Goal: Task Accomplishment & Management: Complete application form

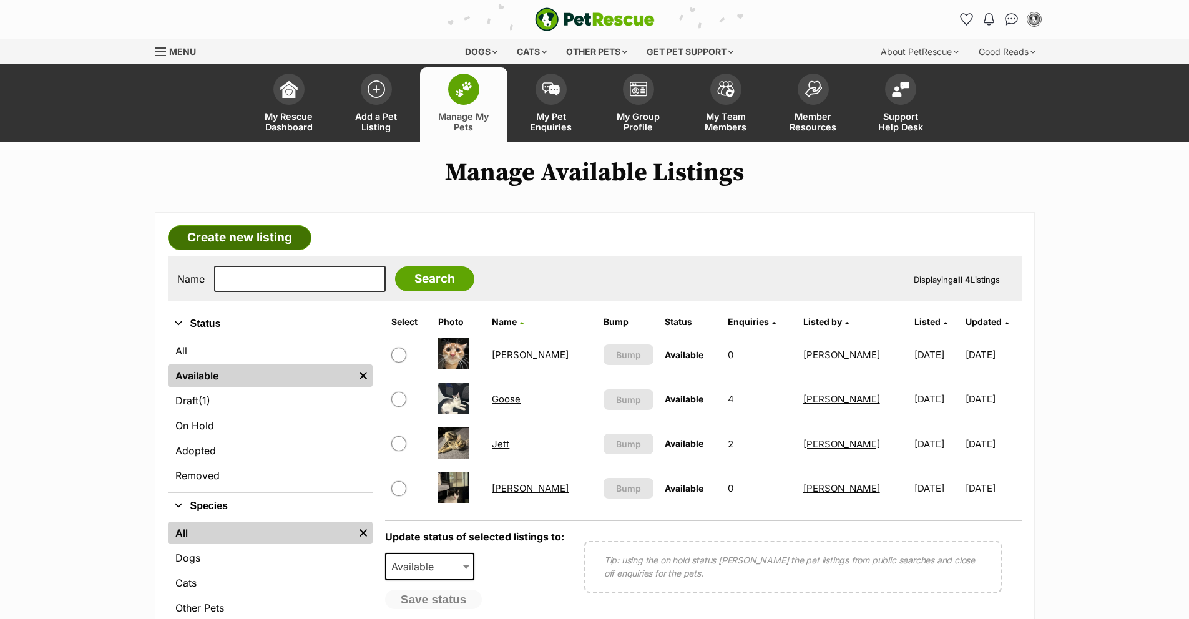
click at [268, 240] on link "Create new listing" at bounding box center [240, 237] width 144 height 25
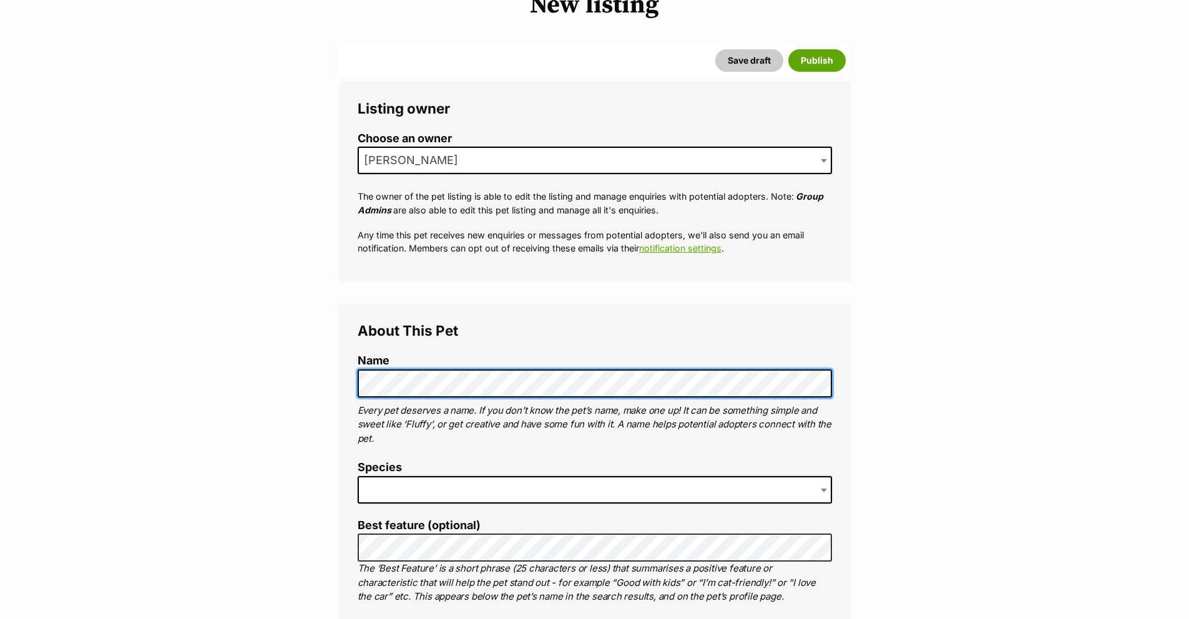
scroll to position [223, 0]
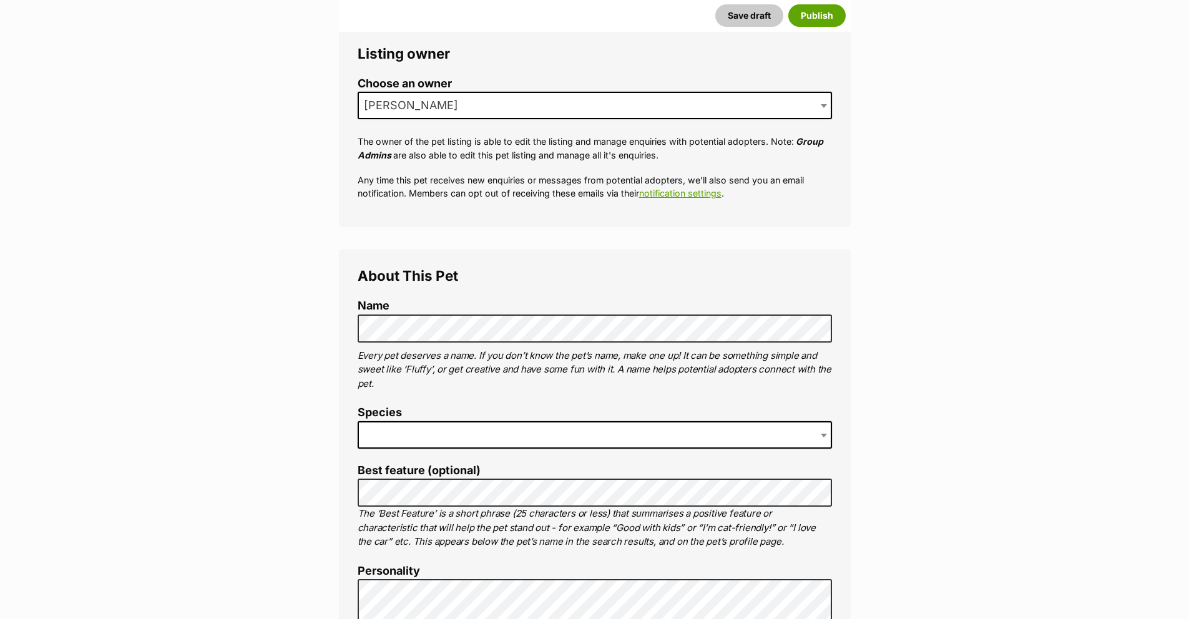
click at [514, 443] on span at bounding box center [595, 434] width 474 height 27
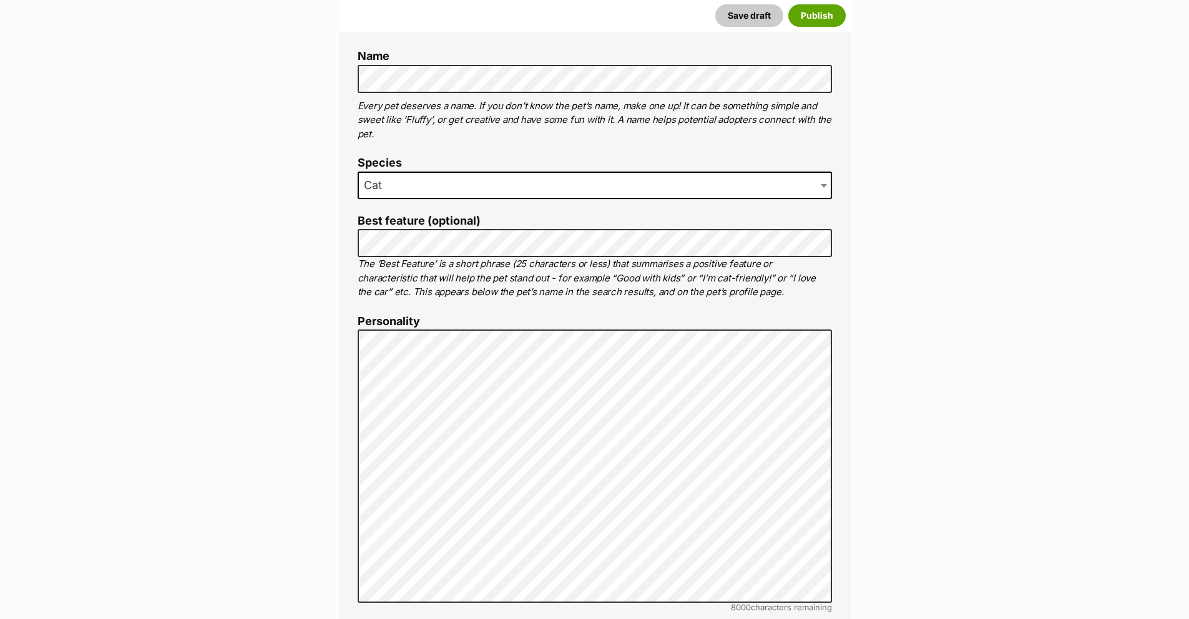
scroll to position [473, 0]
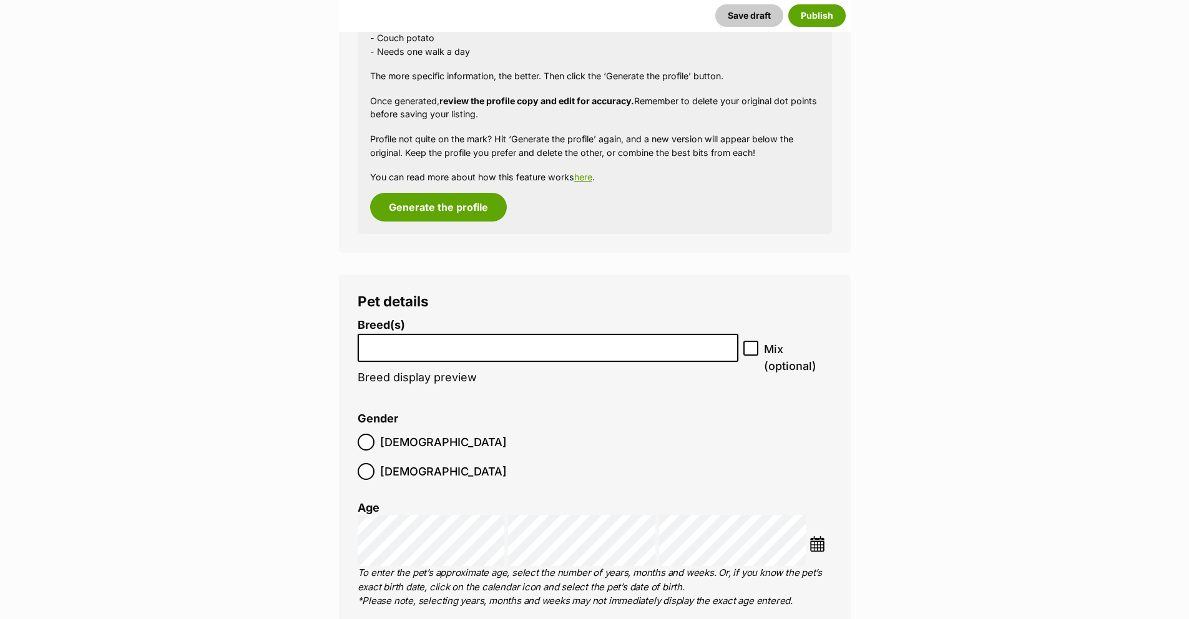
scroll to position [1280, 0]
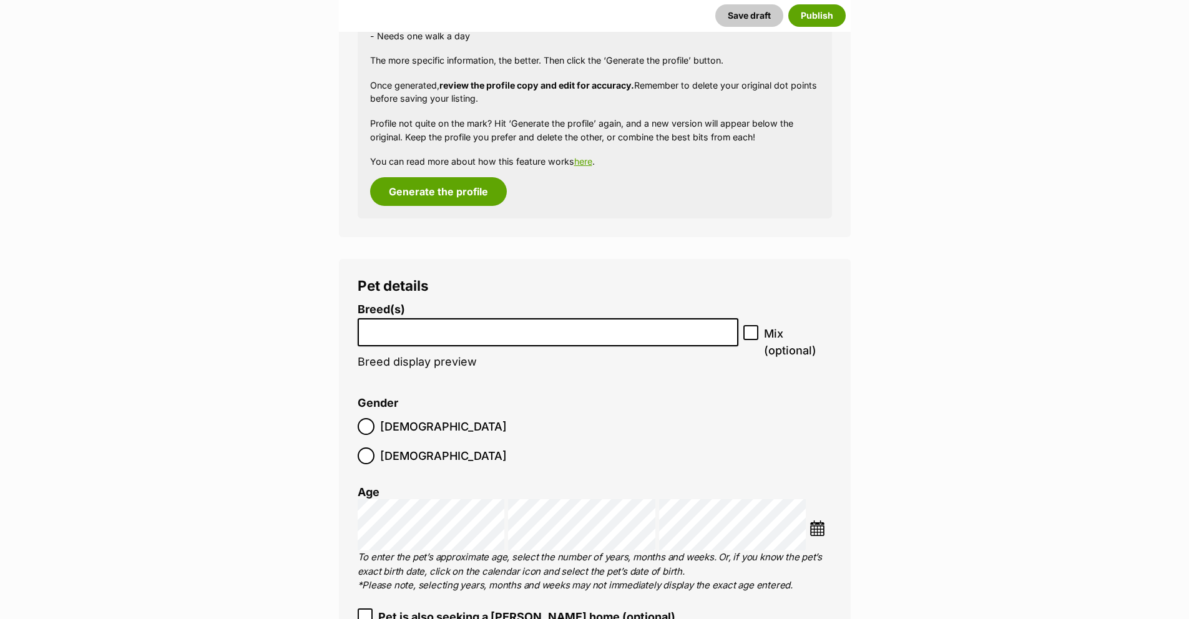
click at [475, 331] on input "search" at bounding box center [548, 329] width 373 height 13
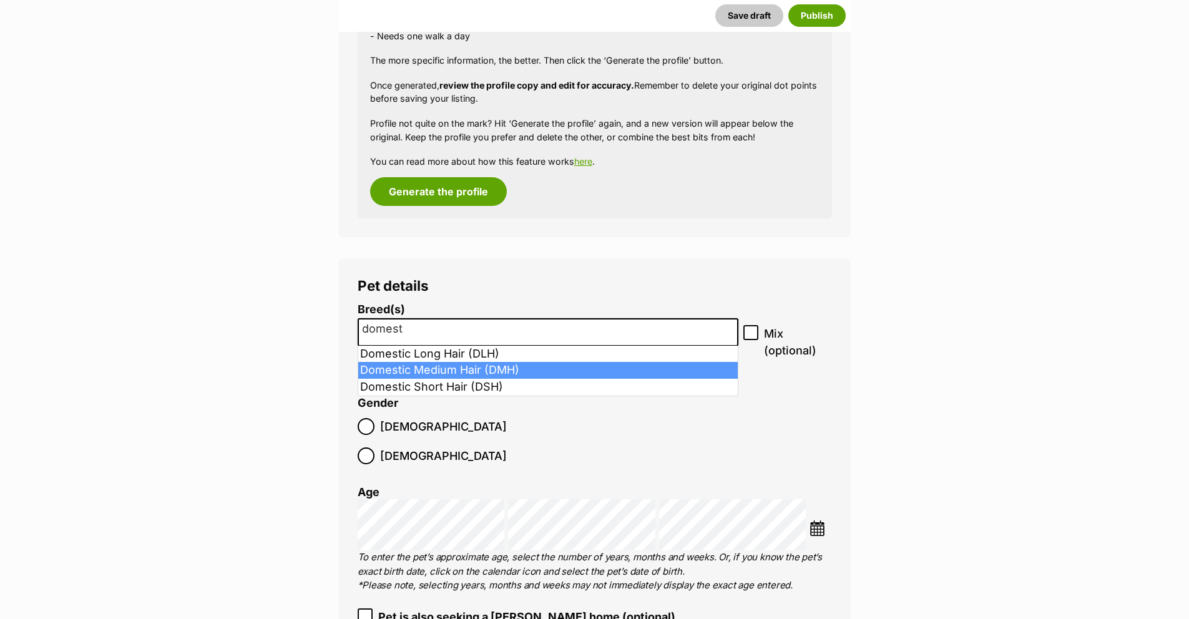
type input "domest"
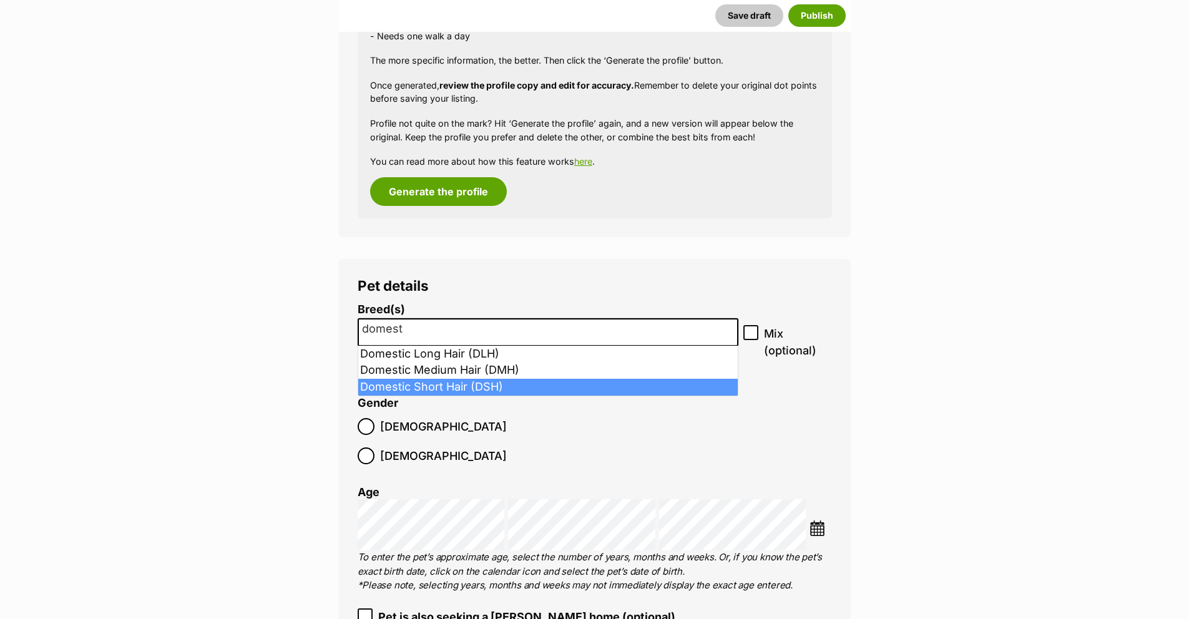
select select "252102"
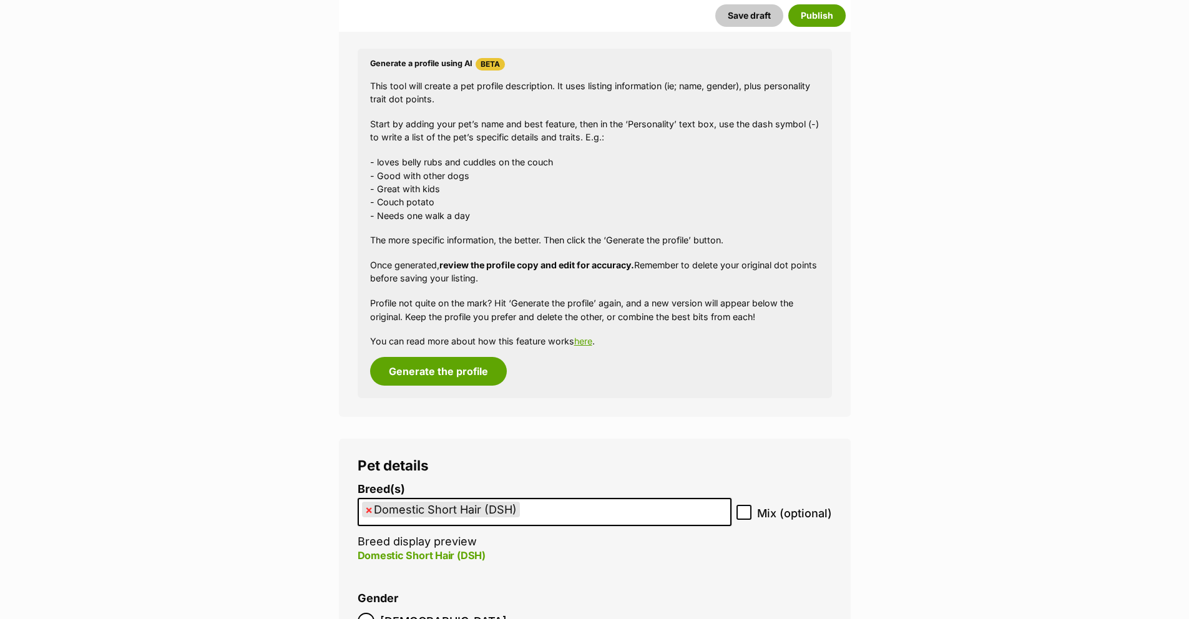
scroll to position [1348, 0]
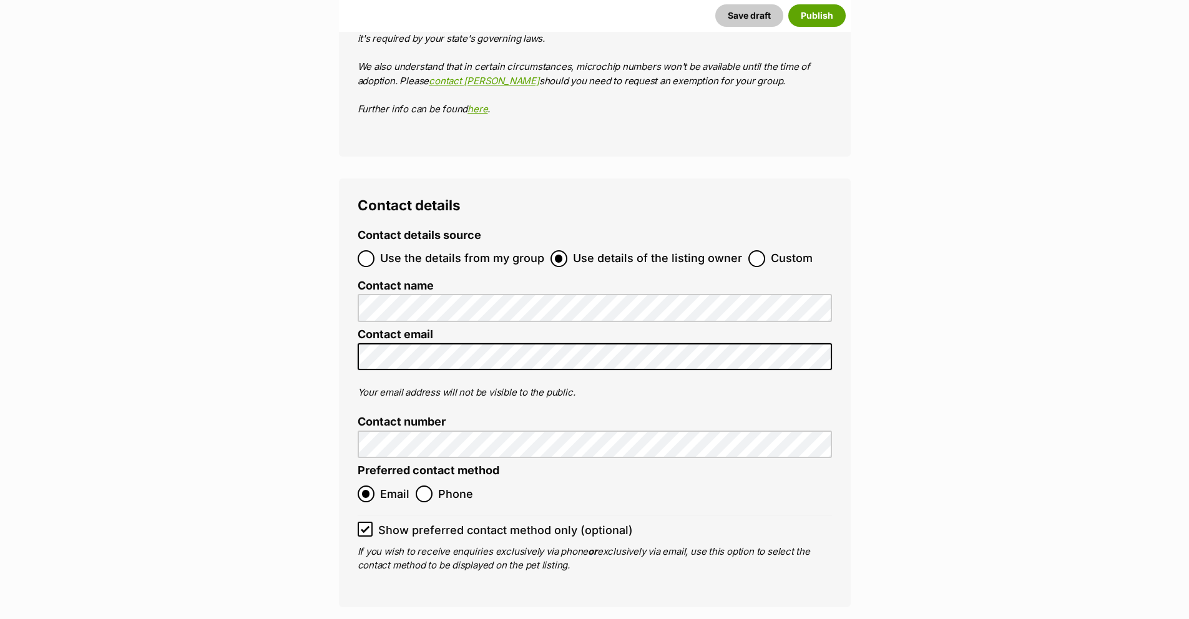
scroll to position [4174, 0]
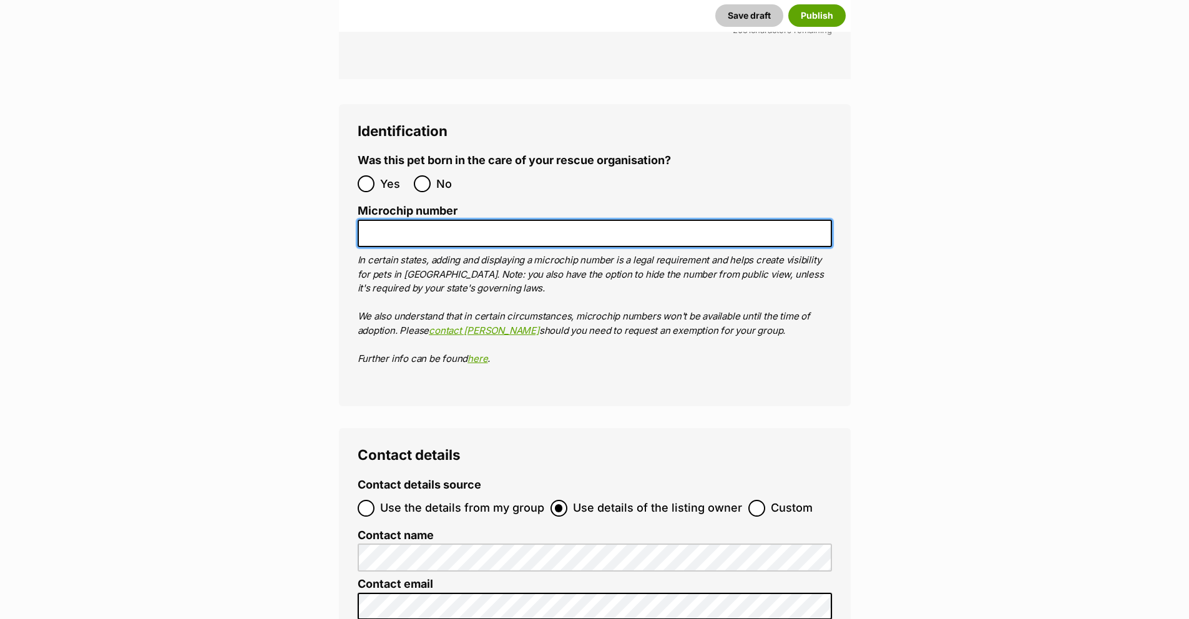
click at [420, 220] on input "Microchip number" at bounding box center [595, 234] width 474 height 28
paste input "956000018329440"
type input "956000018329440"
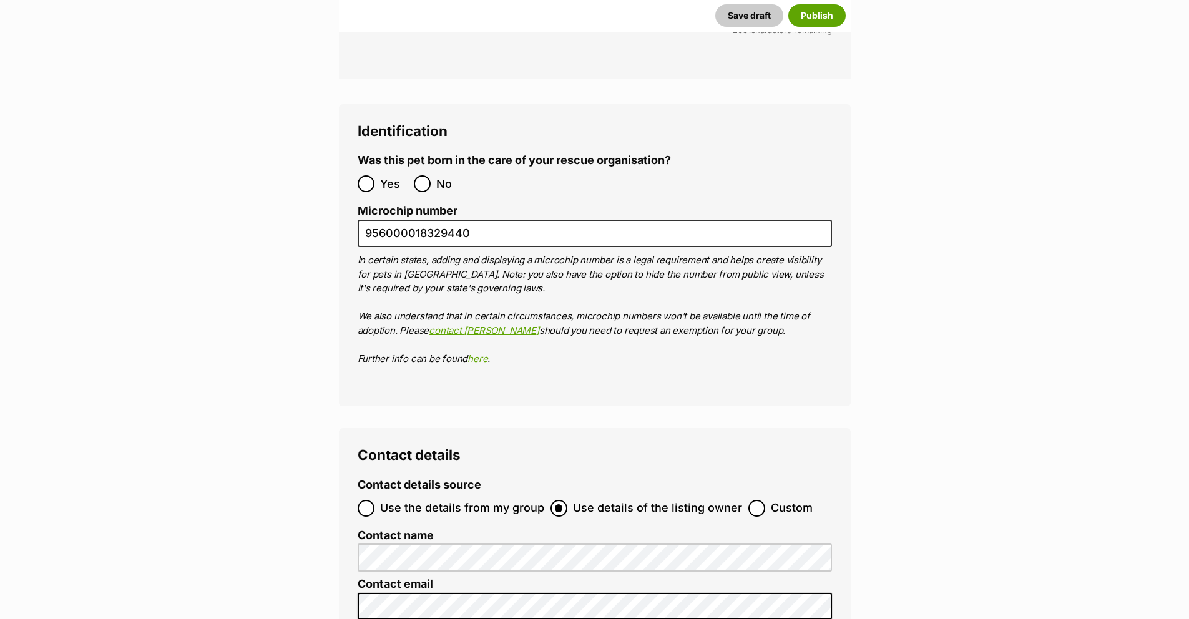
click at [423, 175] on input "No" at bounding box center [422, 183] width 17 height 17
radio input "true"
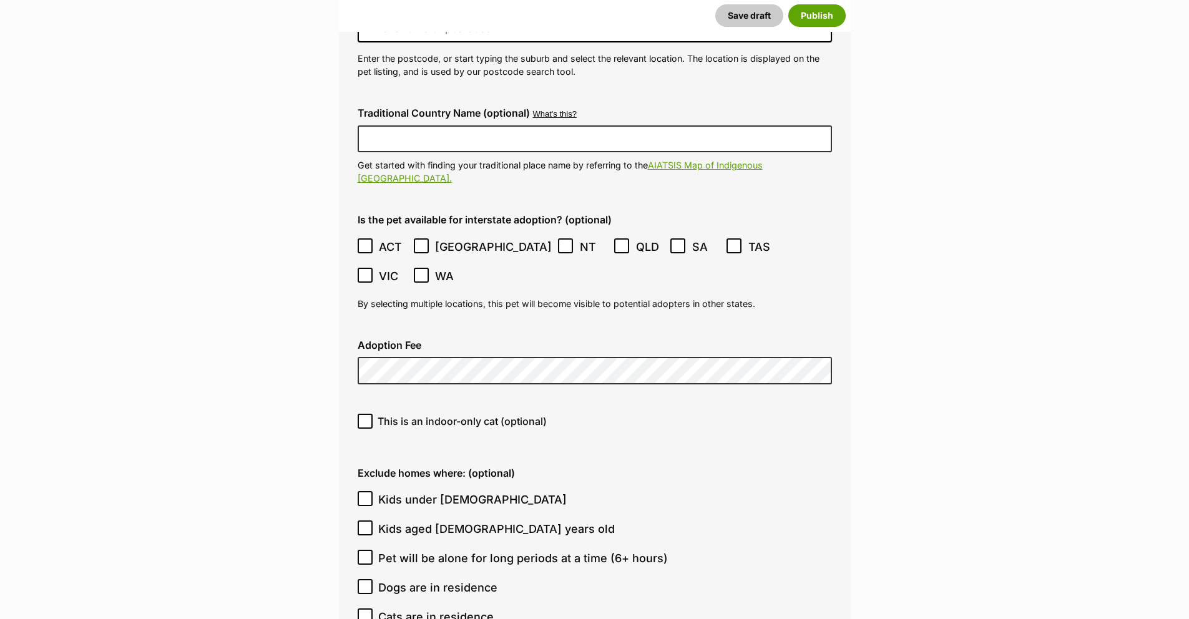
scroll to position [2986, 0]
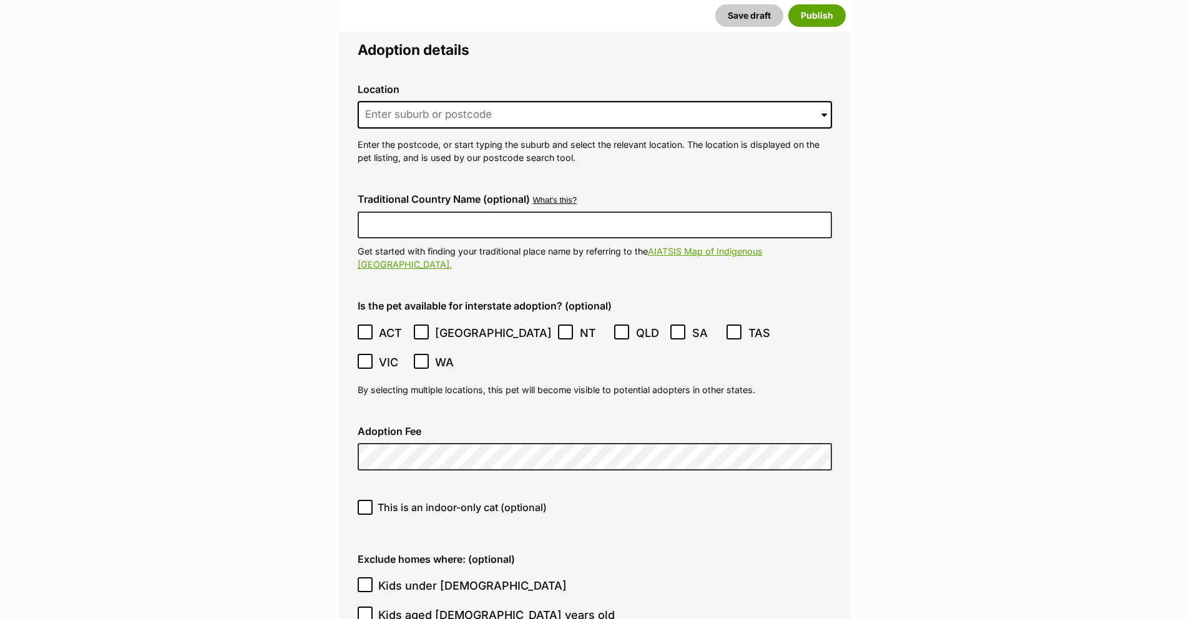
click at [405, 490] on div "This is an indoor-only cat (optional)" at bounding box center [595, 512] width 494 height 44
click at [413, 500] on span "This is an indoor-only cat (optional)" at bounding box center [462, 507] width 169 height 15
click at [373, 500] on input "This is an indoor-only cat (optional)" at bounding box center [365, 507] width 15 height 15
checkbox input "true"
click at [437, 416] on div "Adoption Fee" at bounding box center [595, 448] width 494 height 65
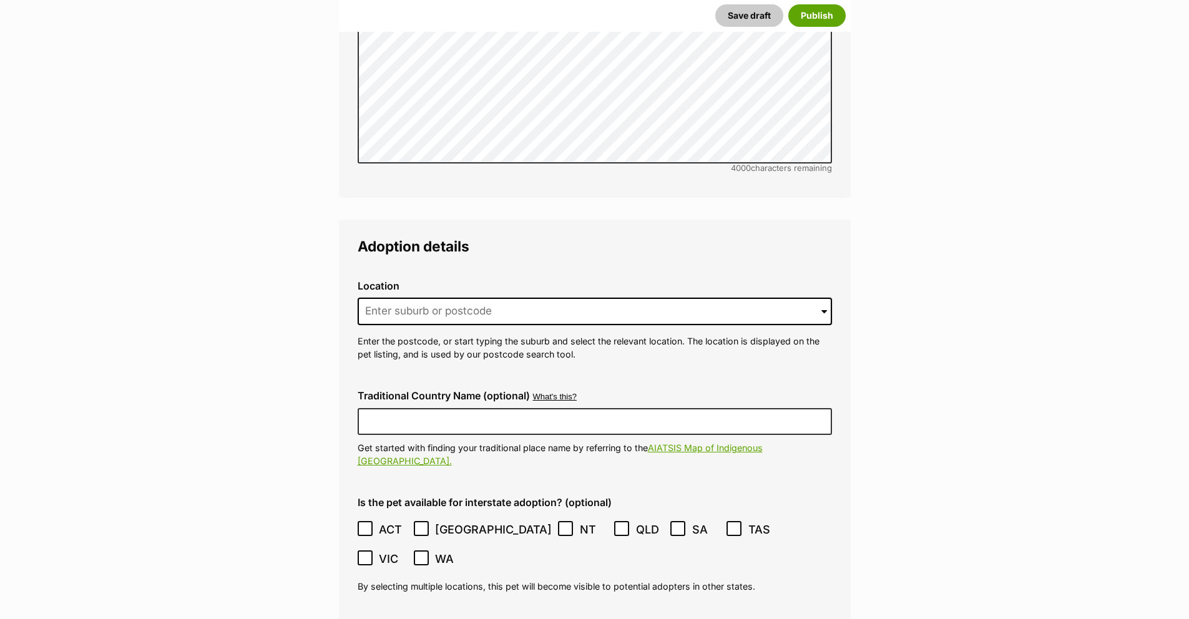
scroll to position [2760, 0]
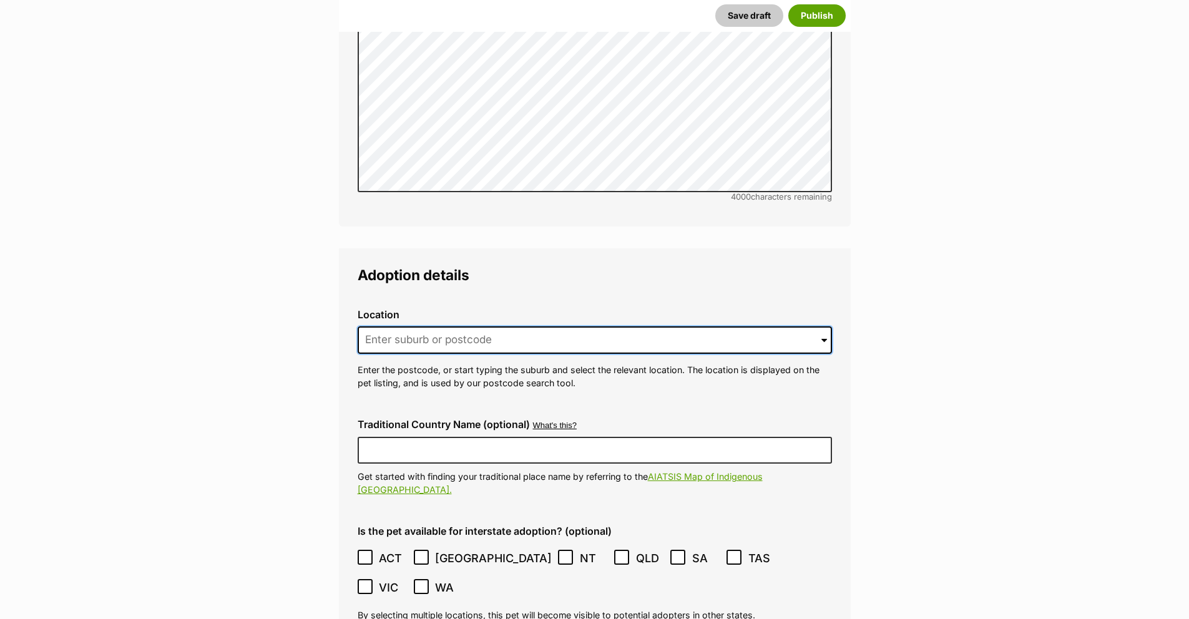
click at [462, 326] on input at bounding box center [595, 339] width 474 height 27
click at [612, 326] on input at bounding box center [595, 339] width 474 height 27
click at [436, 326] on input at bounding box center [595, 339] width 474 height 27
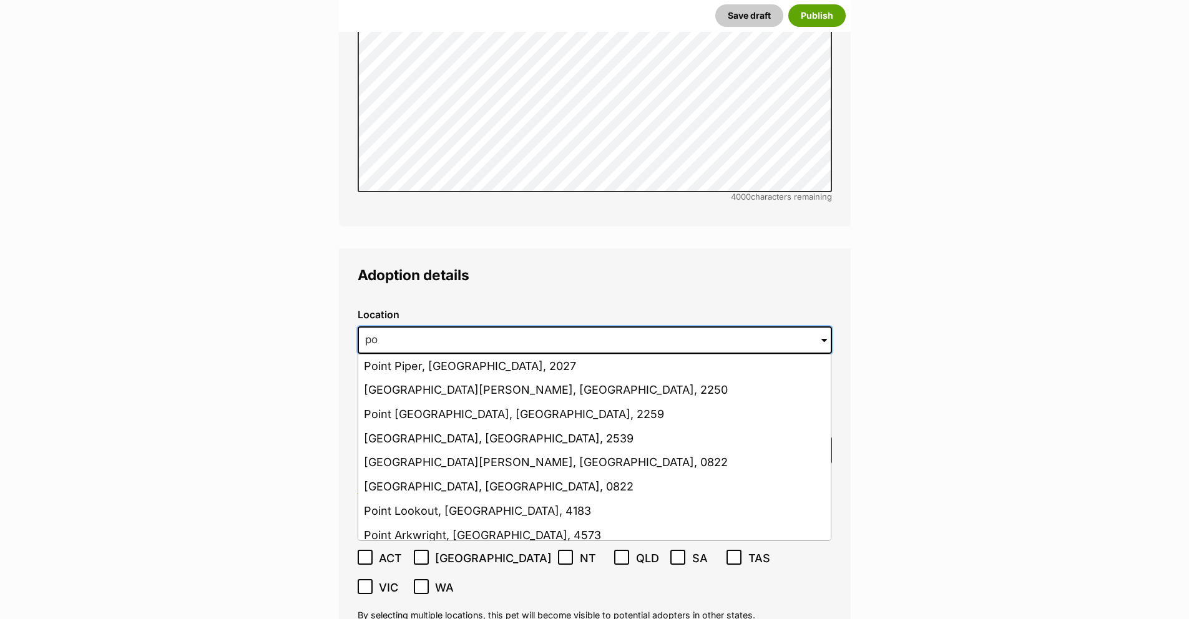
type input "p"
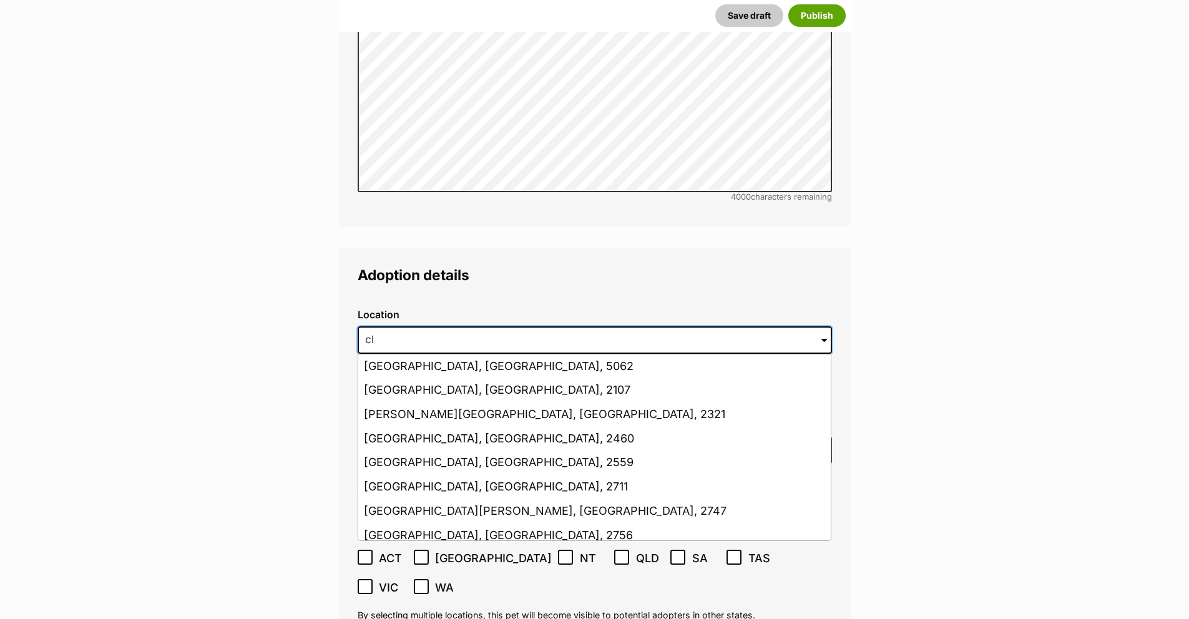
type input "c"
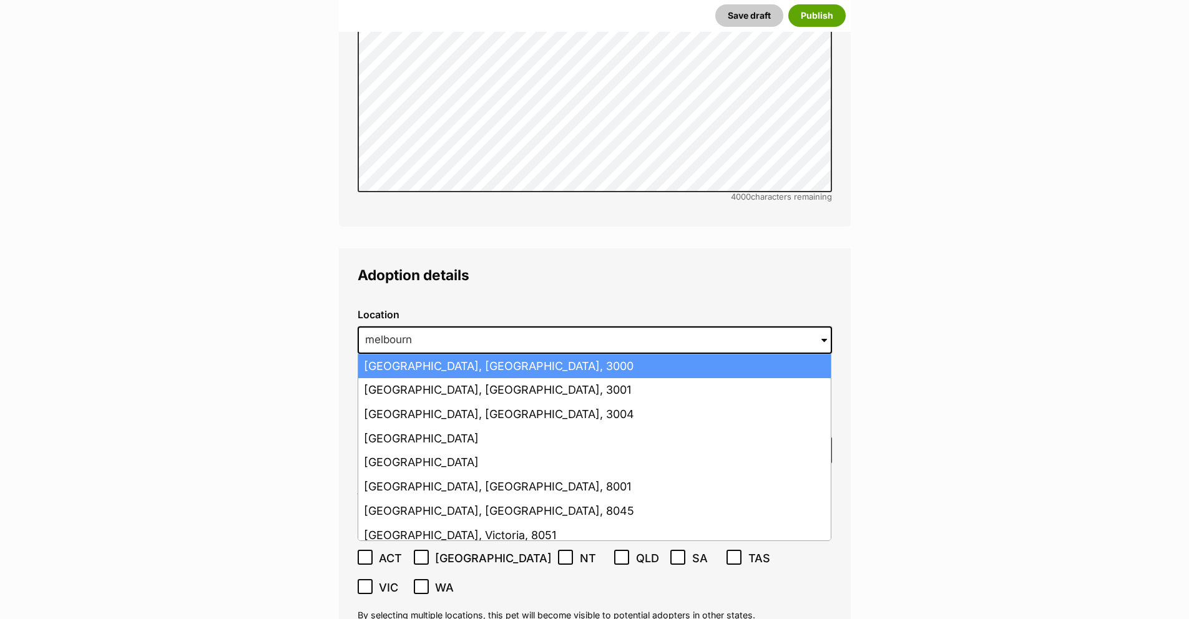
click at [499, 354] on li "Melbourne, Victoria, 3000" at bounding box center [594, 366] width 472 height 24
type input "Melbourne, Victoria, 3000"
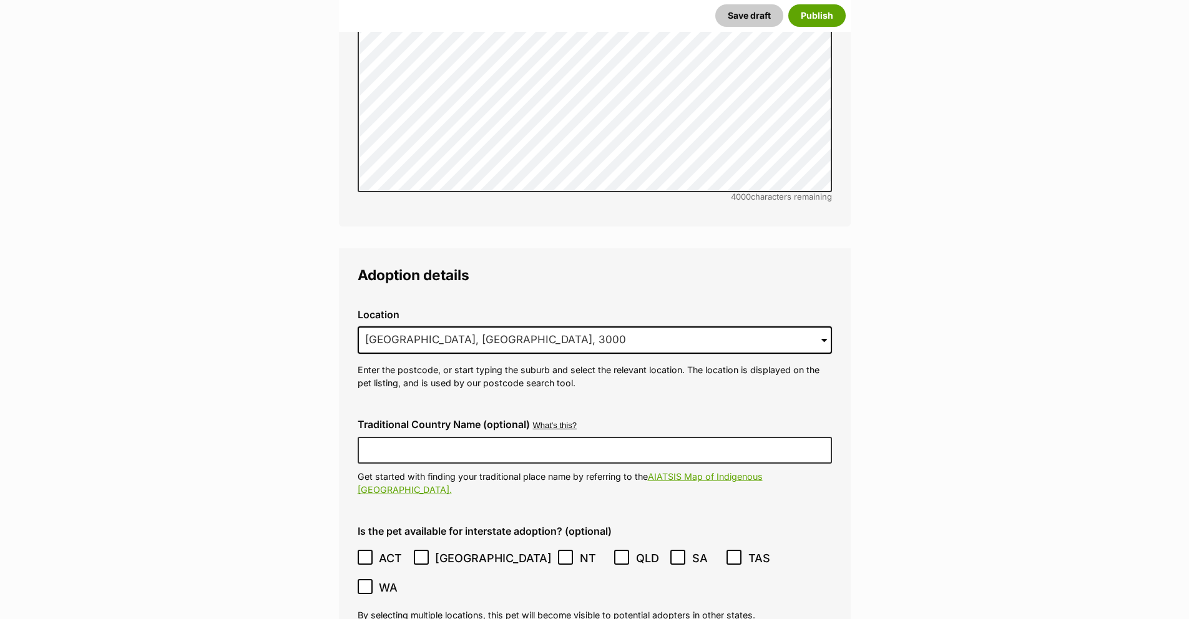
click at [325, 336] on main "New listing Listing owner Choose an owner Rachel Lee The owner of the pet listi…" at bounding box center [594, 17] width 1189 height 5238
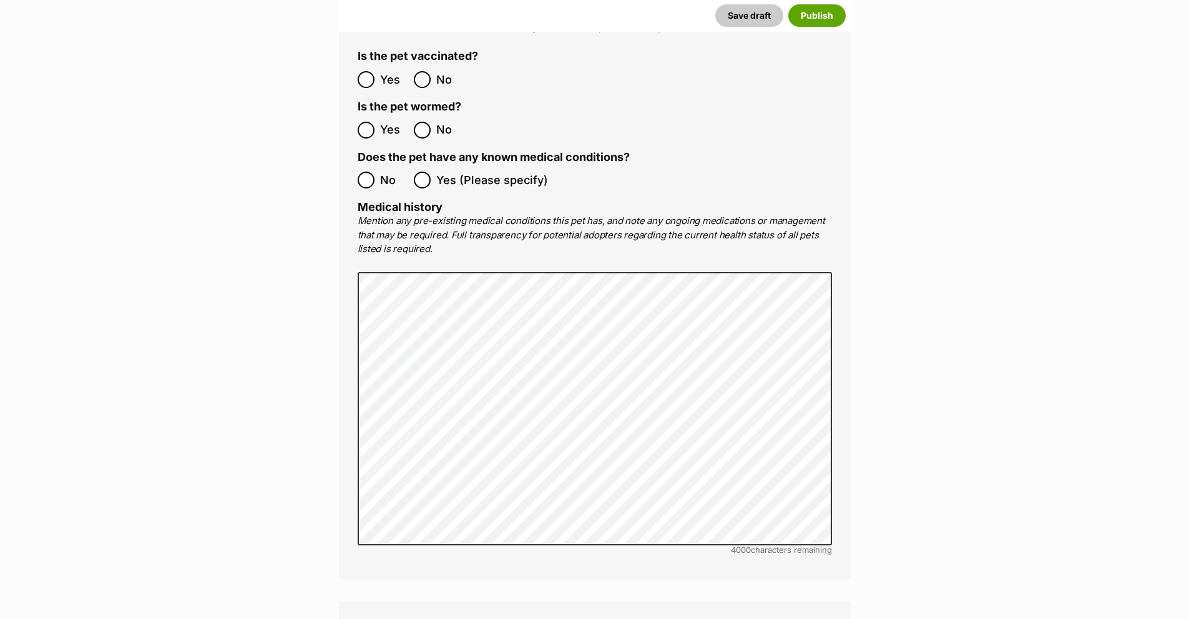
scroll to position [2265, 0]
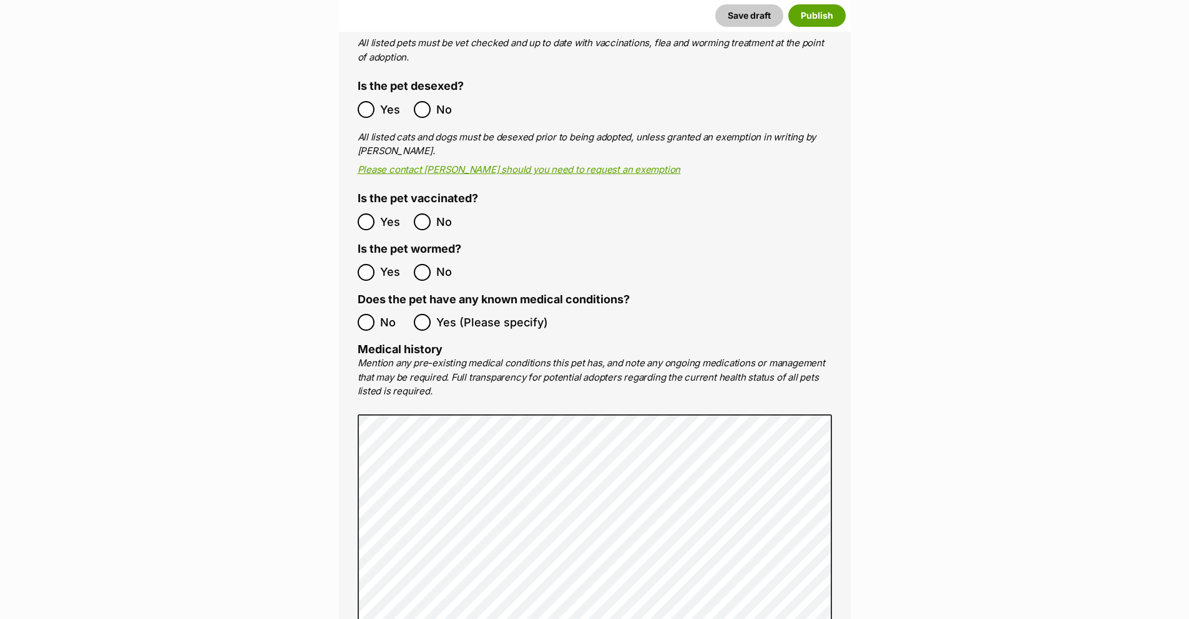
click at [375, 314] on label "No" at bounding box center [383, 322] width 50 height 17
click at [368, 258] on ol "Yes No" at bounding box center [476, 272] width 237 height 29
click at [299, 208] on main "New listing Listing owner Choose an owner Rachel Lee The owner of the pet listi…" at bounding box center [594, 513] width 1189 height 5238
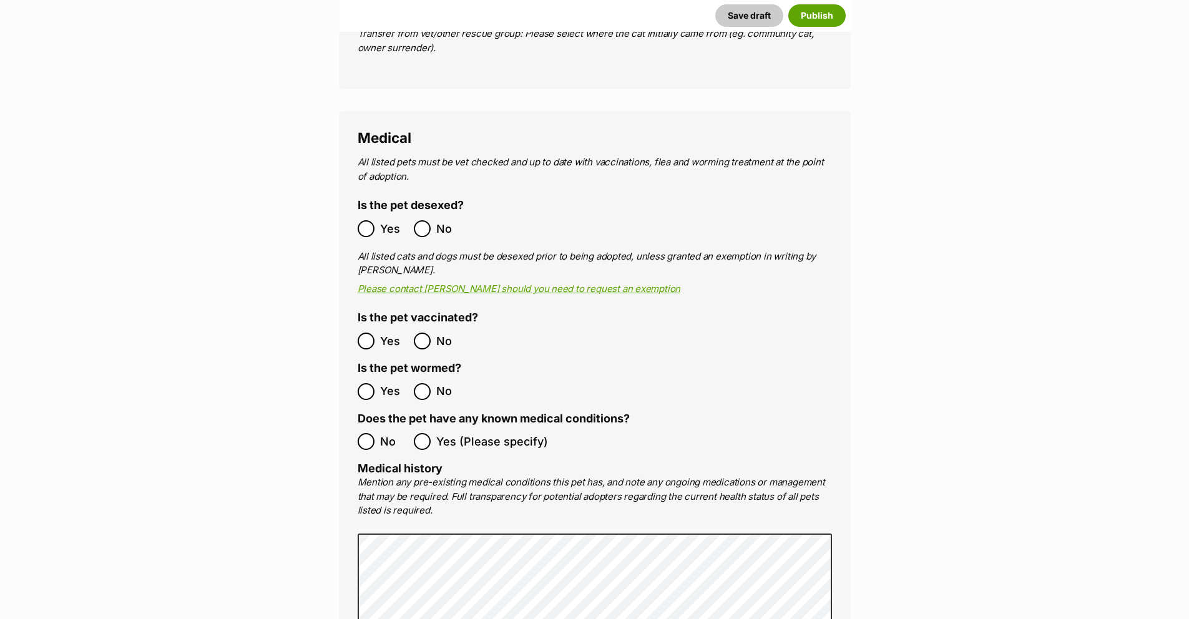
click at [376, 220] on label "Yes" at bounding box center [383, 228] width 50 height 17
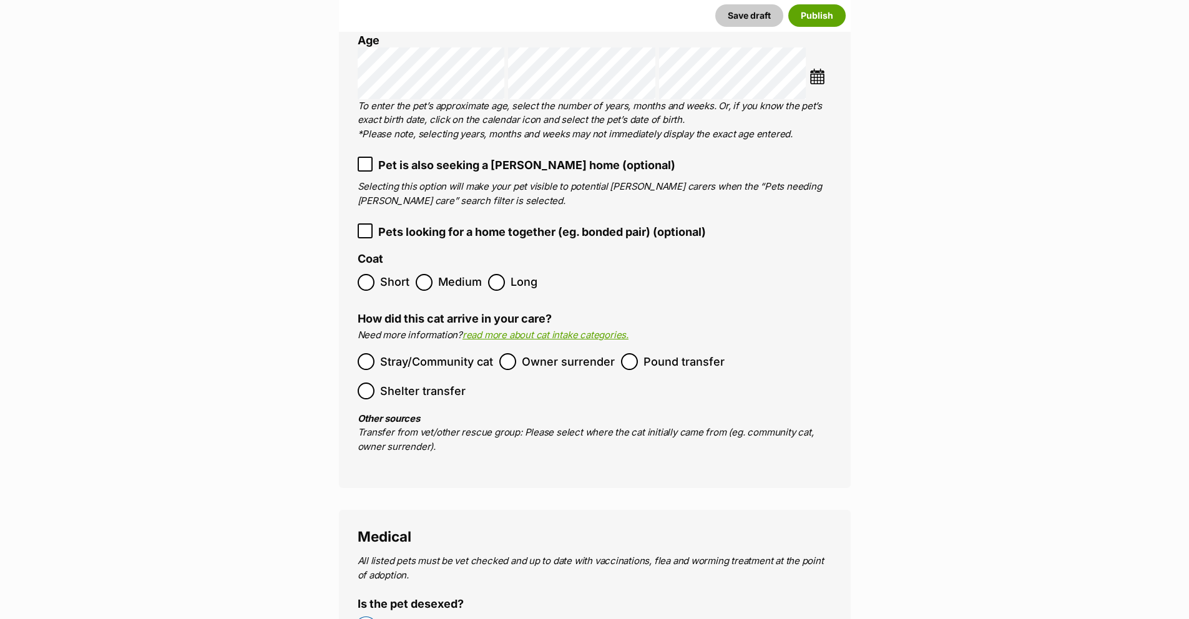
scroll to position [1745, 0]
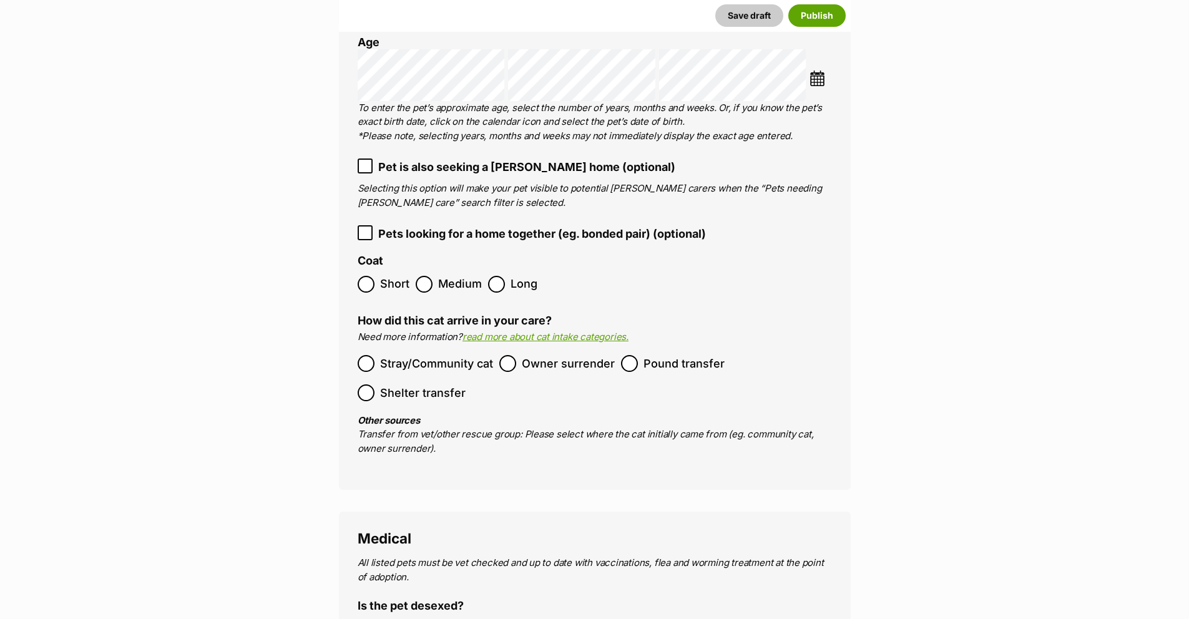
click at [397, 355] on span "Stray/Community cat" at bounding box center [436, 363] width 113 height 17
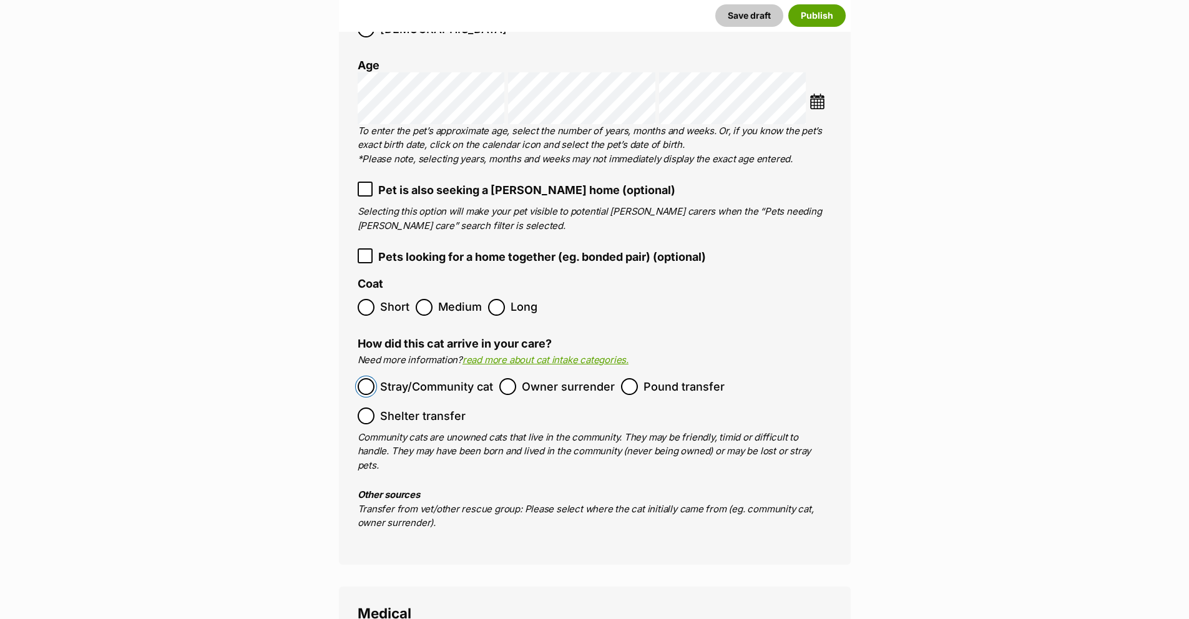
scroll to position [1719, 0]
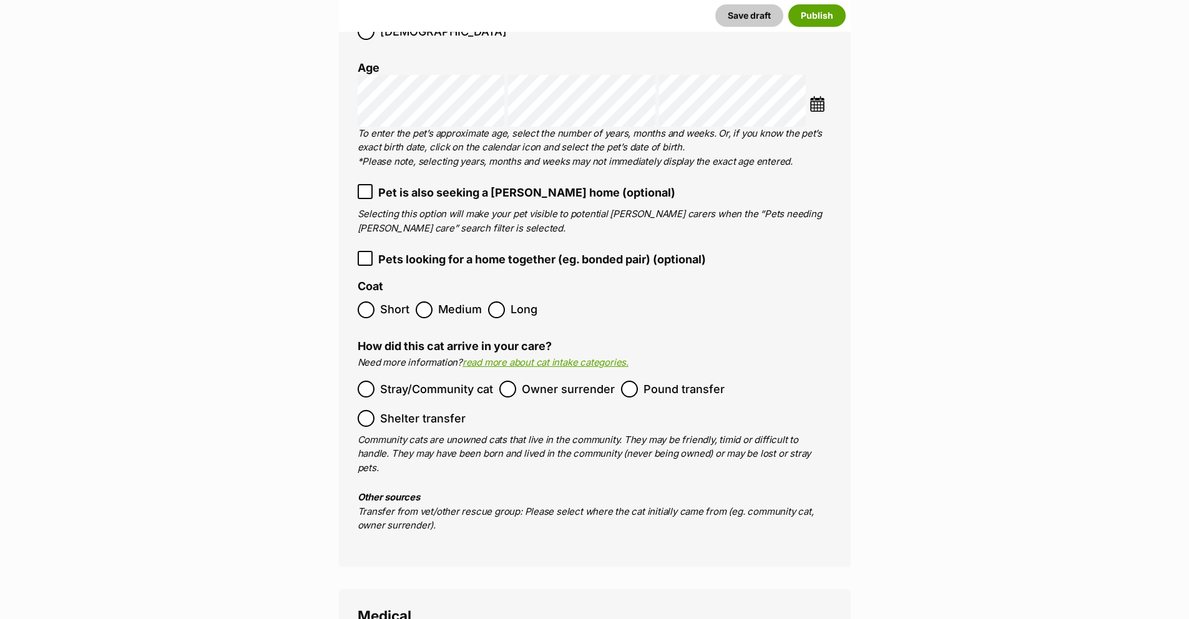
click at [401, 301] on span "Short" at bounding box center [394, 309] width 29 height 17
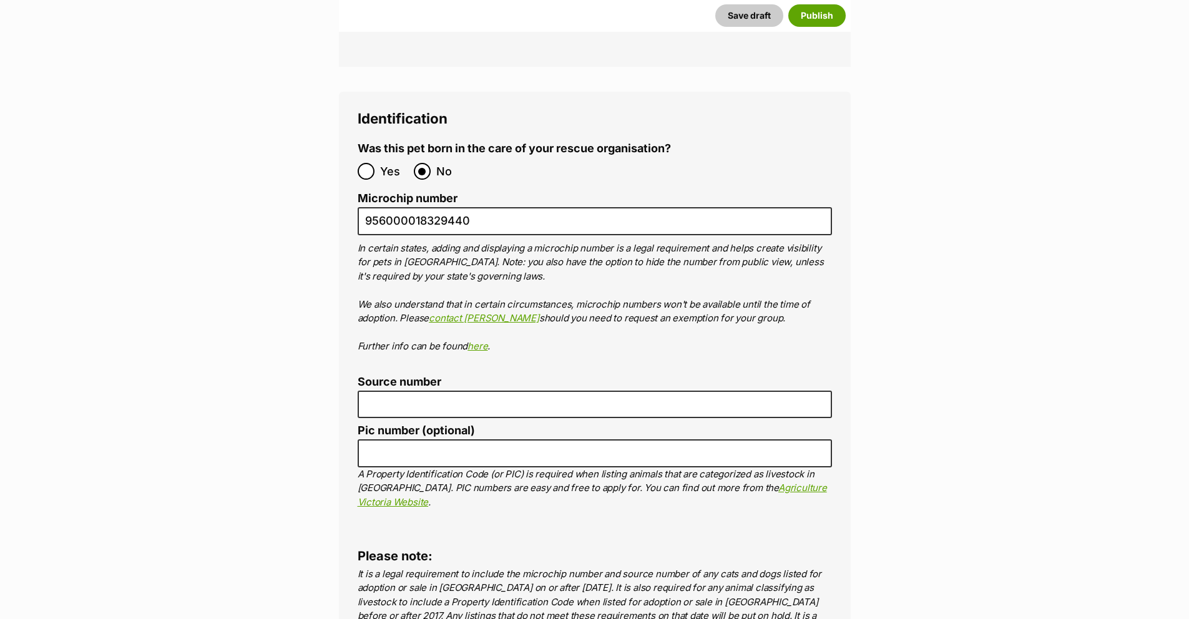
scroll to position [4240, 0]
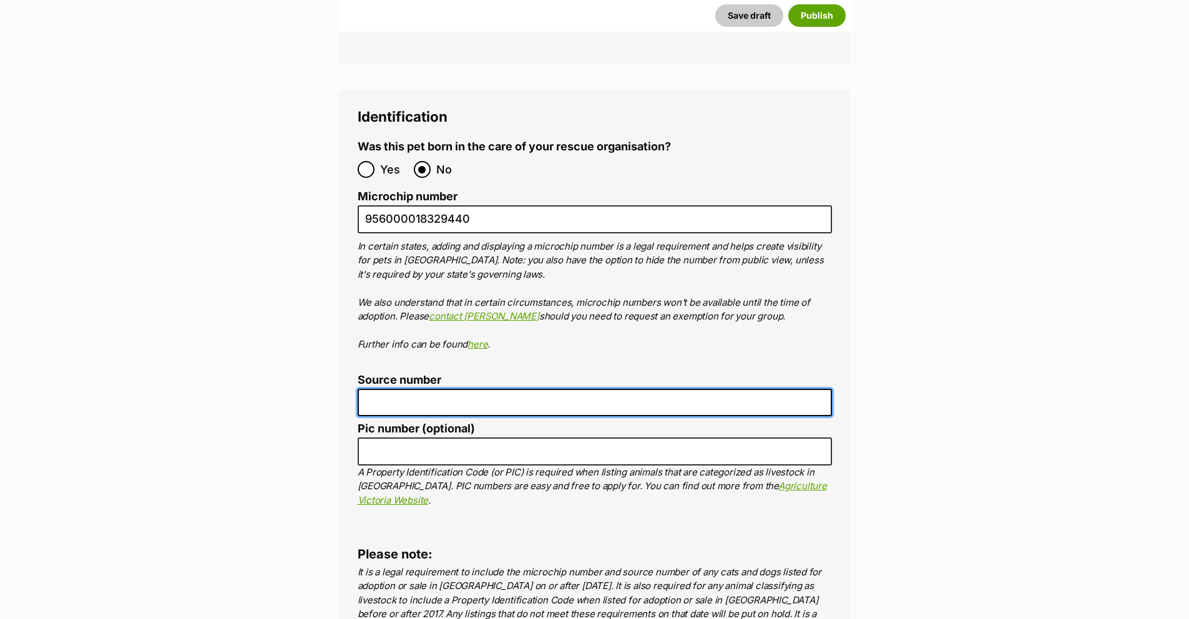
click at [467, 389] on input "Source number" at bounding box center [595, 403] width 474 height 28
type input "RE265567"
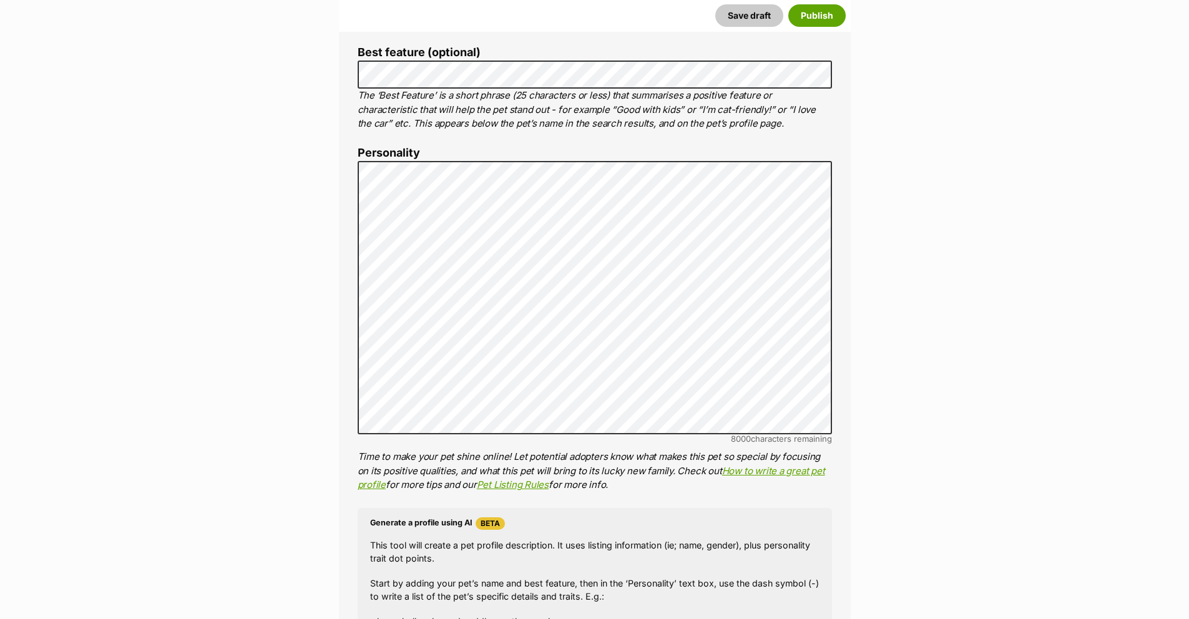
scroll to position [642, 0]
click at [740, 12] on button "Save draft" at bounding box center [749, 15] width 68 height 22
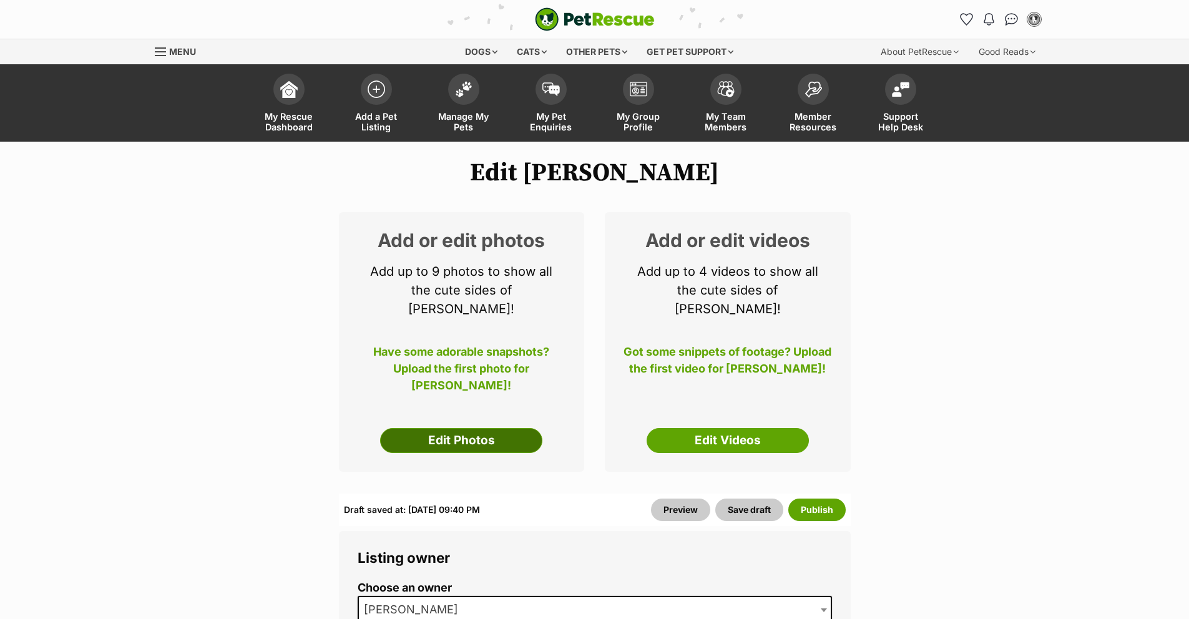
click at [488, 428] on link "Edit Photos" at bounding box center [461, 440] width 162 height 25
click at [513, 430] on link "Edit Photos" at bounding box center [461, 440] width 162 height 25
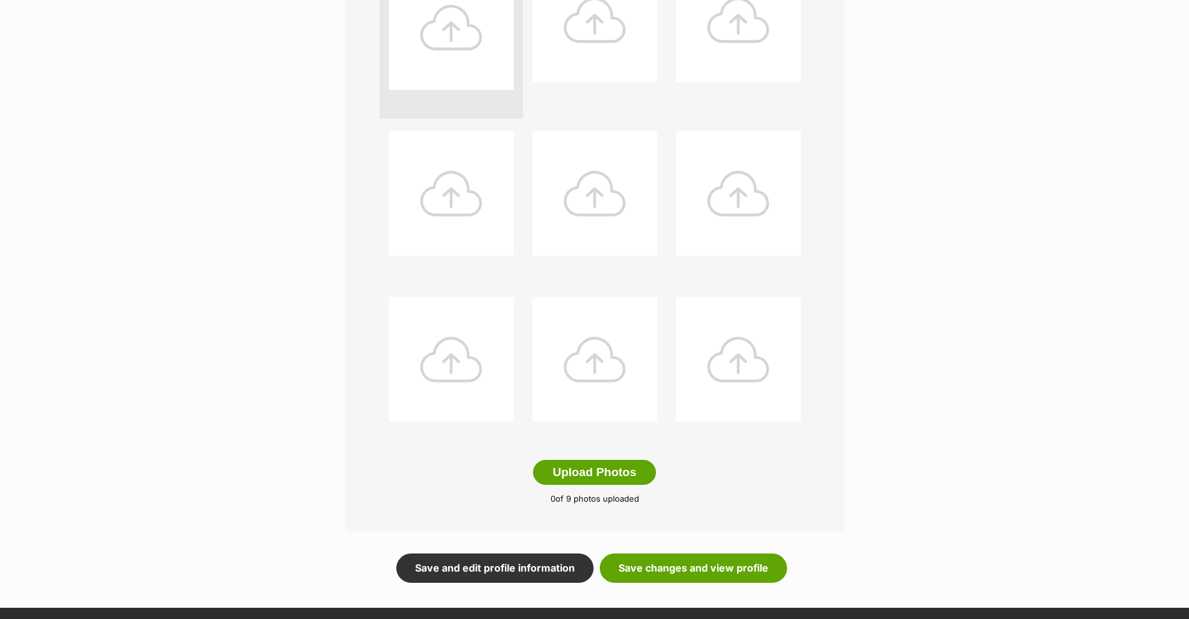
scroll to position [373, 0]
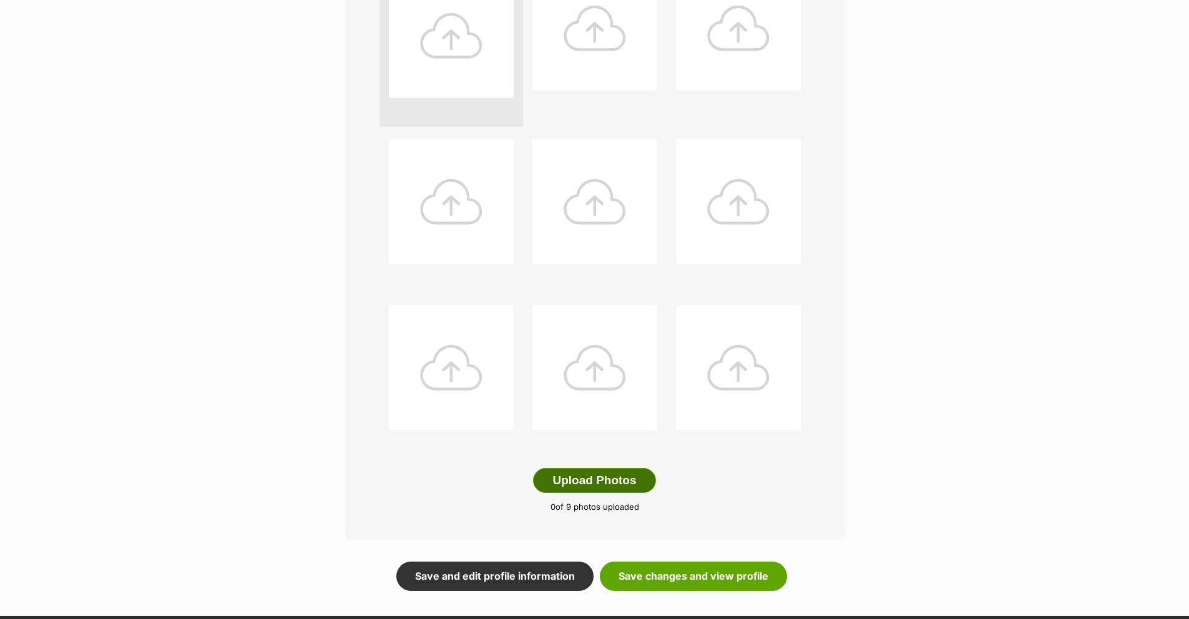
click at [604, 478] on button "Upload Photos" at bounding box center [594, 480] width 122 height 25
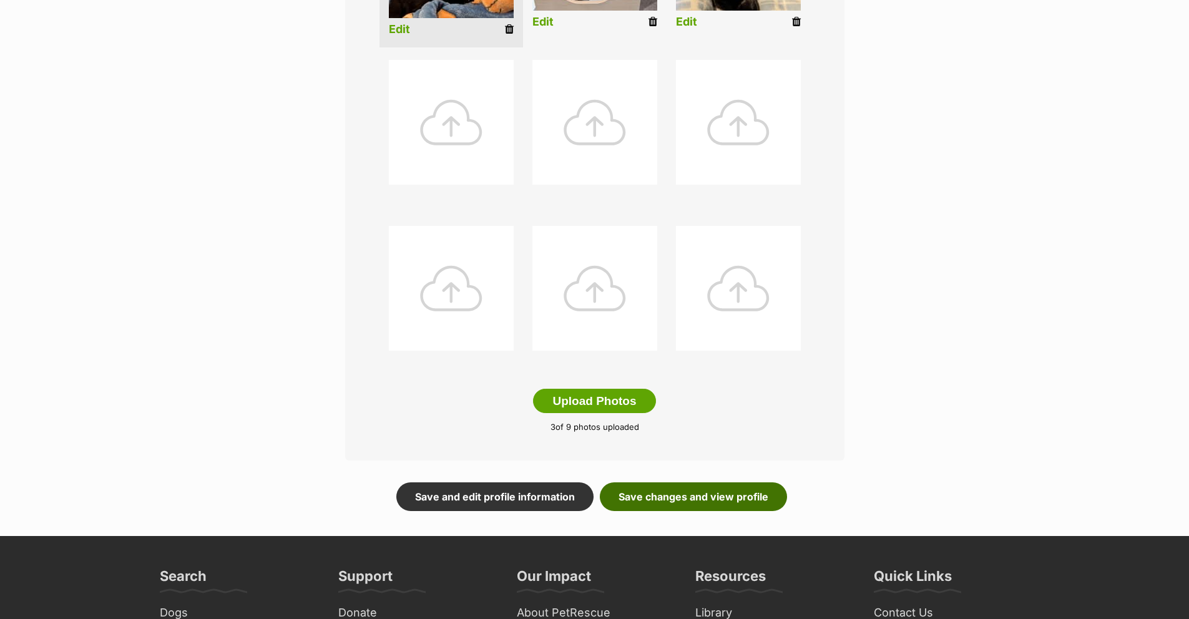
scroll to position [461, 0]
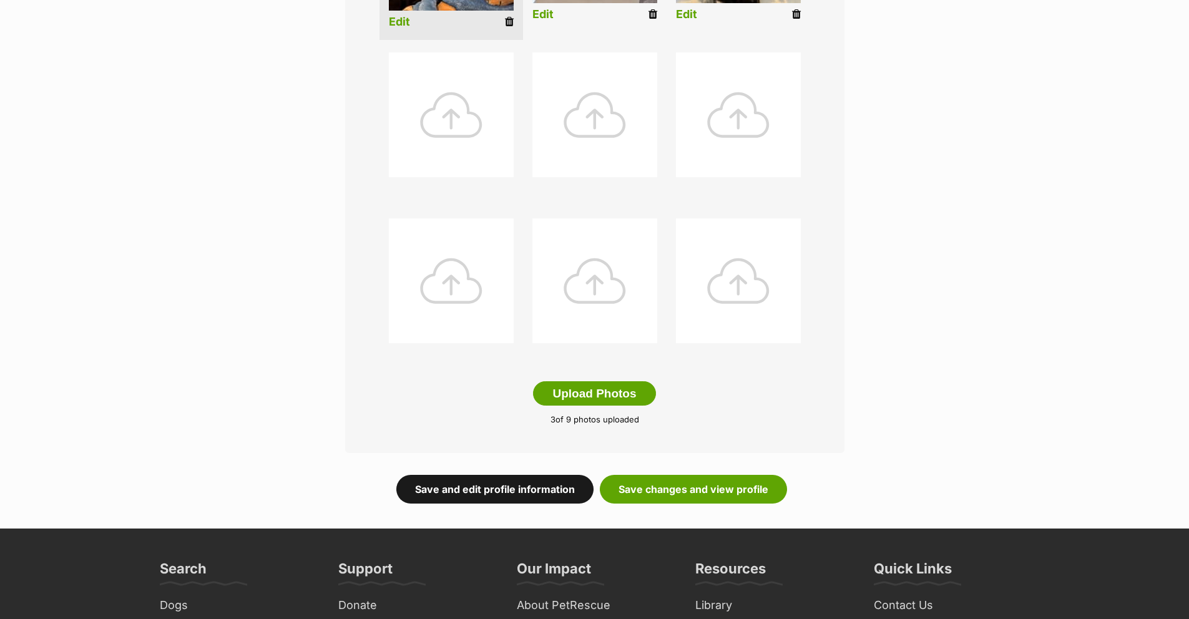
click at [574, 498] on link "Save and edit profile information" at bounding box center [494, 489] width 197 height 29
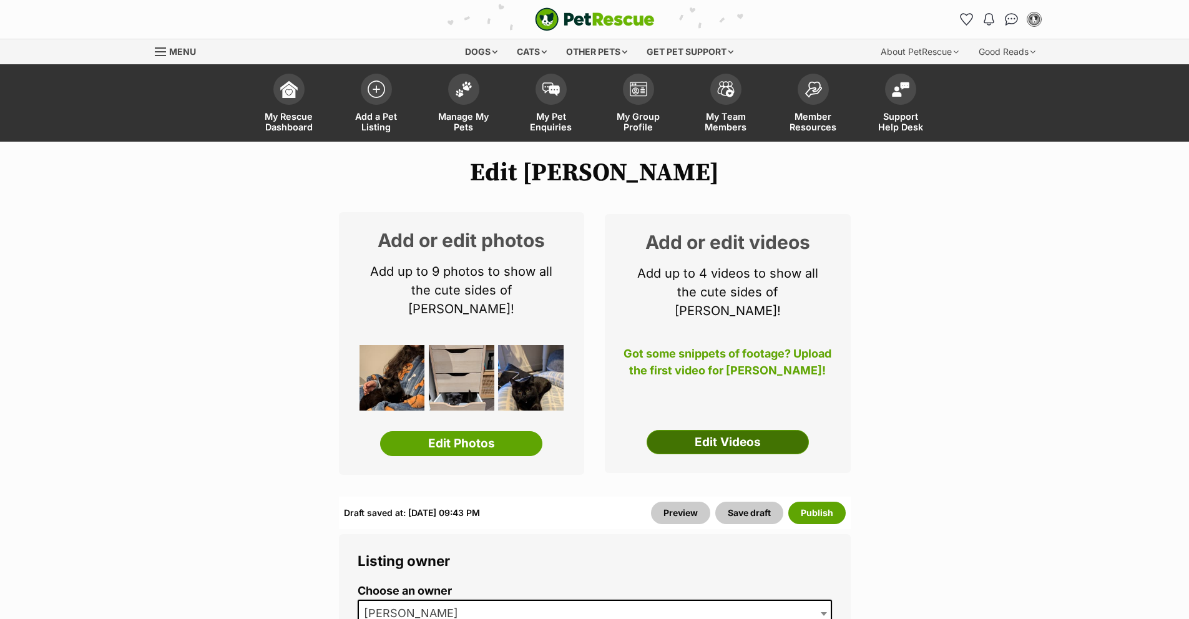
click at [730, 436] on link "Edit Videos" at bounding box center [728, 442] width 162 height 25
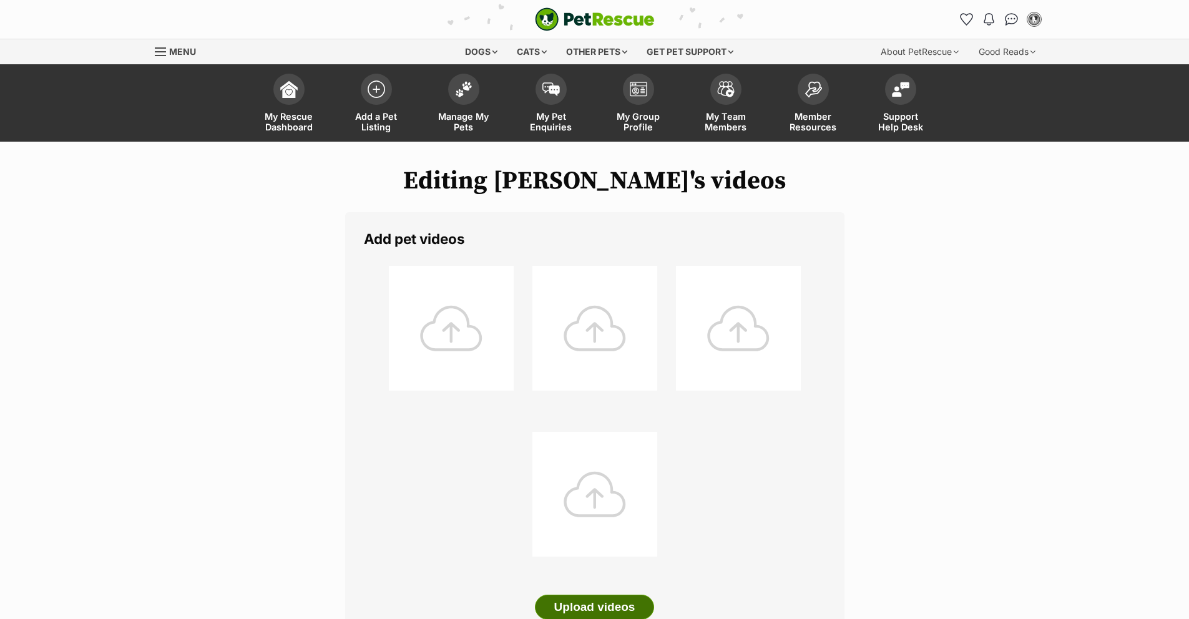
click at [611, 602] on button "Upload videos" at bounding box center [595, 607] width 120 height 25
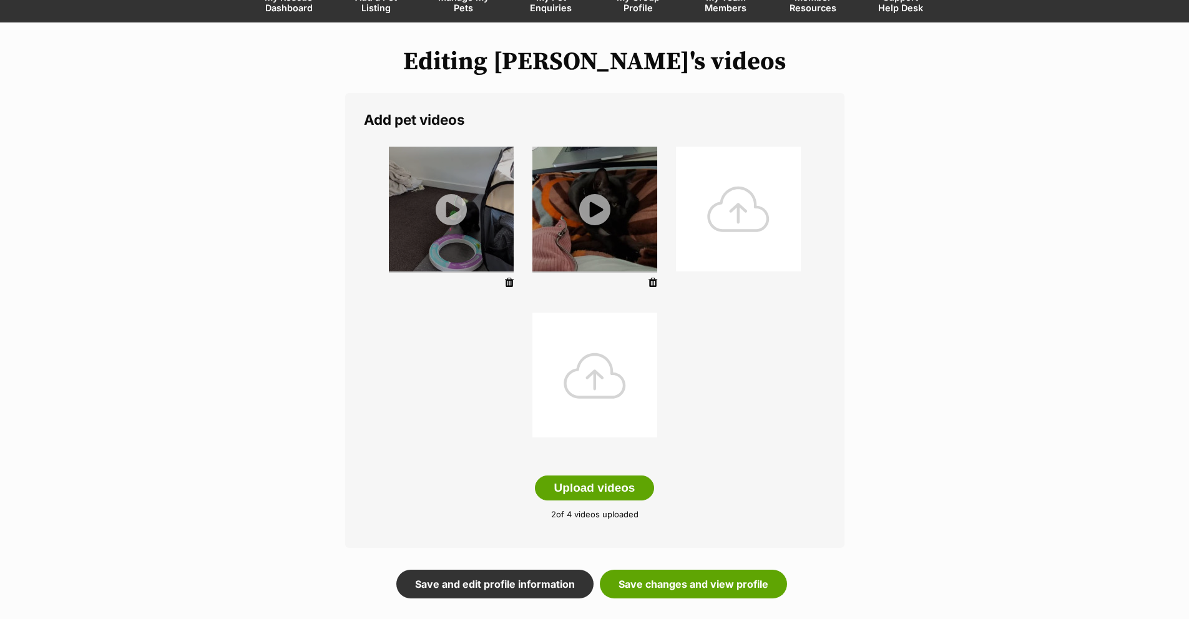
scroll to position [261, 0]
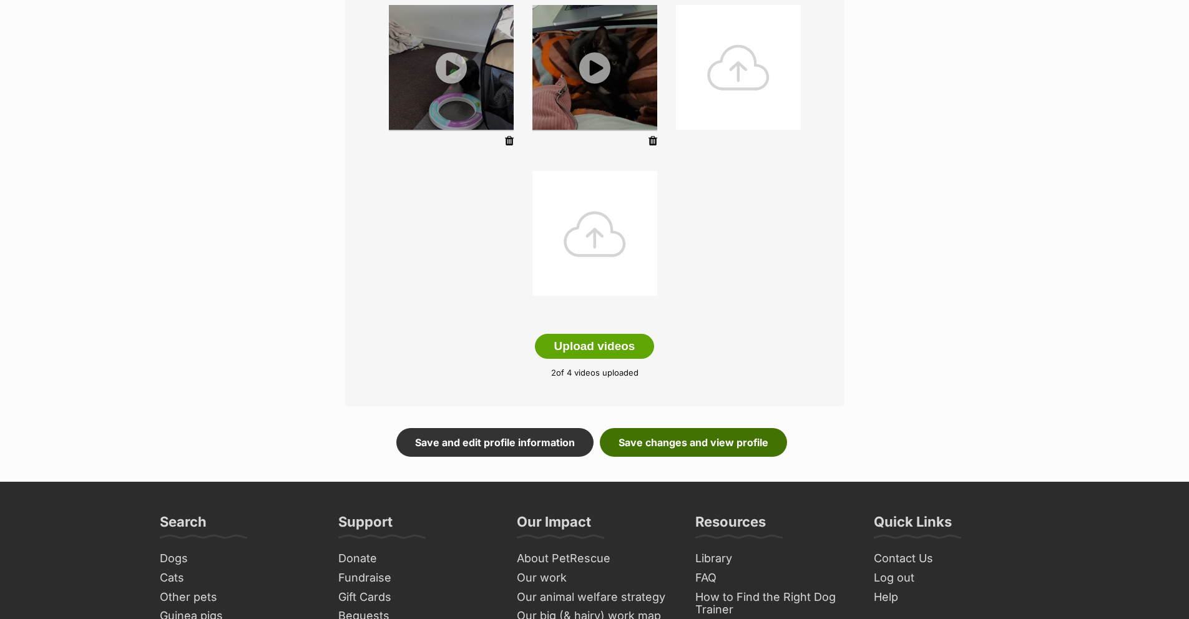
click at [730, 452] on link "Save changes and view profile" at bounding box center [693, 442] width 187 height 29
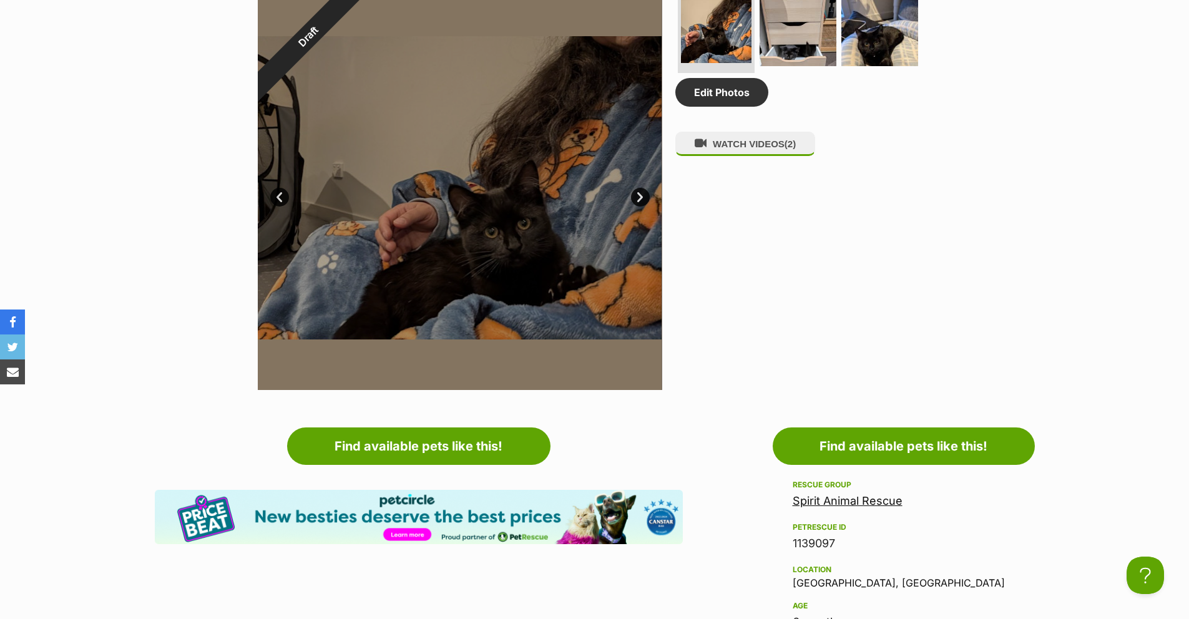
scroll to position [403, 0]
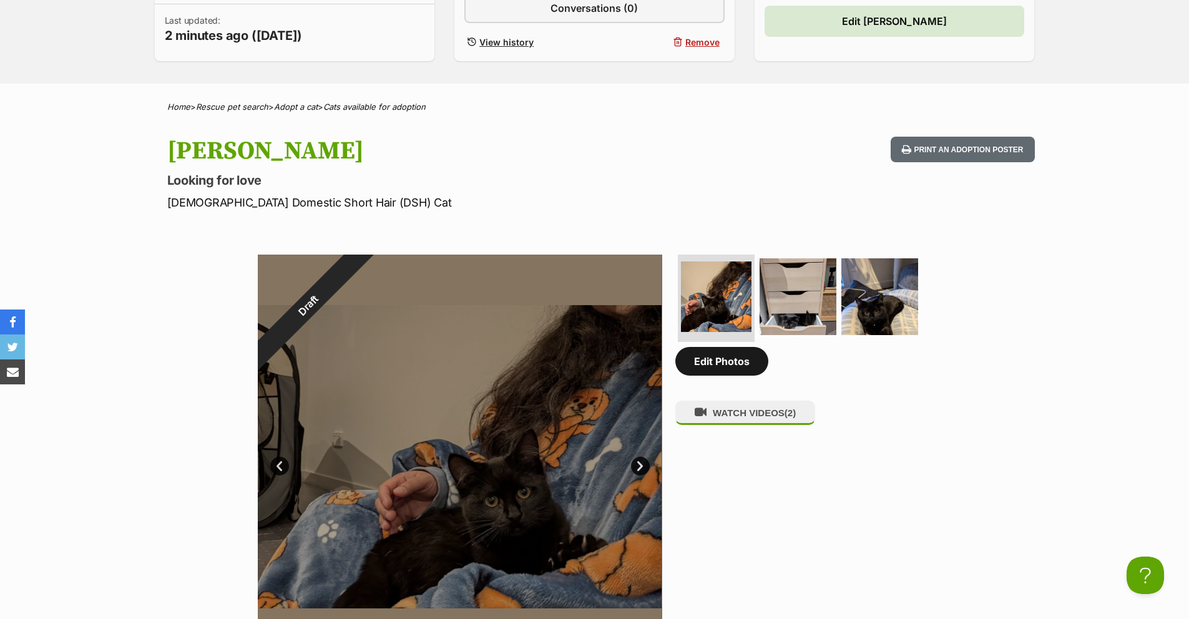
click at [721, 370] on link "Edit Photos" at bounding box center [721, 361] width 93 height 29
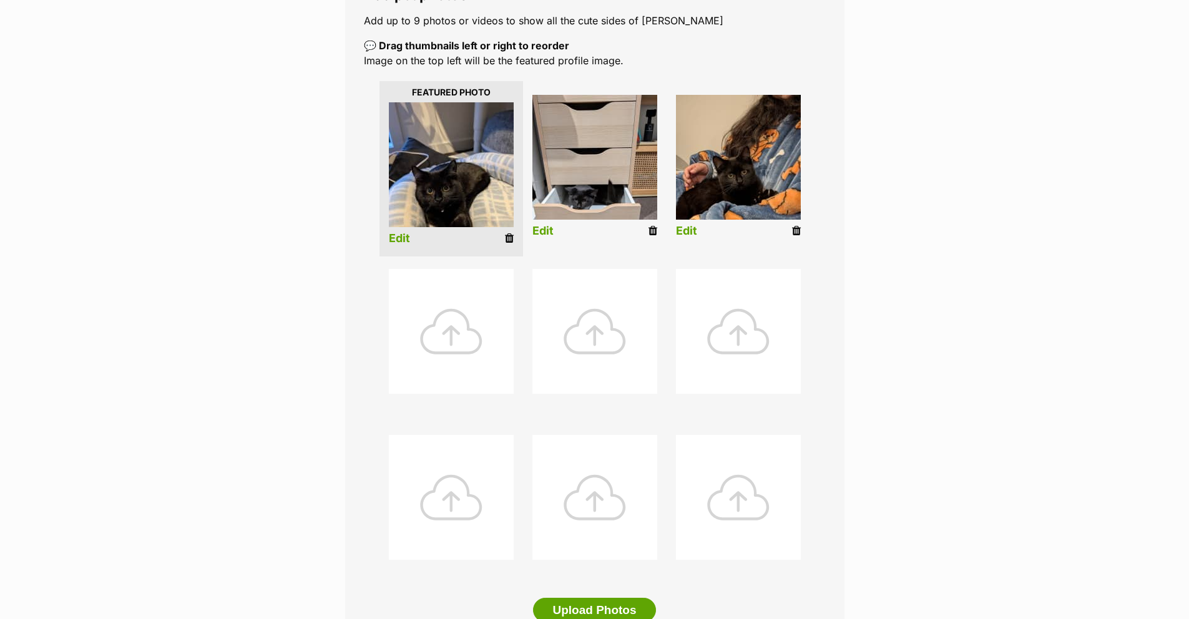
scroll to position [497, 0]
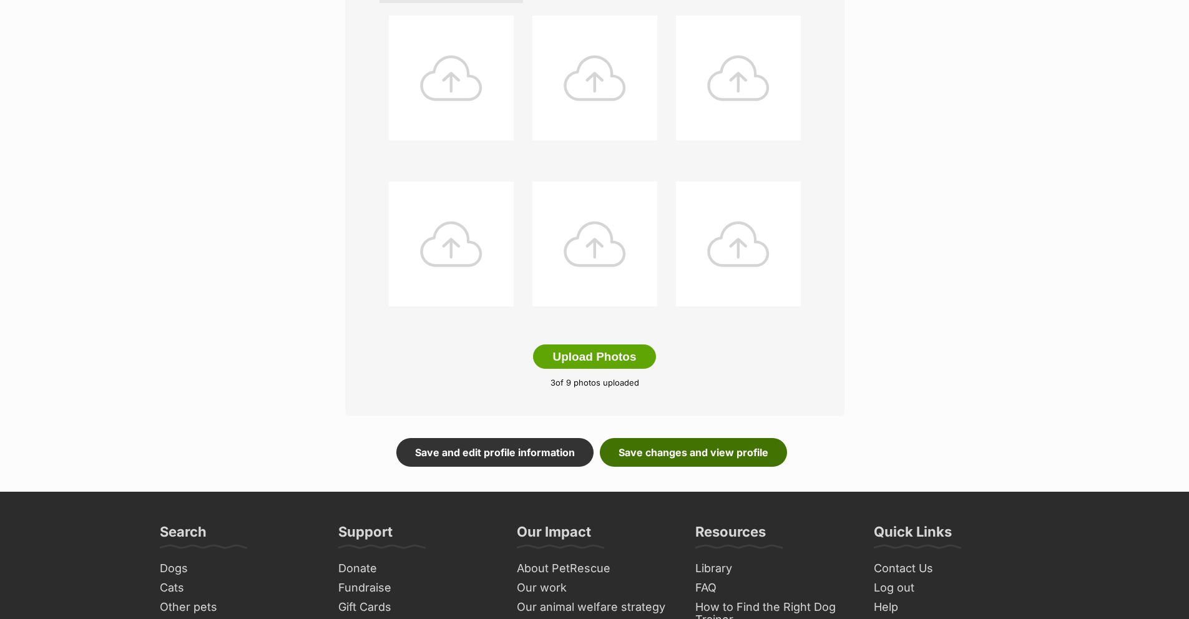
click at [705, 448] on link "Save changes and view profile" at bounding box center [693, 452] width 187 height 29
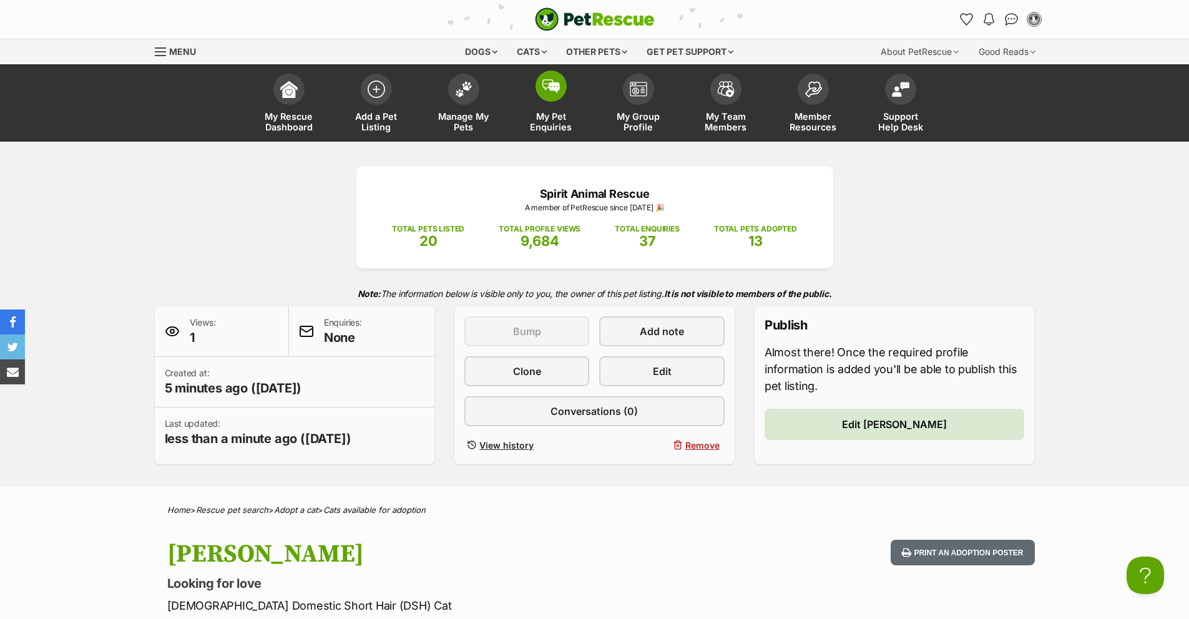
click at [559, 84] on img at bounding box center [550, 86] width 17 height 14
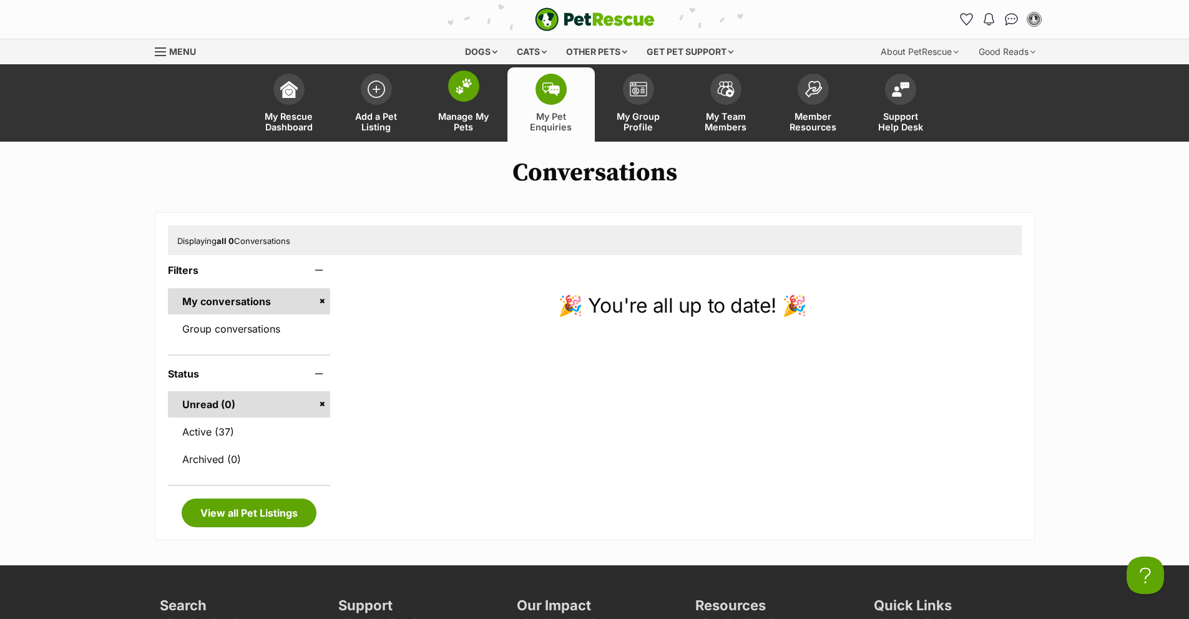
click at [453, 84] on span at bounding box center [463, 86] width 31 height 31
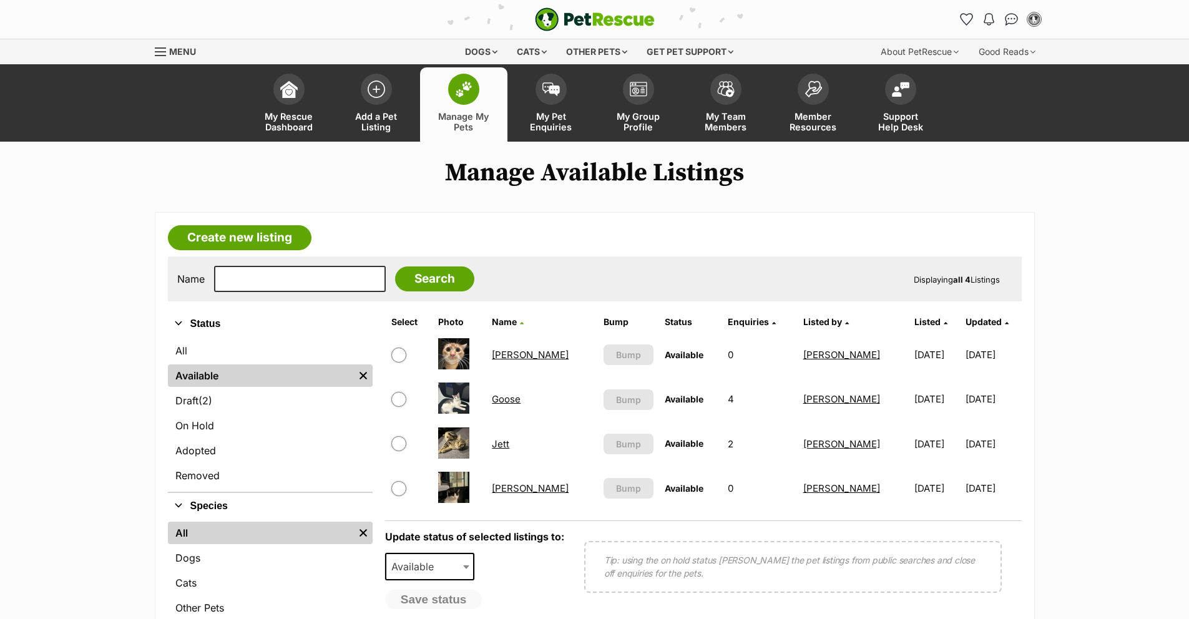
click at [521, 402] on link "Goose" at bounding box center [506, 399] width 29 height 12
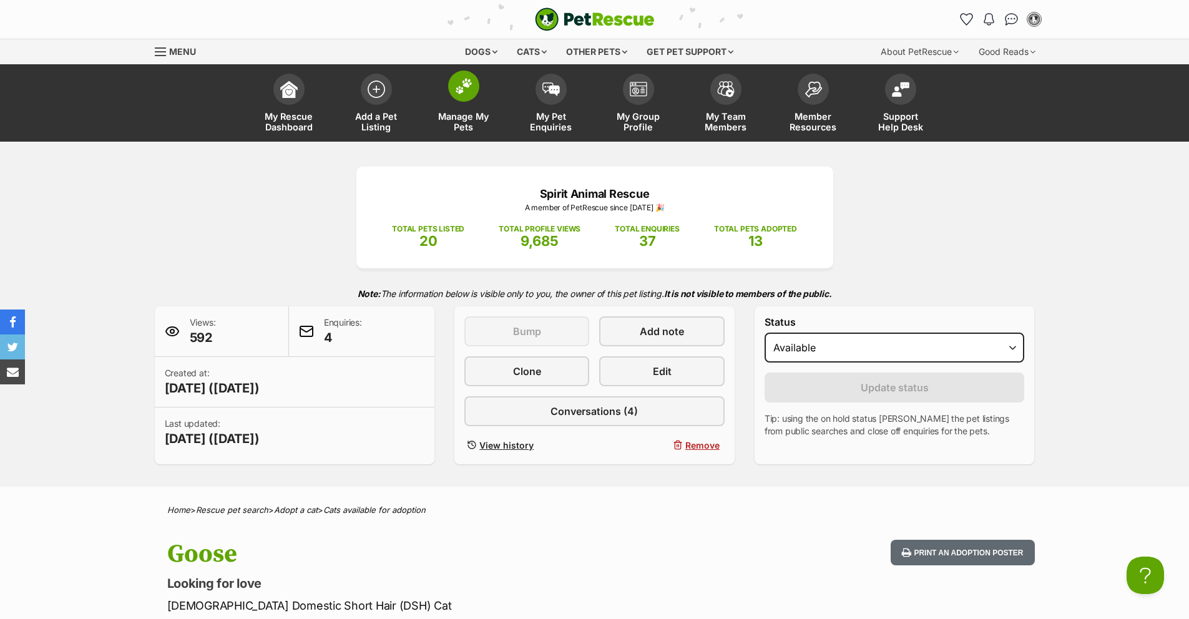
click at [492, 97] on link "Manage My Pets" at bounding box center [463, 104] width 87 height 74
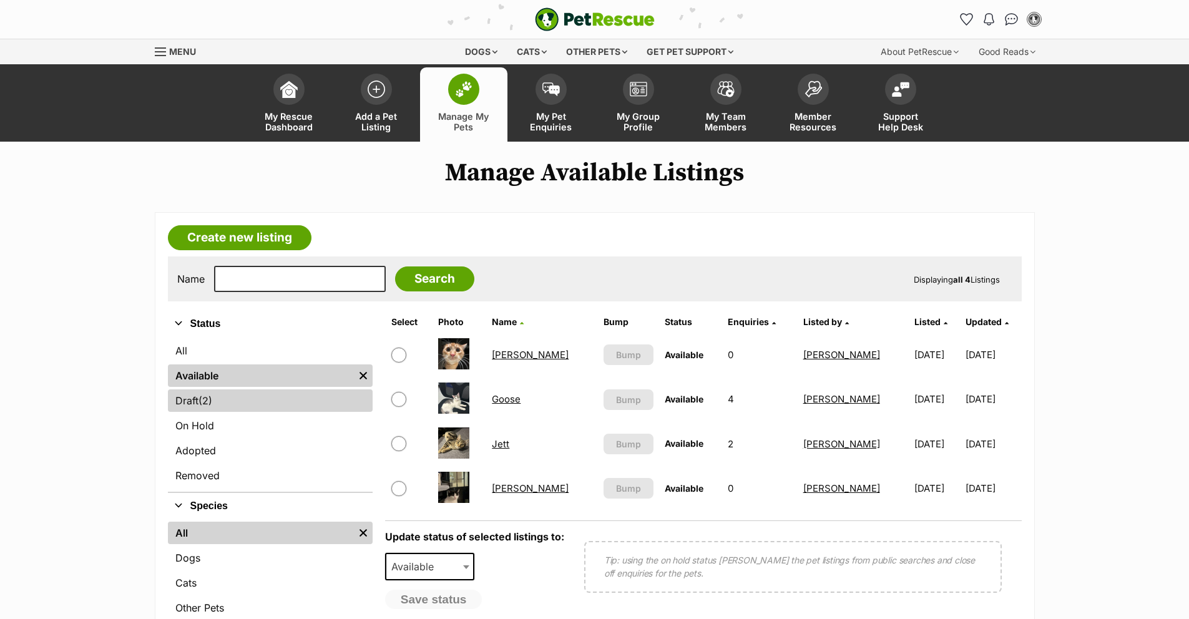
click at [295, 403] on link "Draft (2) Items" at bounding box center [270, 400] width 205 height 22
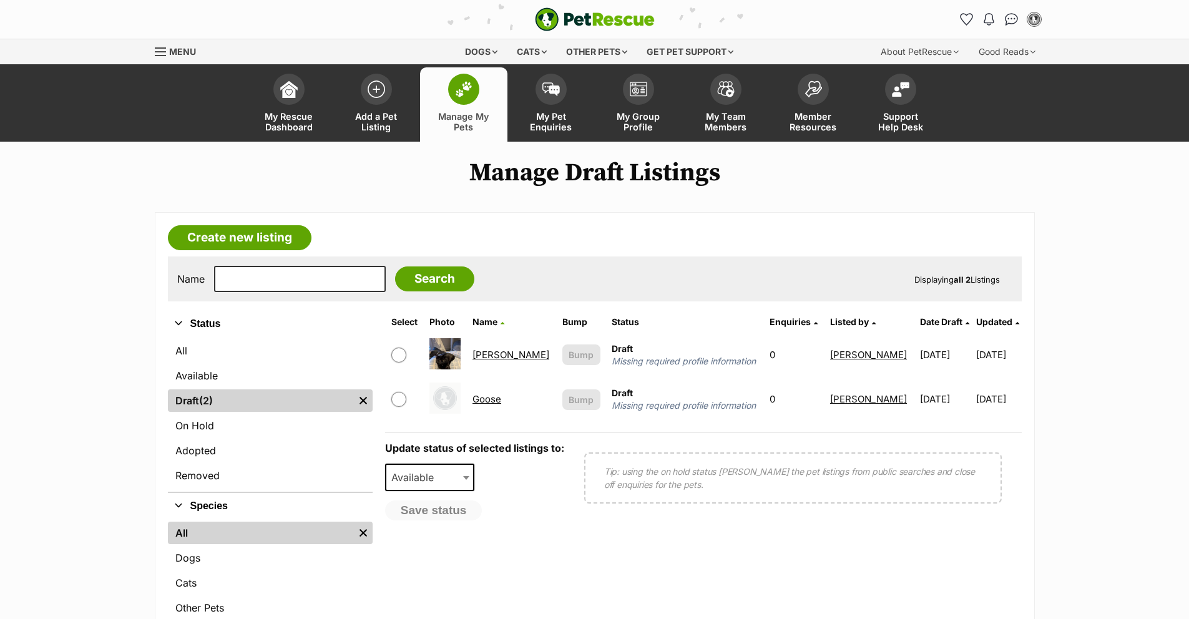
click at [399, 400] on input "checkbox" at bounding box center [398, 399] width 15 height 15
checkbox input "true"
click at [494, 400] on link "Goose" at bounding box center [486, 399] width 29 height 12
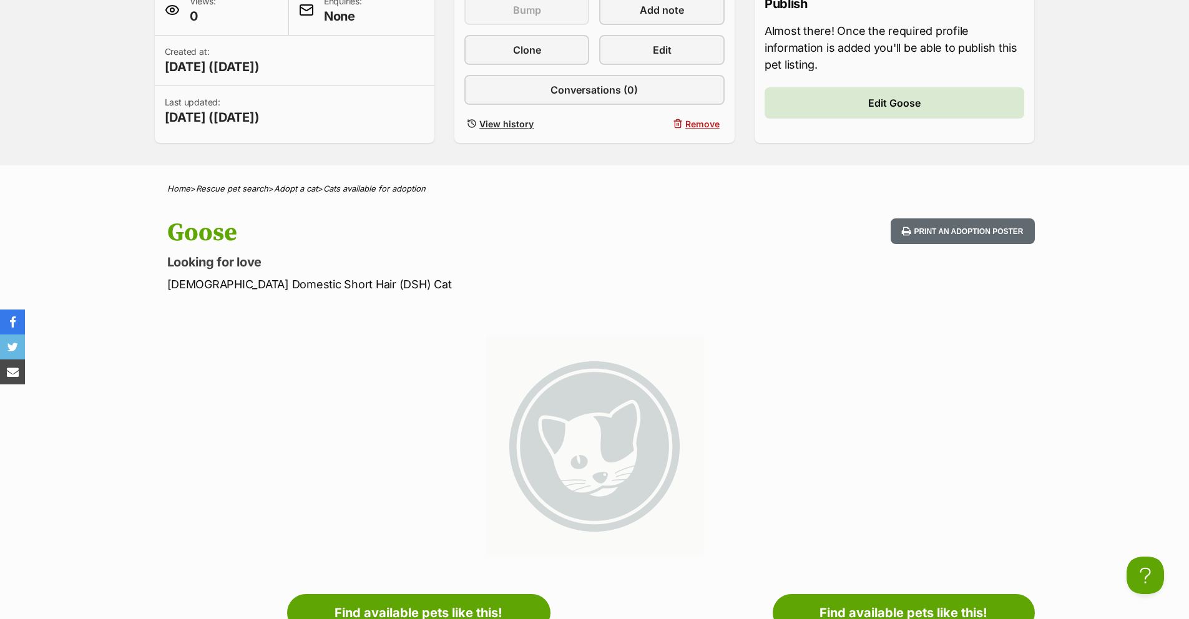
scroll to position [67, 0]
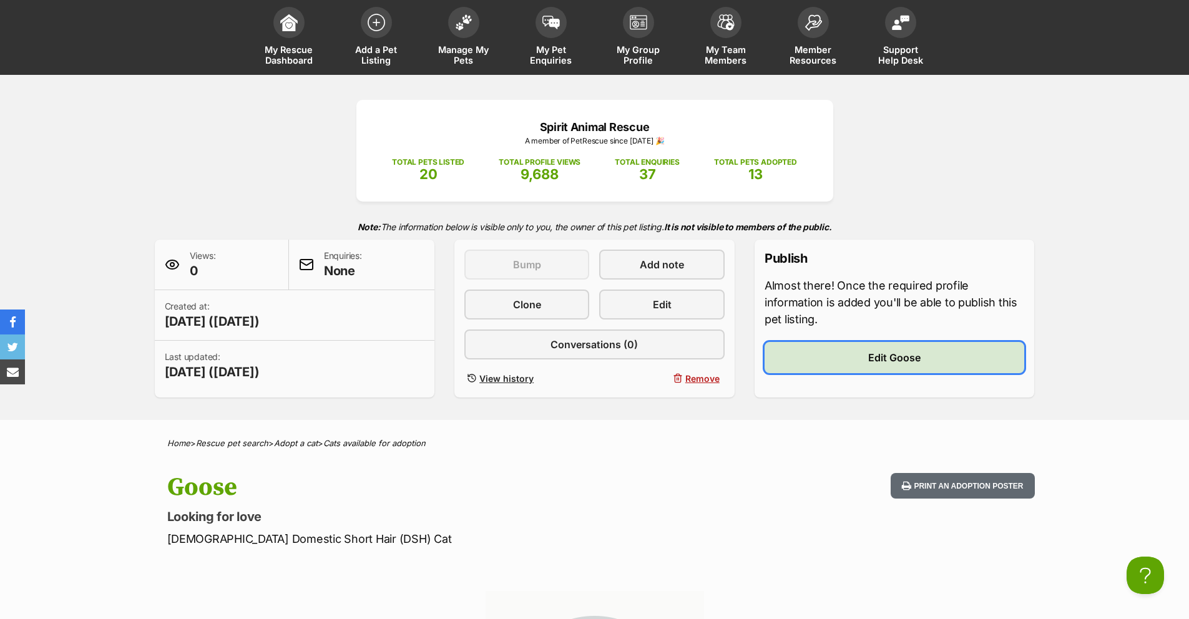
click at [885, 355] on span "Edit Goose" at bounding box center [894, 357] width 52 height 15
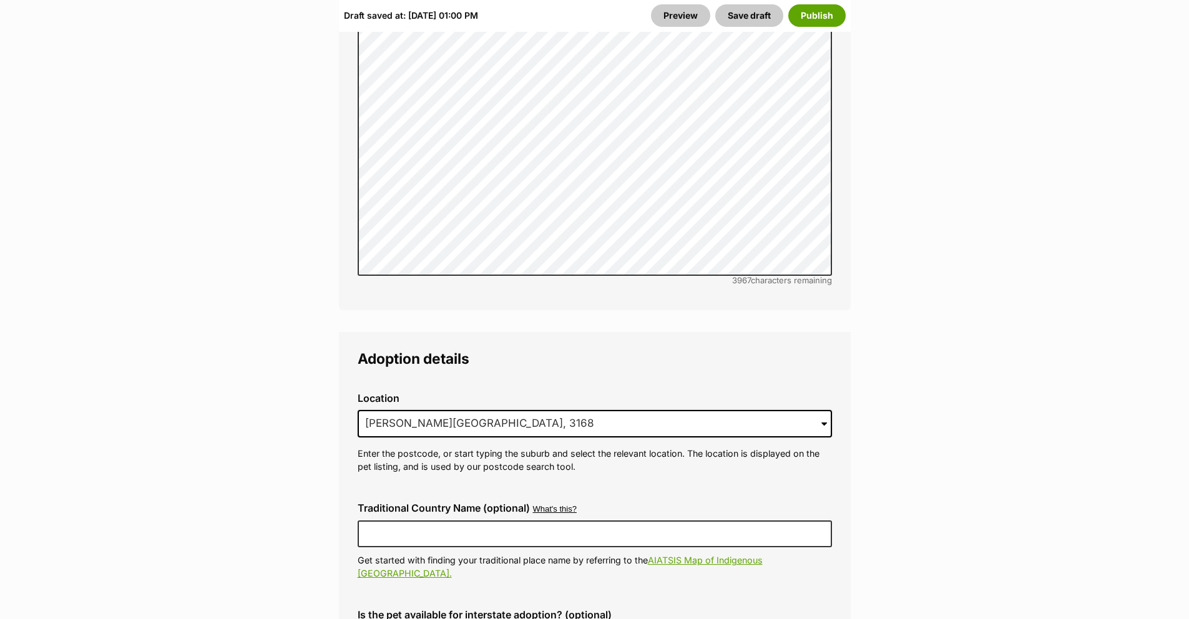
scroll to position [3778, 0]
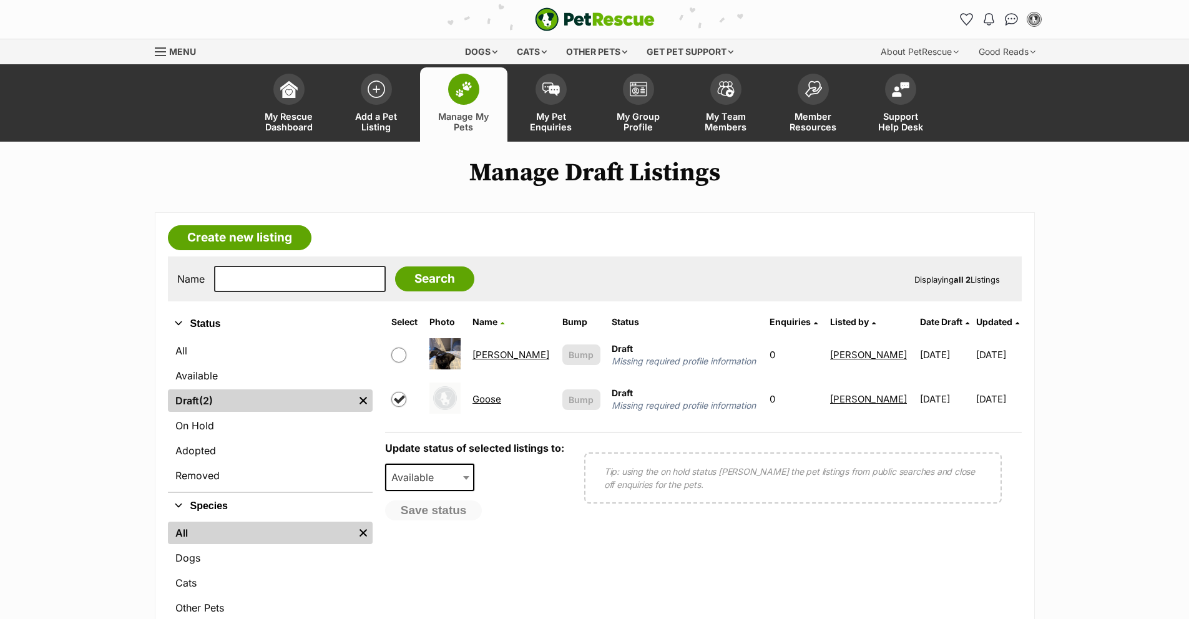
click at [482, 354] on link "[PERSON_NAME]" at bounding box center [510, 355] width 77 height 12
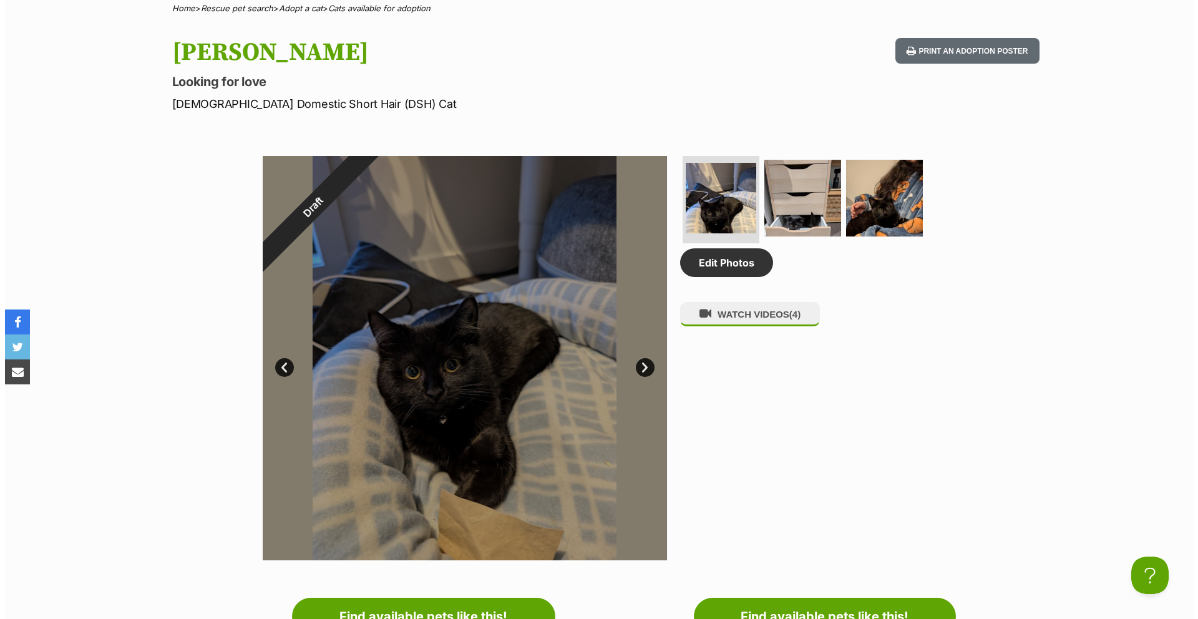
scroll to position [504, 0]
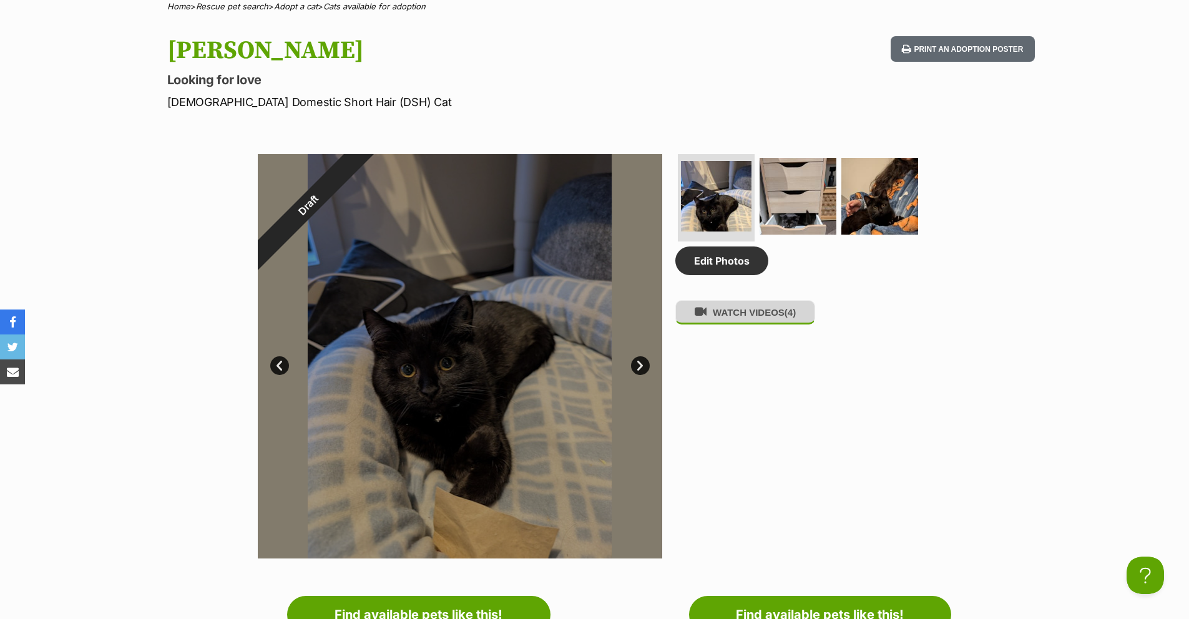
click at [736, 318] on button "WATCH VIDEOS (4)" at bounding box center [745, 312] width 140 height 24
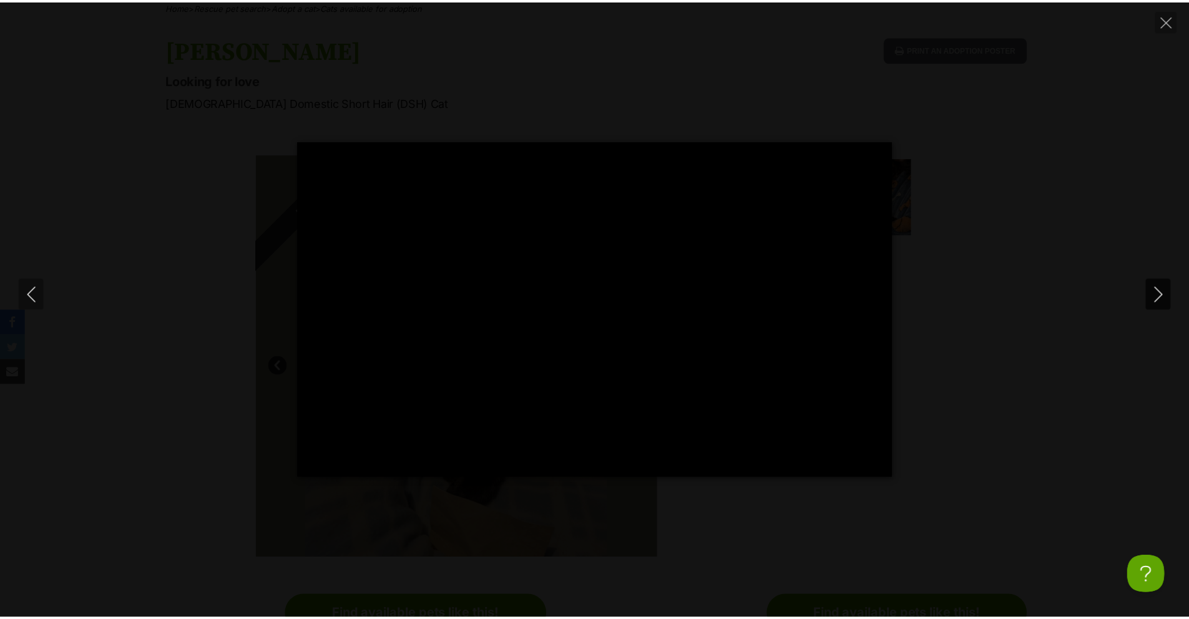
scroll to position [0, 0]
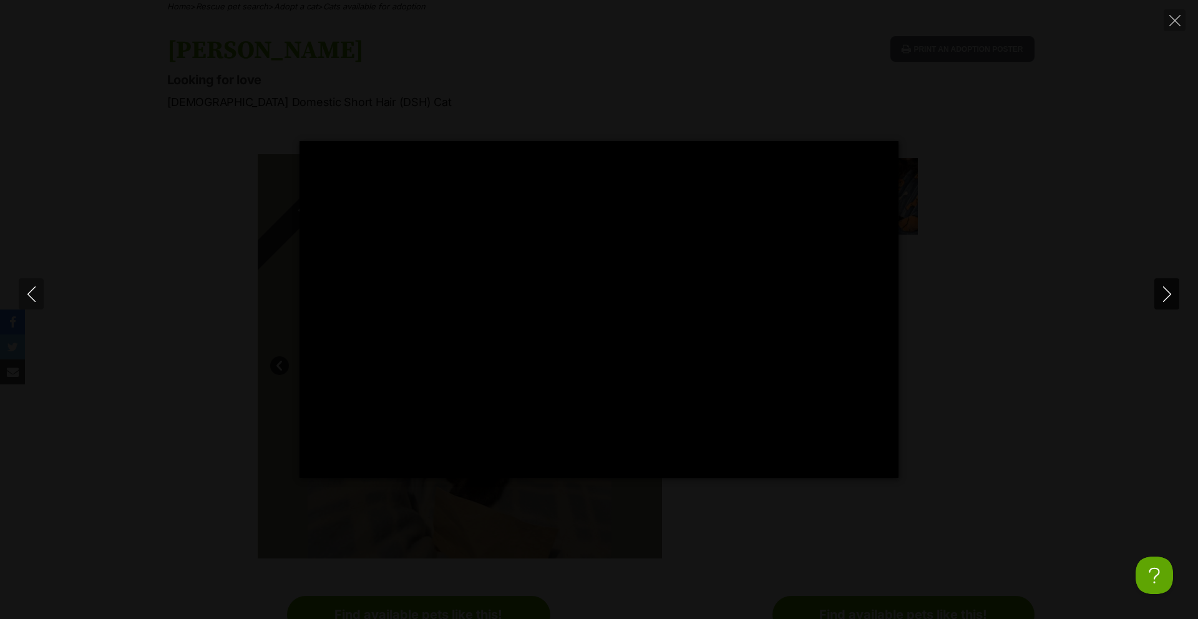
click at [1171, 293] on icon "Next" at bounding box center [1168, 294] width 16 height 16
type input "15.5"
click at [1171, 293] on icon "Next" at bounding box center [1168, 294] width 16 height 16
type input "22.61"
click at [1168, 291] on icon "Next" at bounding box center [1167, 294] width 8 height 16
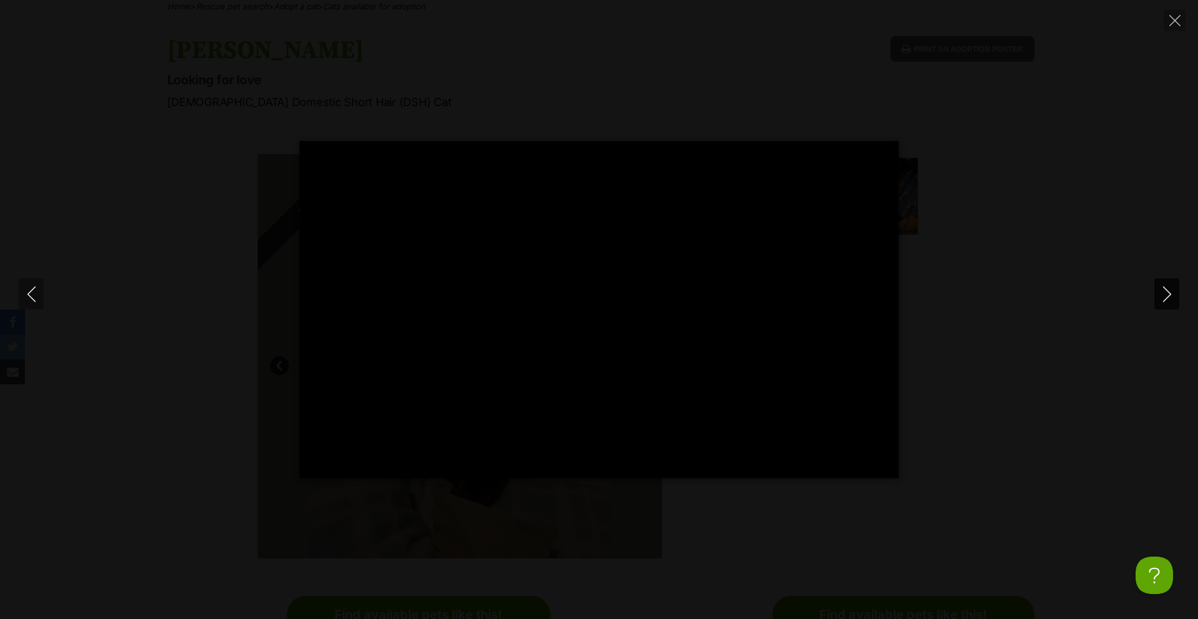
type input "20.44"
click at [974, 273] on div "Pause Play % buffered 00:00 -00:02 Unmute Mute Disable captions Enable captions…" at bounding box center [599, 309] width 1198 height 337
type input "19.23"
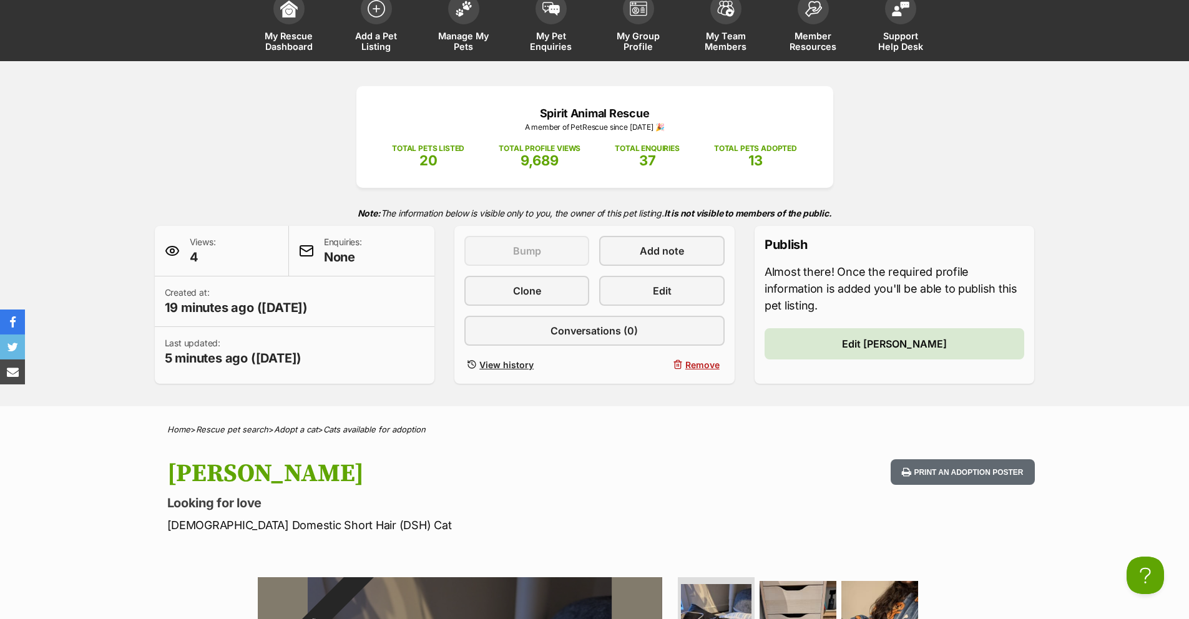
scroll to position [81, 0]
click at [637, 278] on link "Edit" at bounding box center [661, 290] width 125 height 30
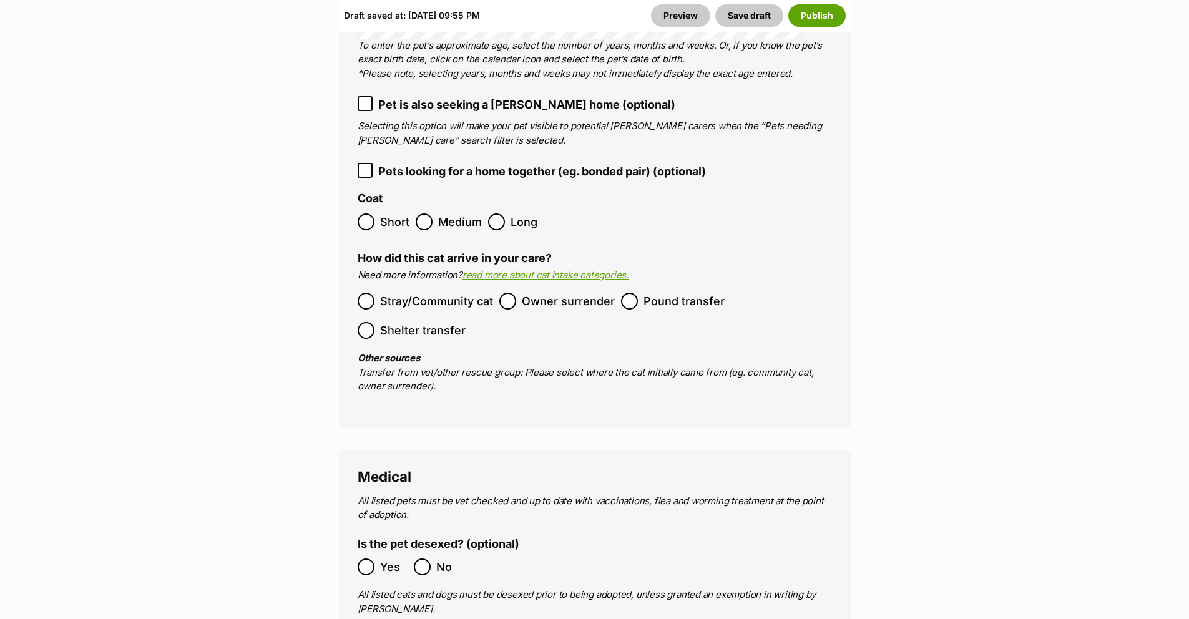
scroll to position [2355, 0]
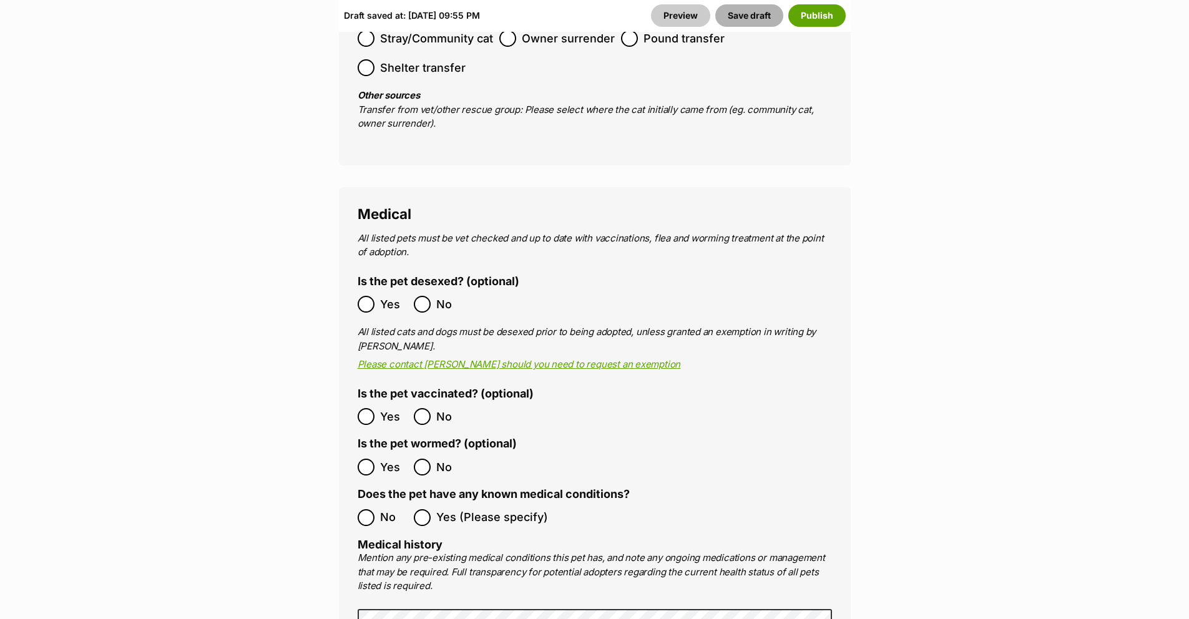
click at [741, 19] on button "Save draft" at bounding box center [749, 15] width 68 height 22
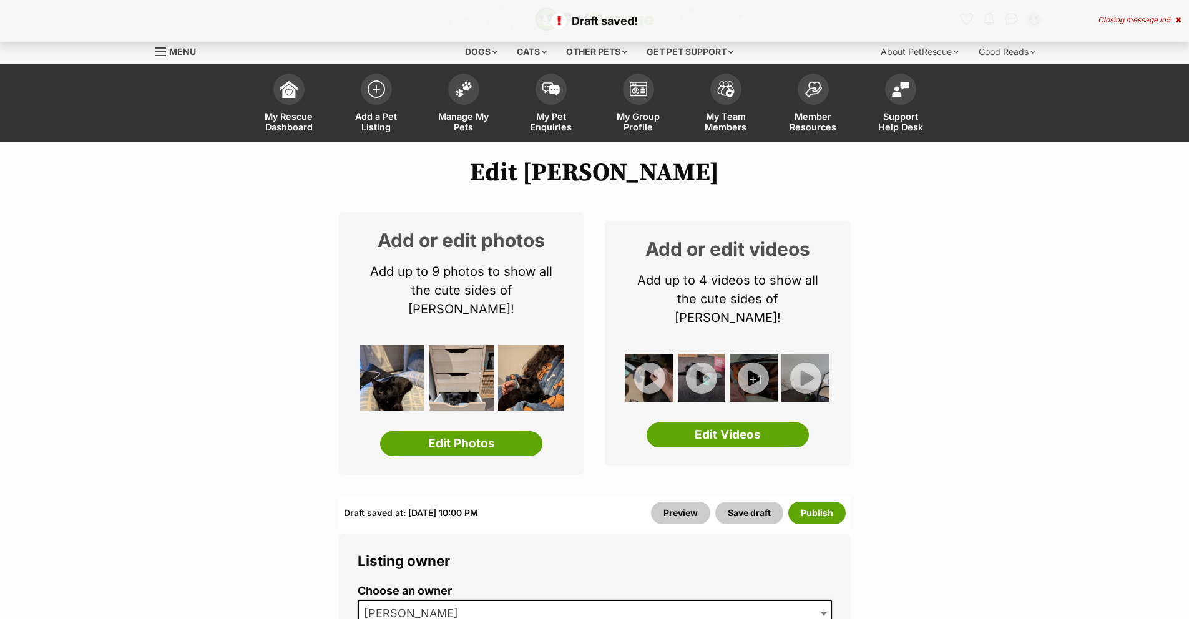
click at [648, 359] on img at bounding box center [649, 378] width 48 height 48
click at [737, 423] on link "Edit Videos" at bounding box center [728, 435] width 162 height 25
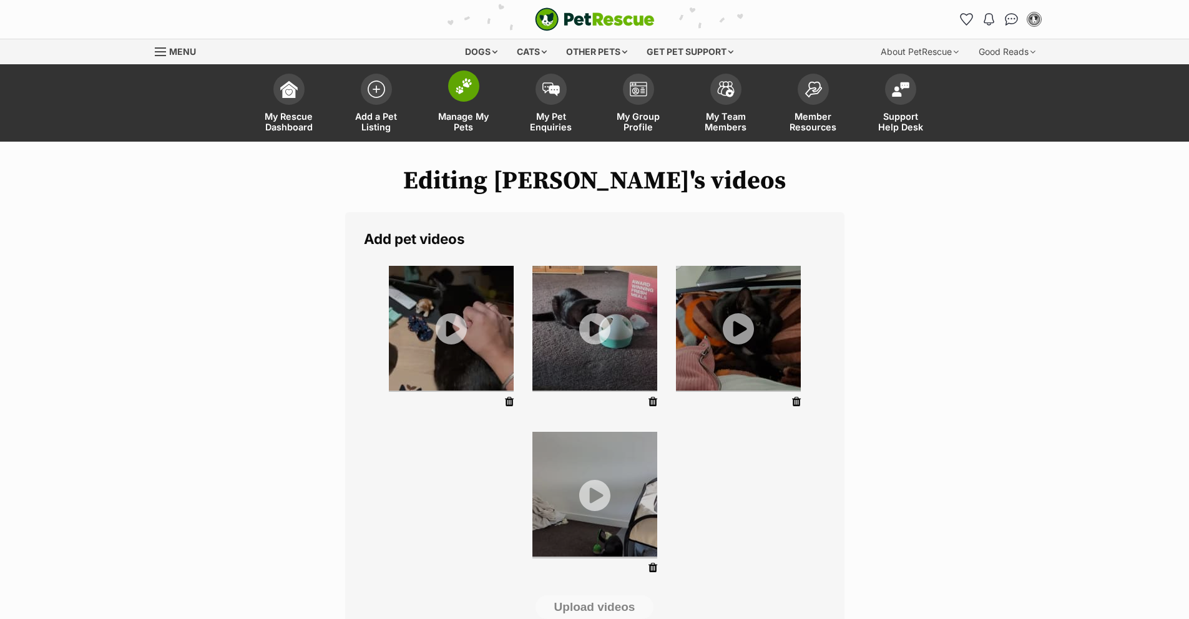
click at [478, 87] on span at bounding box center [463, 86] width 31 height 31
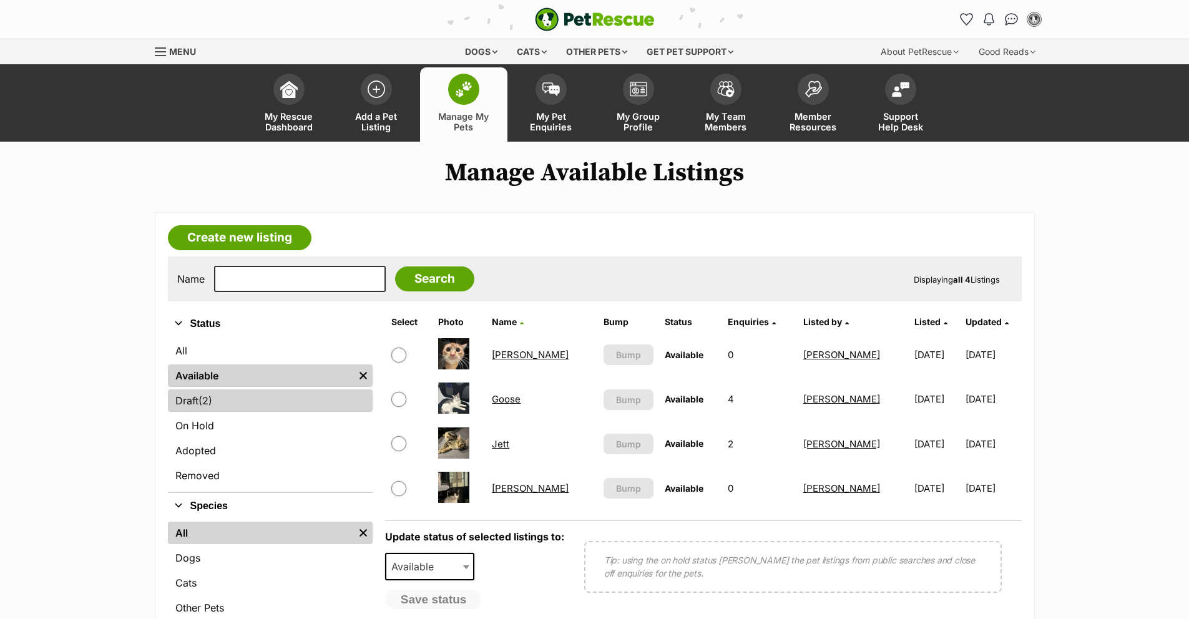
click at [245, 410] on link "Draft (2) Items" at bounding box center [270, 400] width 205 height 22
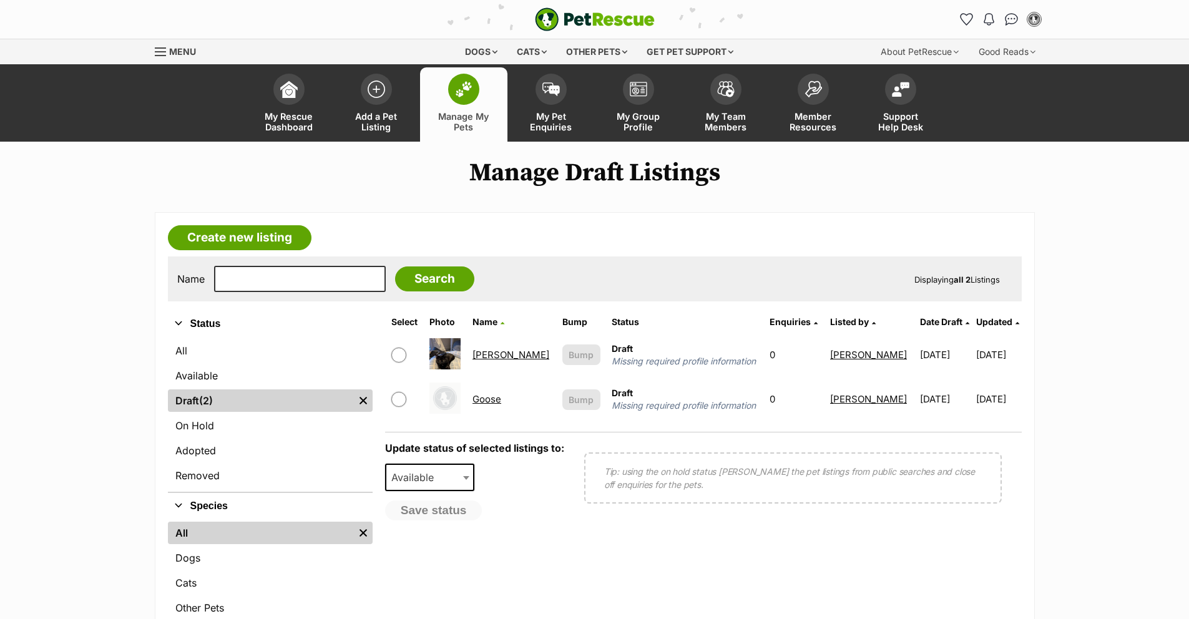
click at [406, 405] on span at bounding box center [404, 399] width 27 height 15
click at [394, 401] on input "checkbox" at bounding box center [398, 399] width 15 height 15
checkbox input "true"
click at [429, 483] on span "Available" at bounding box center [416, 477] width 60 height 17
select select "removed"
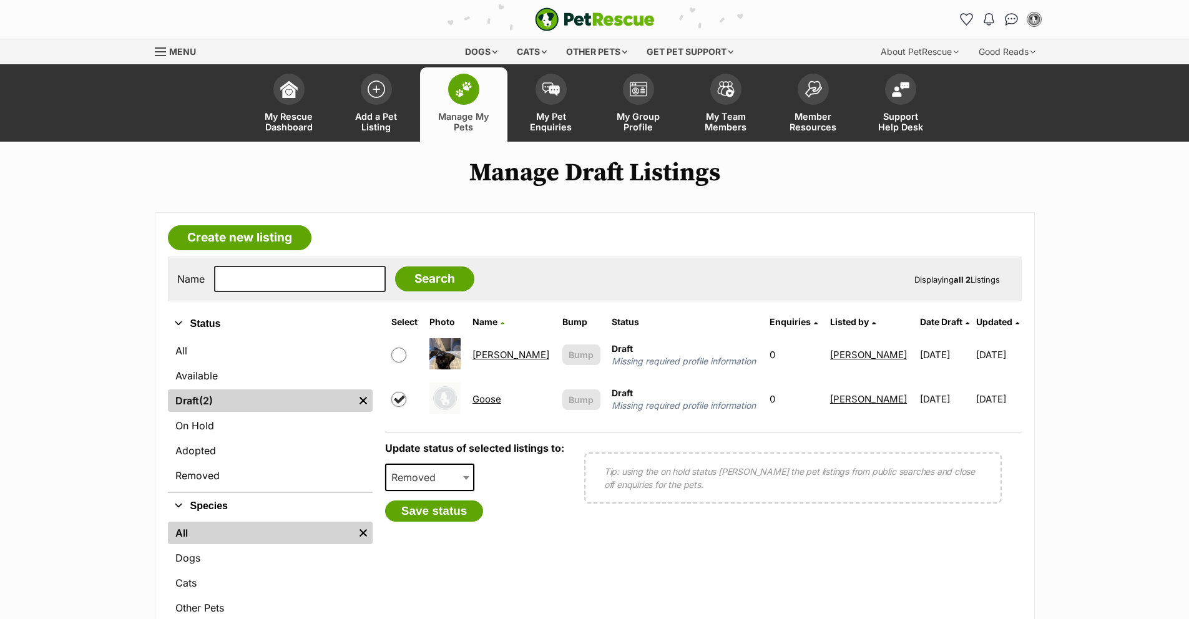
click at [550, 496] on div "Update status of selected listings to: Available On Hold Adopted Removed Remove…" at bounding box center [474, 481] width 179 height 79
click at [501, 354] on link "[PERSON_NAME]" at bounding box center [510, 355] width 77 height 12
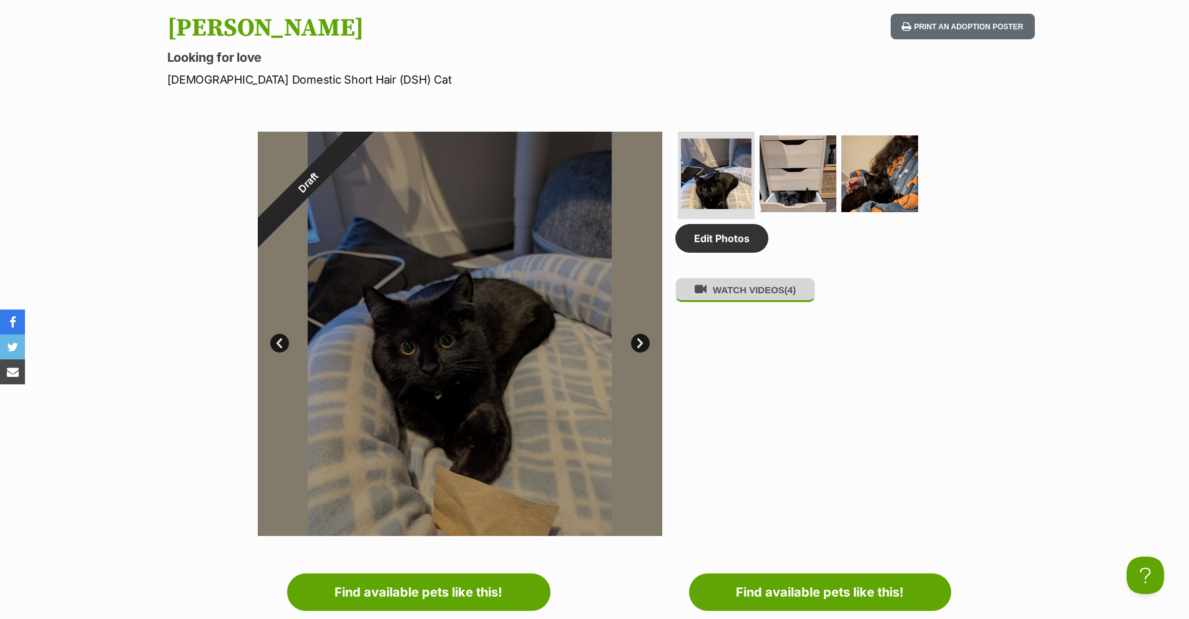
click at [721, 302] on button "WATCH VIDEOS (4)" at bounding box center [745, 290] width 140 height 24
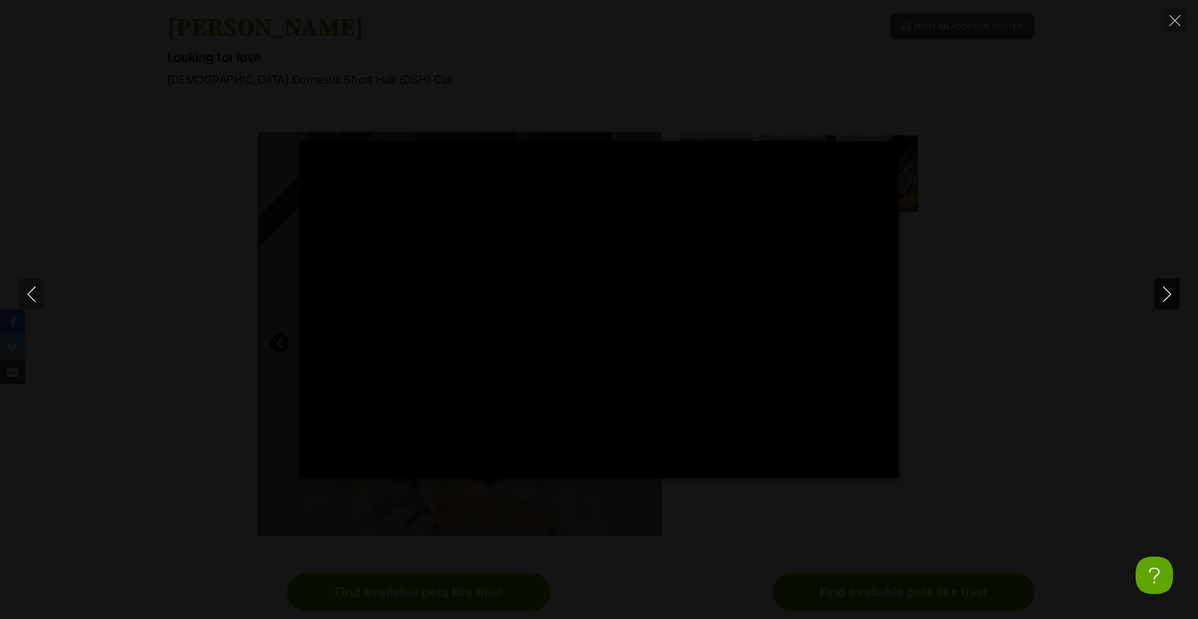
type input "100"
click at [1164, 300] on icon "Next" at bounding box center [1167, 294] width 8 height 16
type input "66.06"
click at [1164, 300] on icon "Next" at bounding box center [1167, 294] width 8 height 16
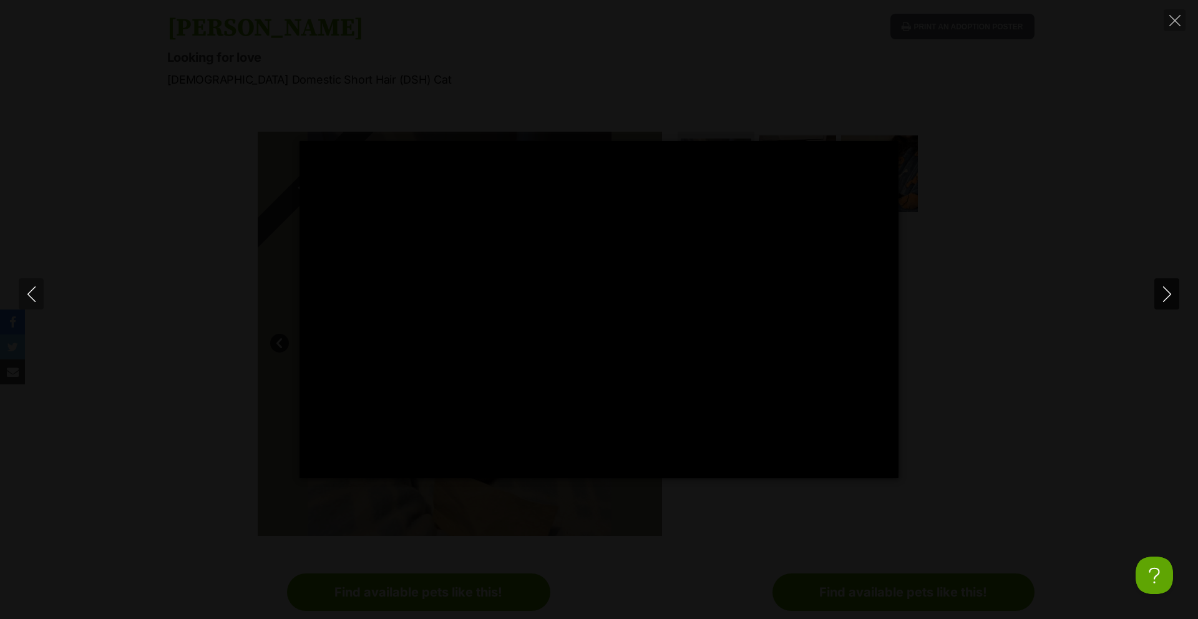
type input "8.07"
type input "100"
click at [1106, 306] on div "Pause Play % buffered 00:00 00:00 Unmute Mute Disable captions Enable captions …" at bounding box center [599, 309] width 1198 height 337
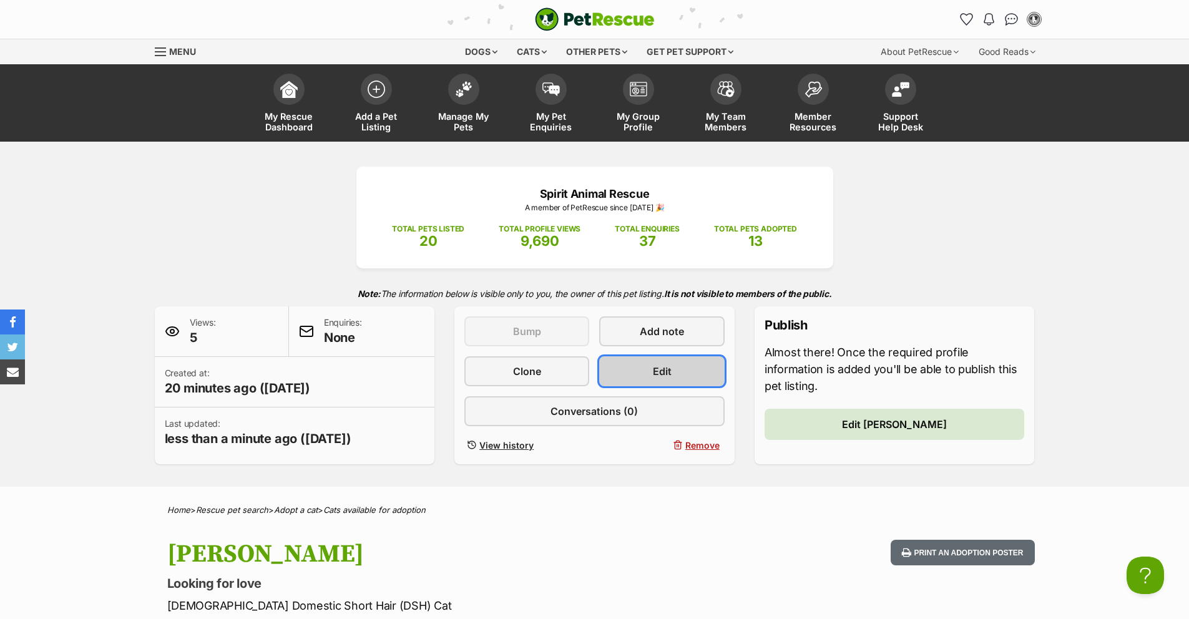
click at [644, 380] on link "Edit" at bounding box center [661, 371] width 125 height 30
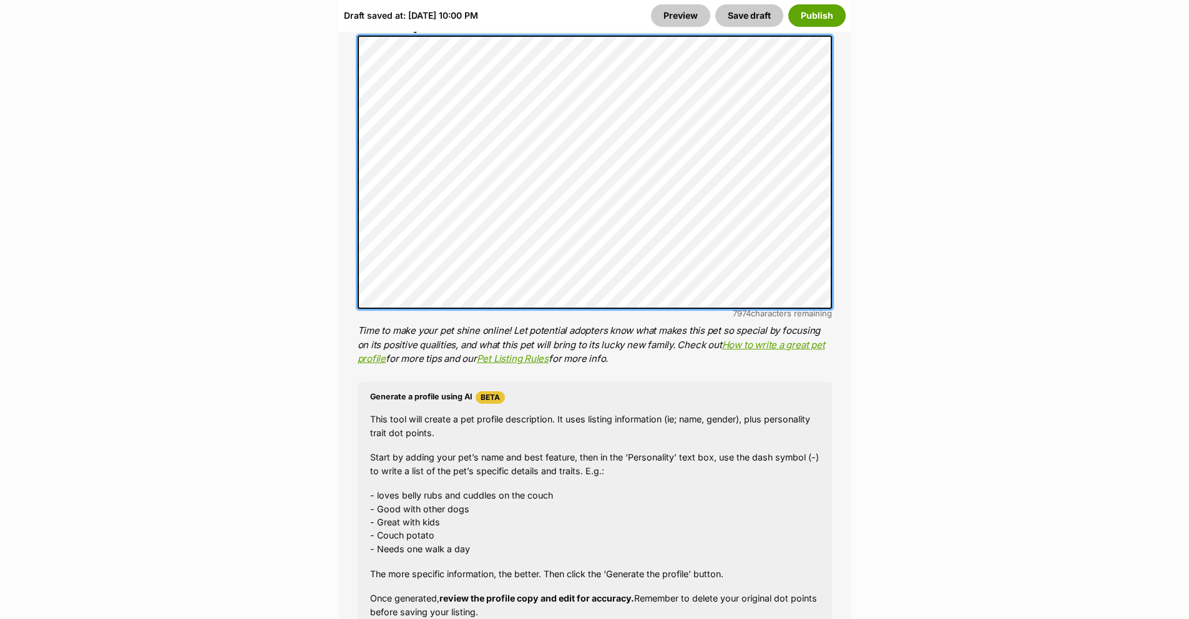
scroll to position [1218, 0]
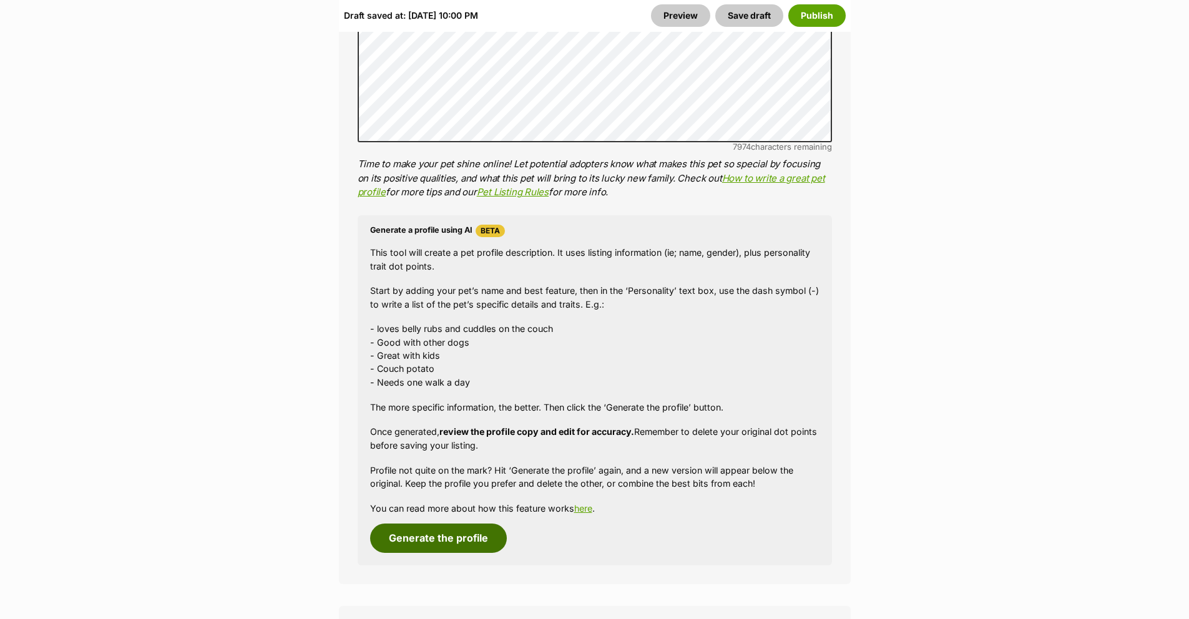
click at [451, 524] on button "Generate the profile" at bounding box center [438, 538] width 137 height 29
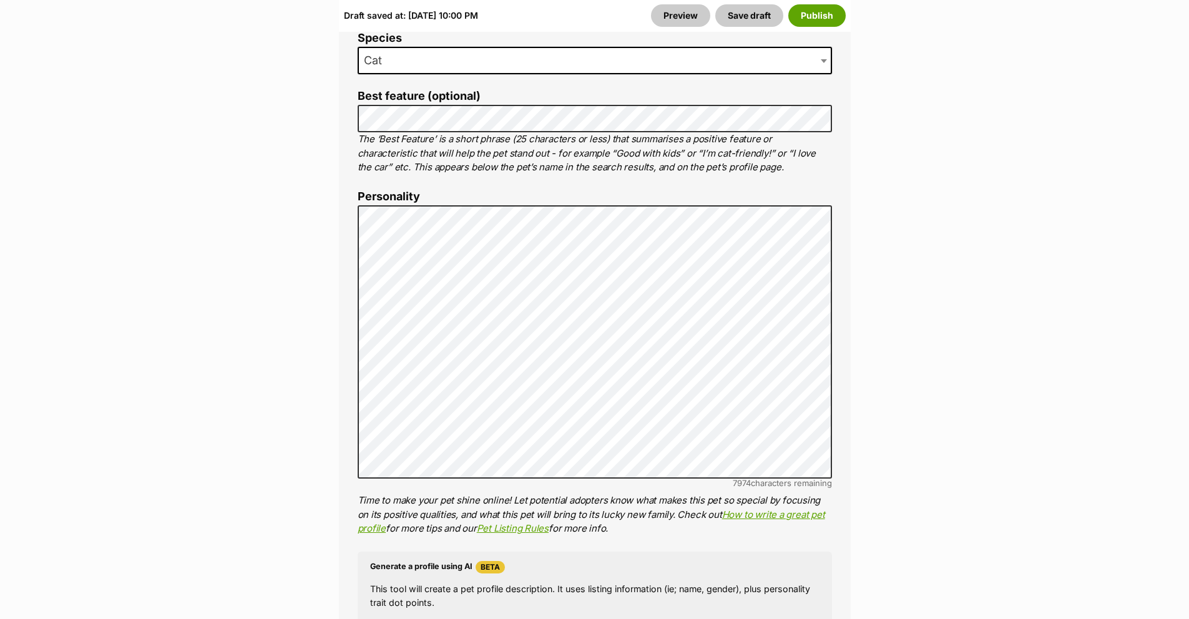
scroll to position [896, 0]
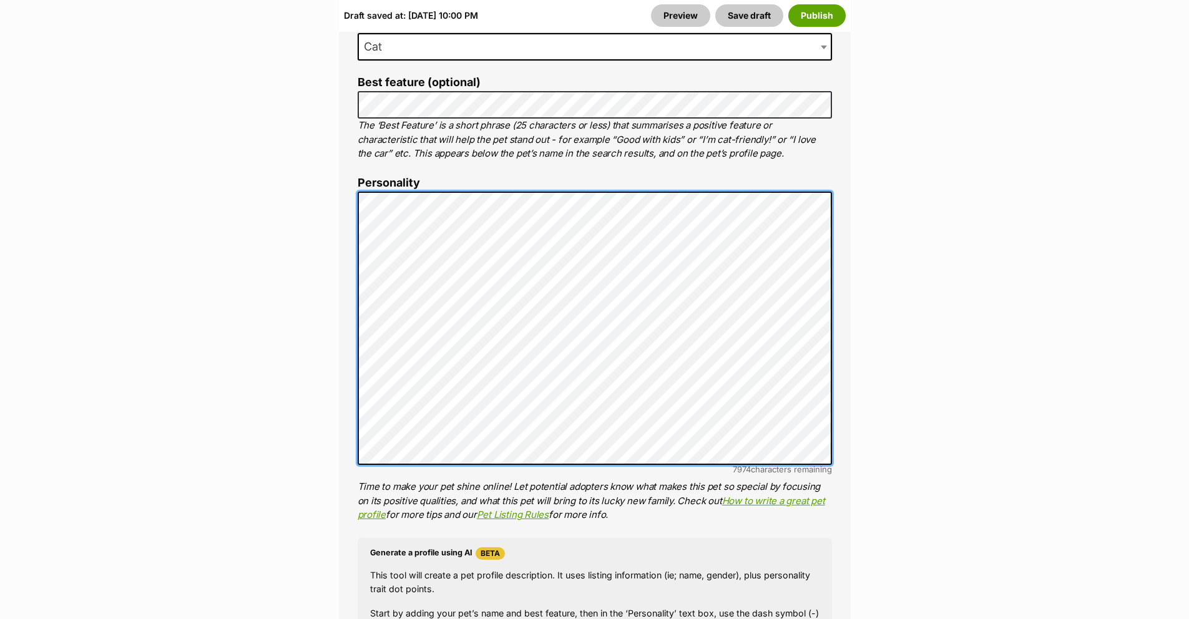
click at [354, 179] on div "About This Pet Name Henlo there, it looks like you might be using the pet name …" at bounding box center [595, 383] width 512 height 1045
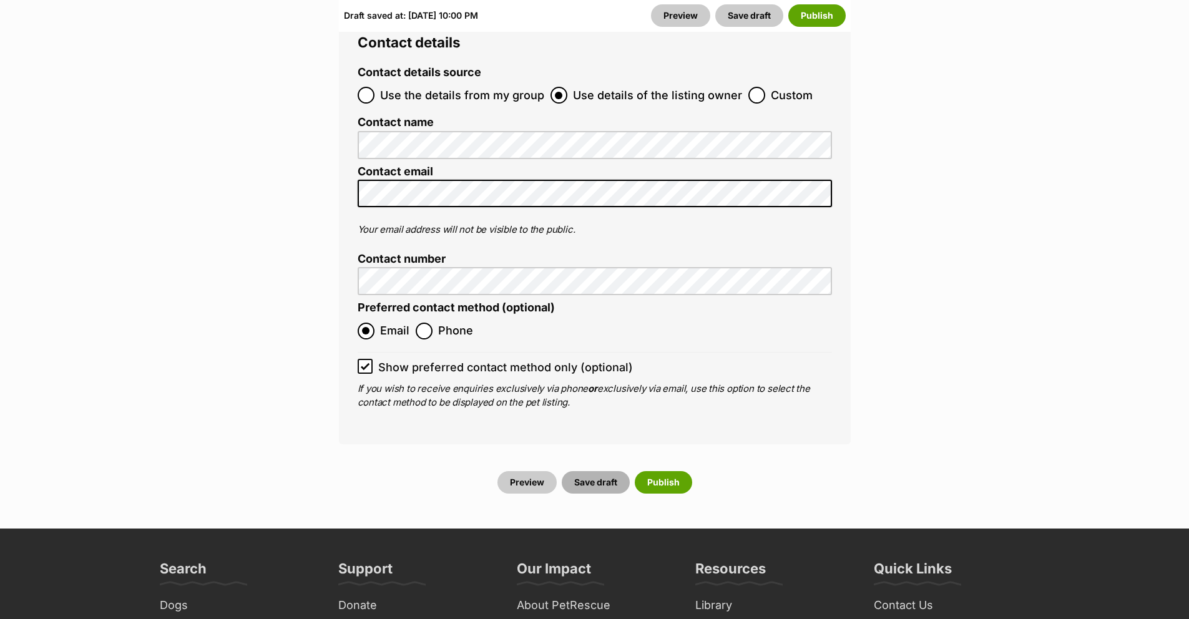
scroll to position [5112, 0]
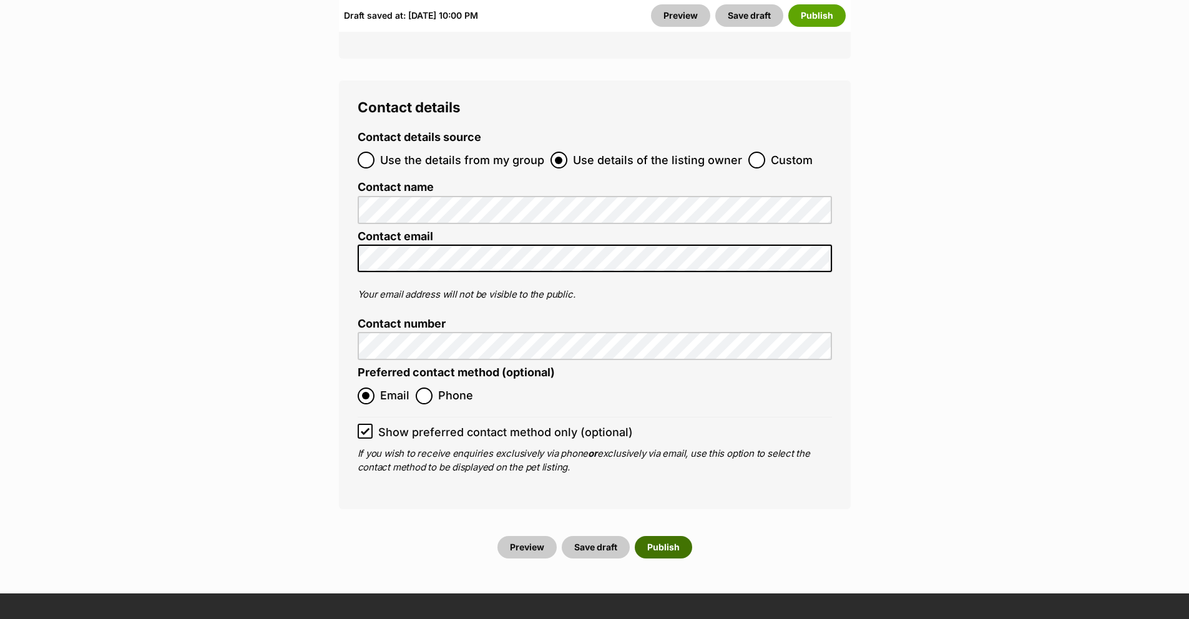
click at [647, 536] on button "Publish" at bounding box center [663, 547] width 57 height 22
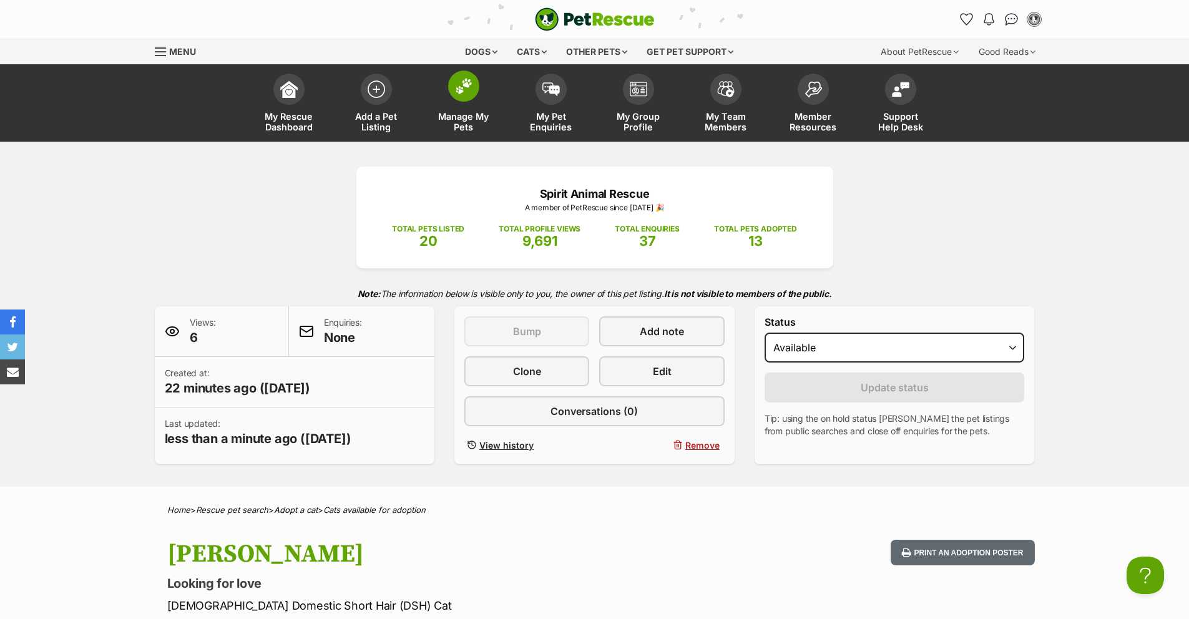
click at [457, 108] on link "Manage My Pets" at bounding box center [463, 104] width 87 height 74
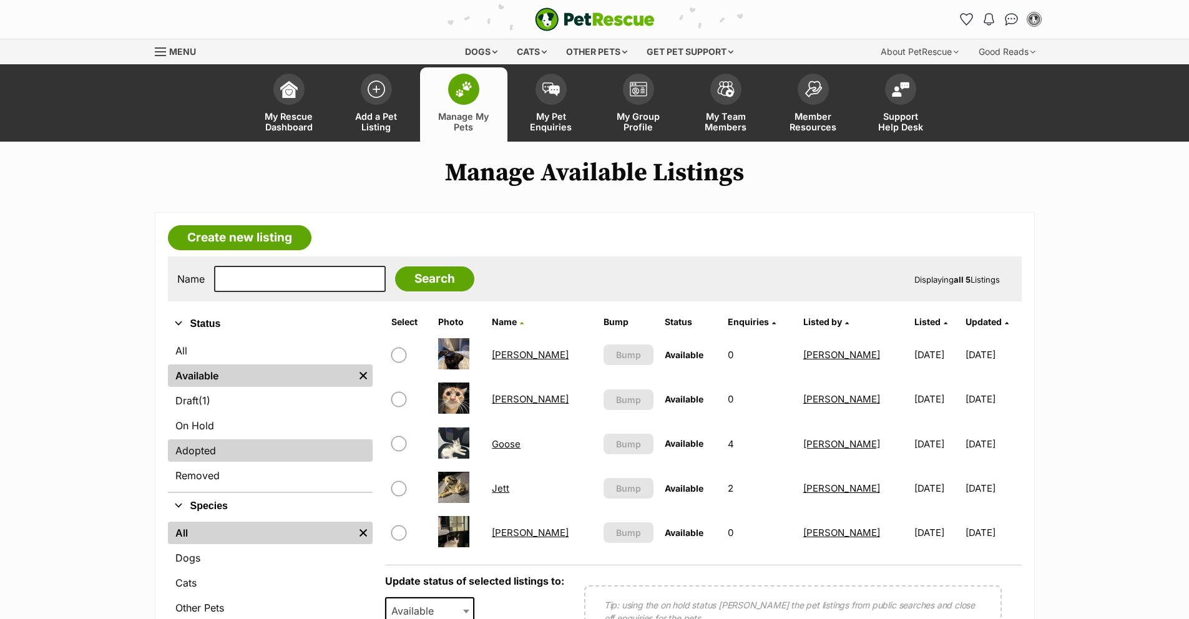
click at [248, 445] on link "Adopted" at bounding box center [270, 450] width 205 height 22
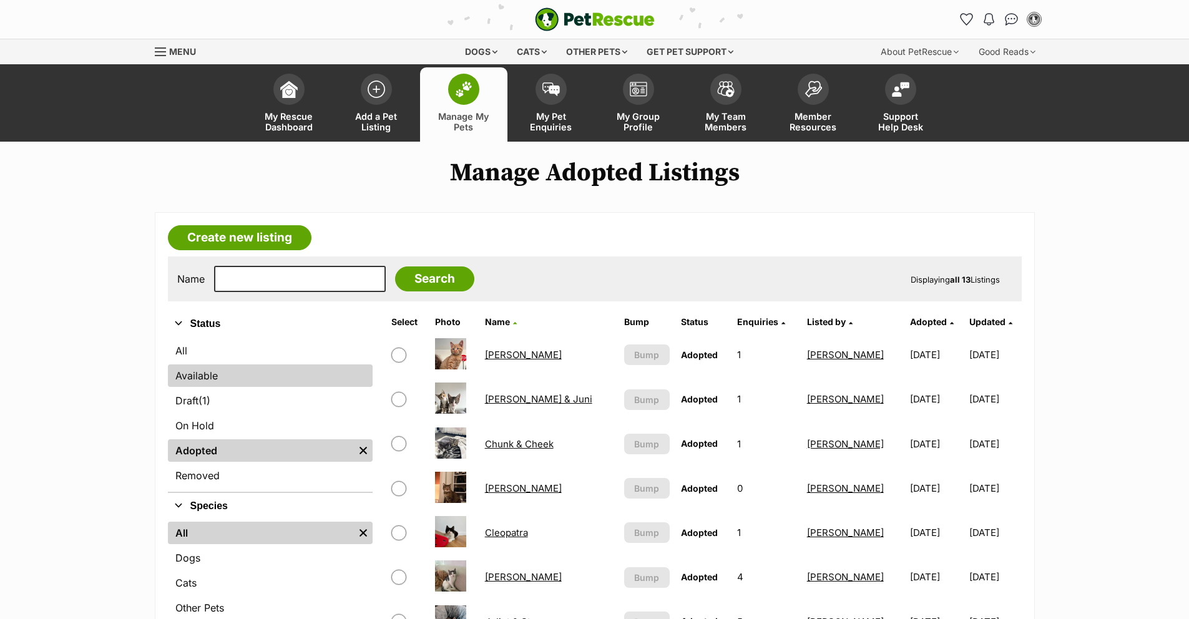
click at [307, 378] on link "Available" at bounding box center [270, 375] width 205 height 22
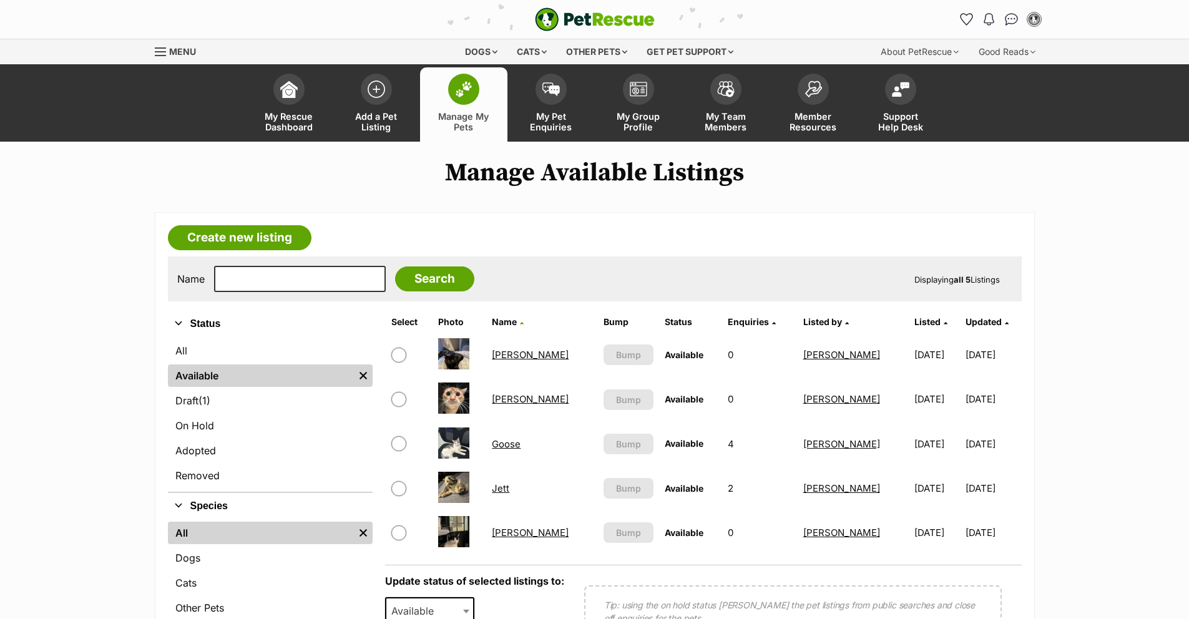
click at [512, 353] on link "[PERSON_NAME]" at bounding box center [530, 355] width 77 height 12
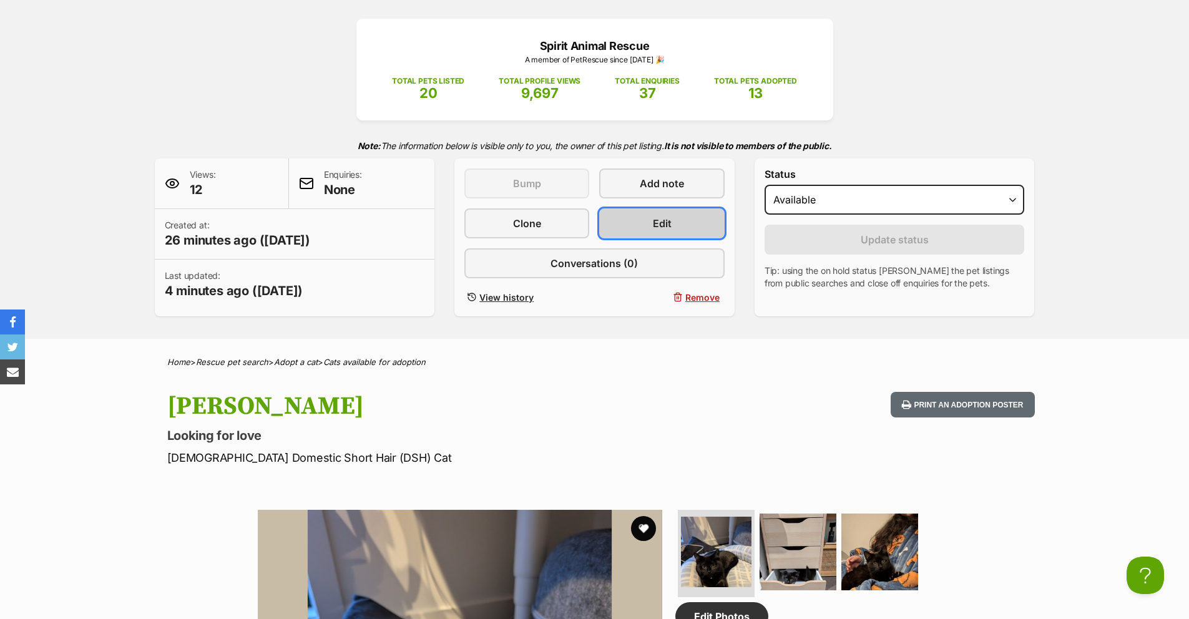
click at [637, 229] on link "Edit" at bounding box center [661, 223] width 125 height 30
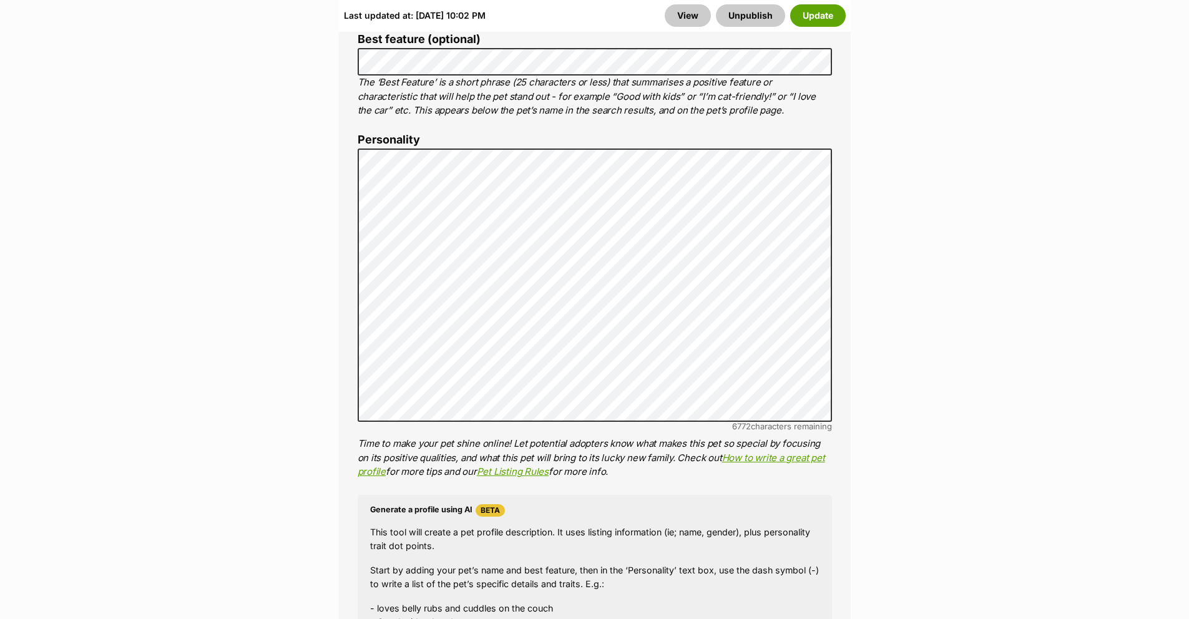
scroll to position [940, 0]
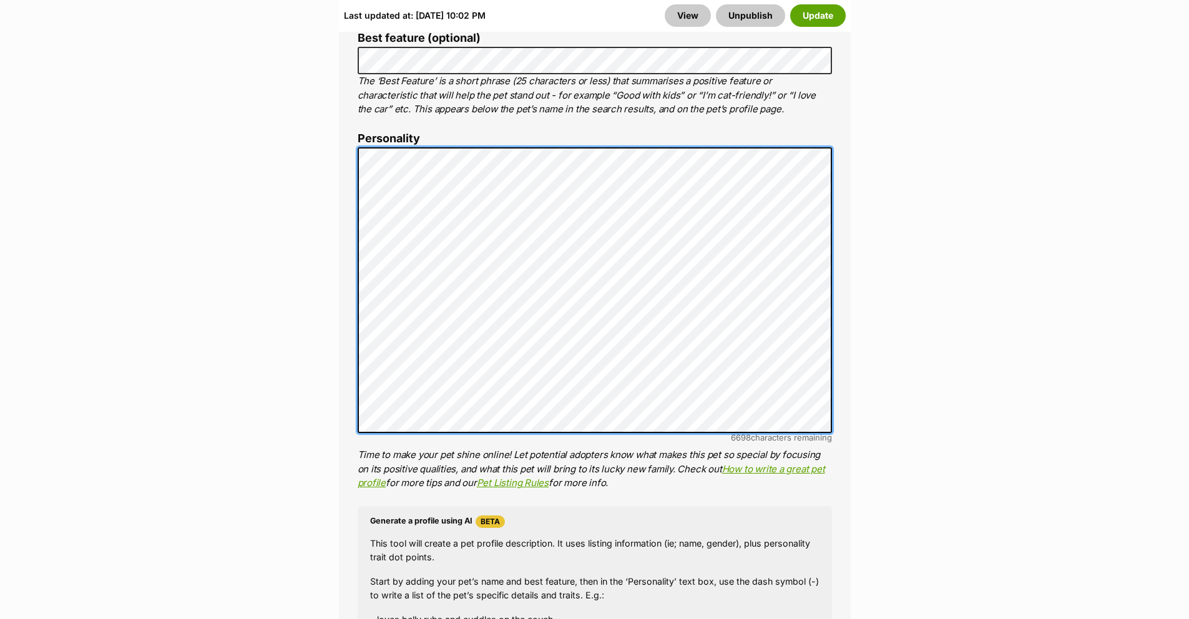
click at [354, 131] on div "About This Pet Name Henlo there, it looks like you might be using the pet name …" at bounding box center [595, 346] width 512 height 1058
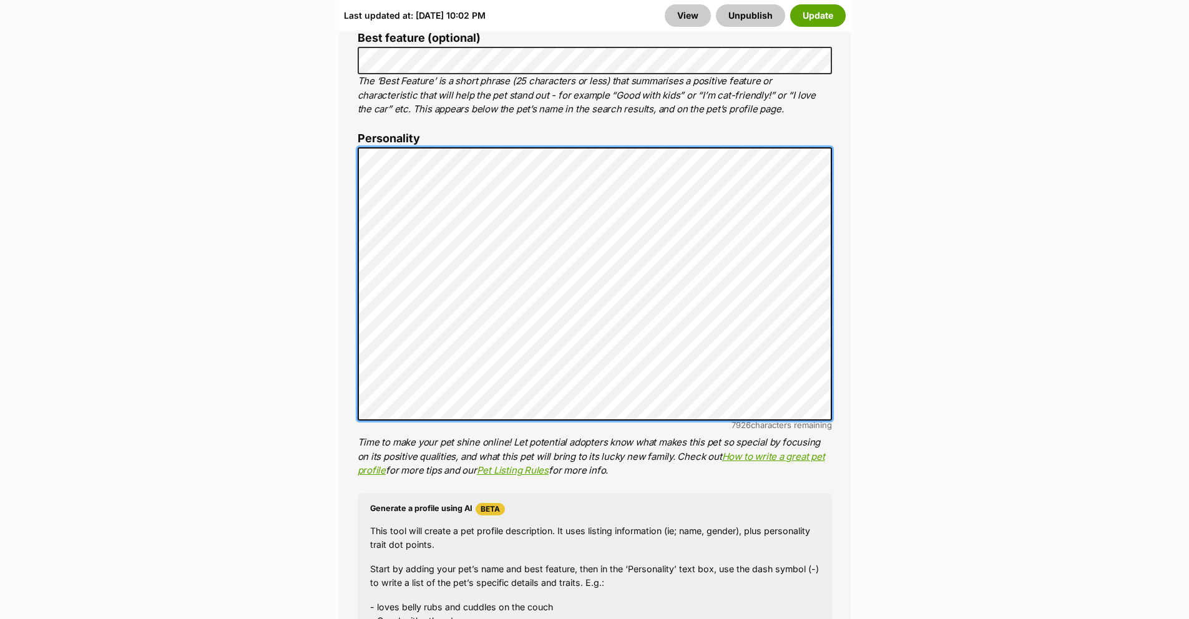
scroll to position [1344, 0]
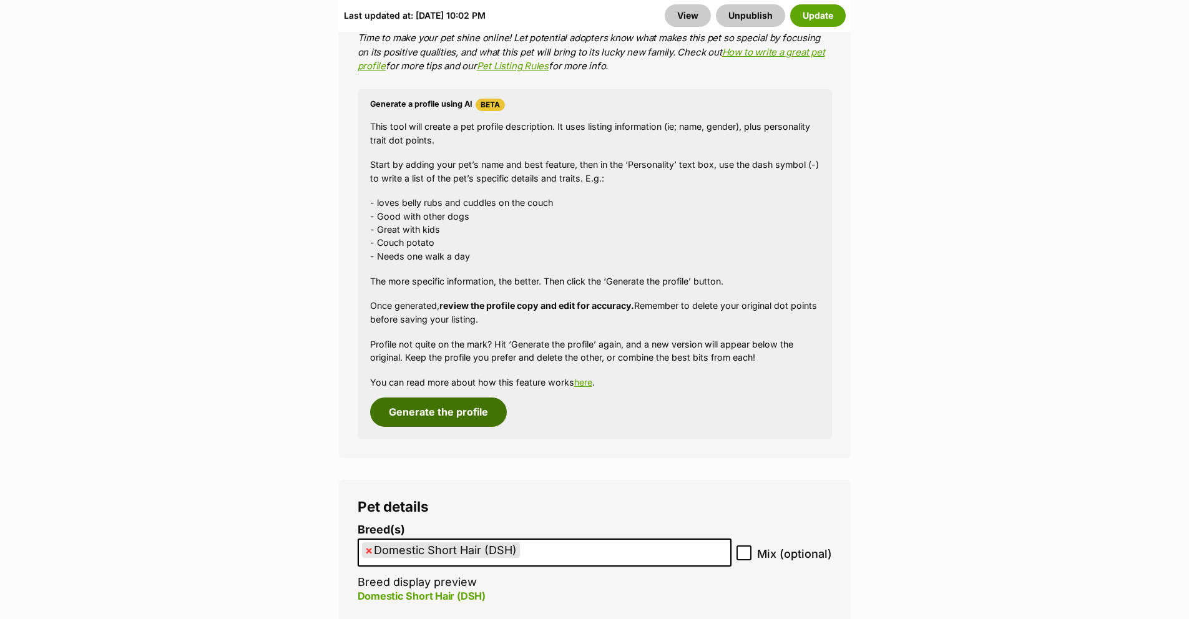
click at [420, 398] on button "Generate the profile" at bounding box center [438, 412] width 137 height 29
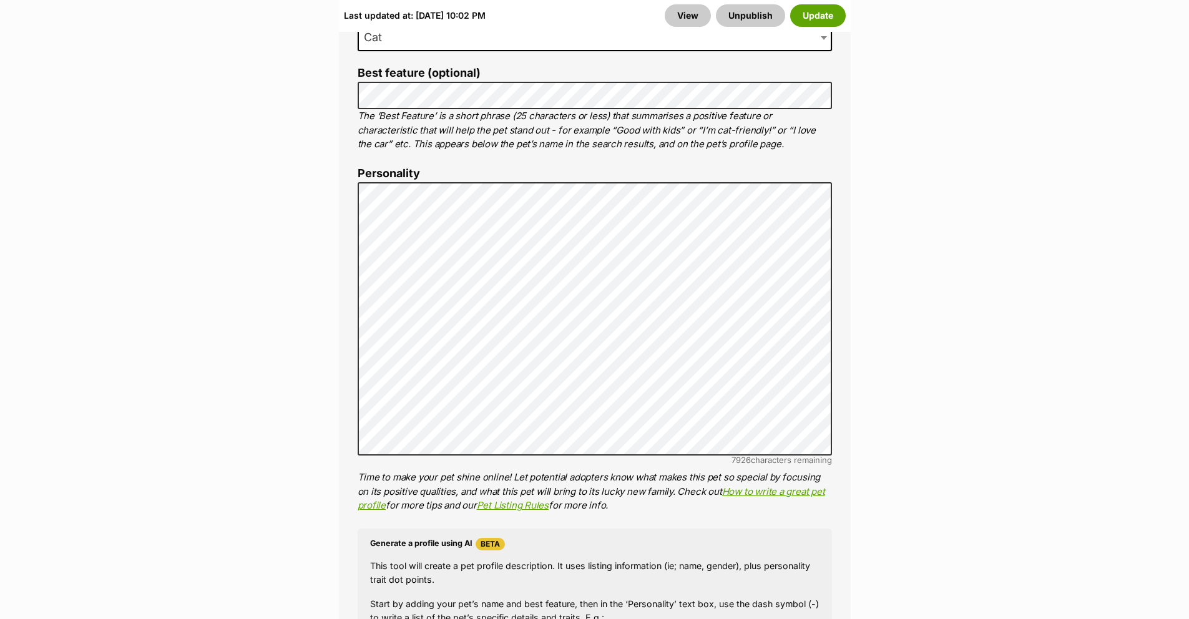
scroll to position [896, 0]
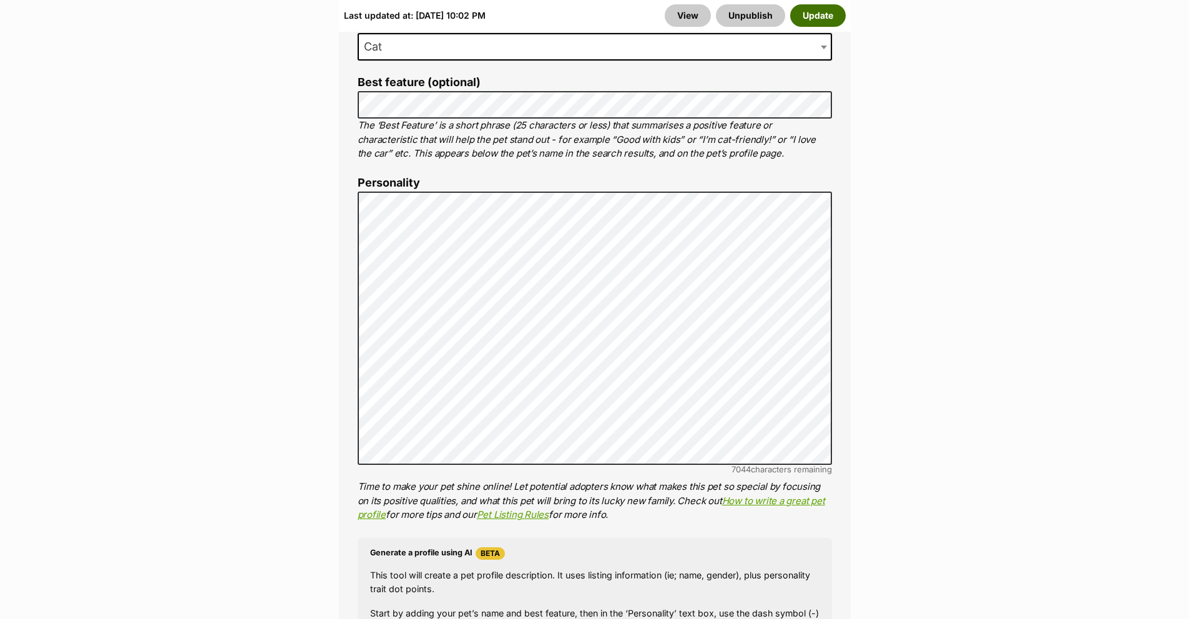
click at [812, 21] on button "Update" at bounding box center [818, 15] width 56 height 22
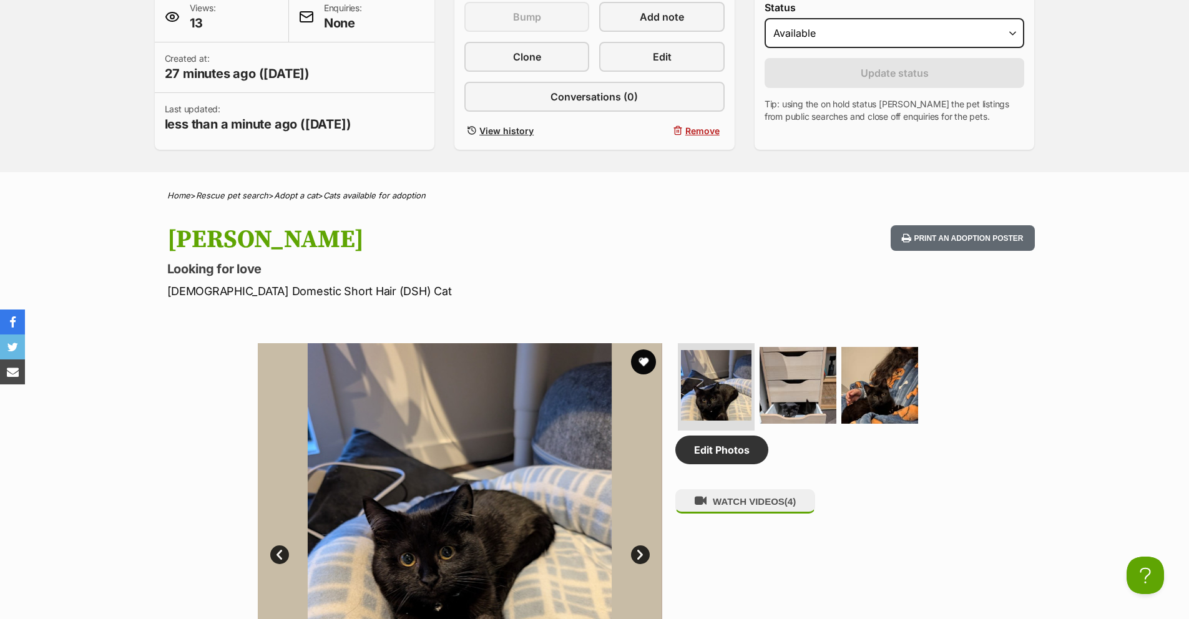
scroll to position [427, 0]
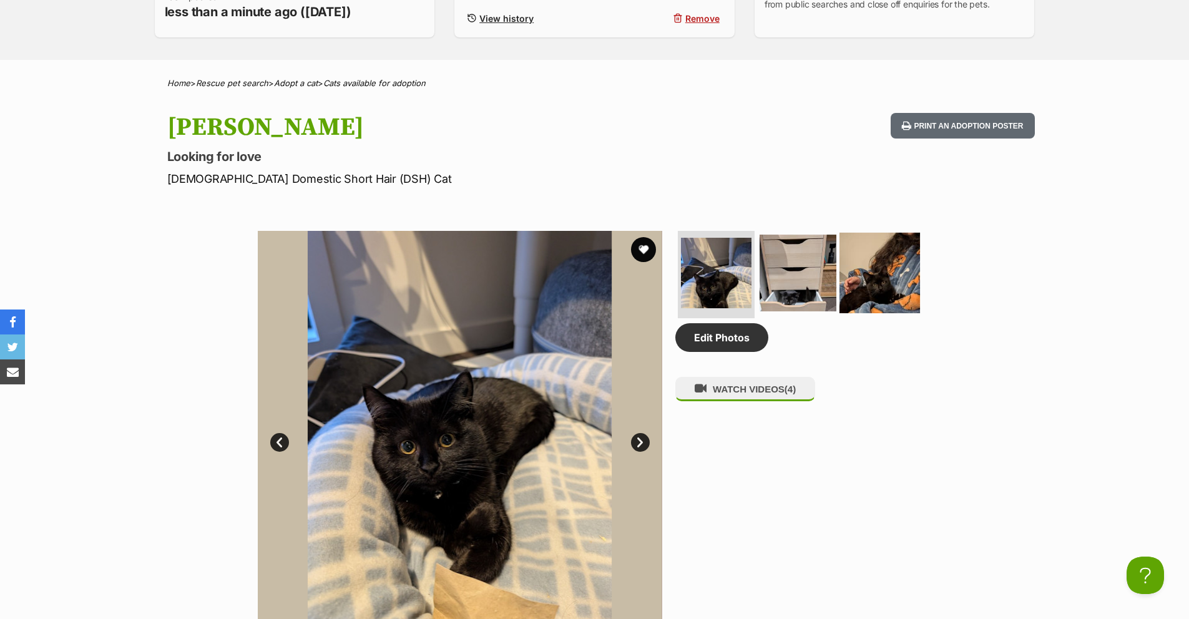
click at [894, 296] on img at bounding box center [879, 273] width 81 height 81
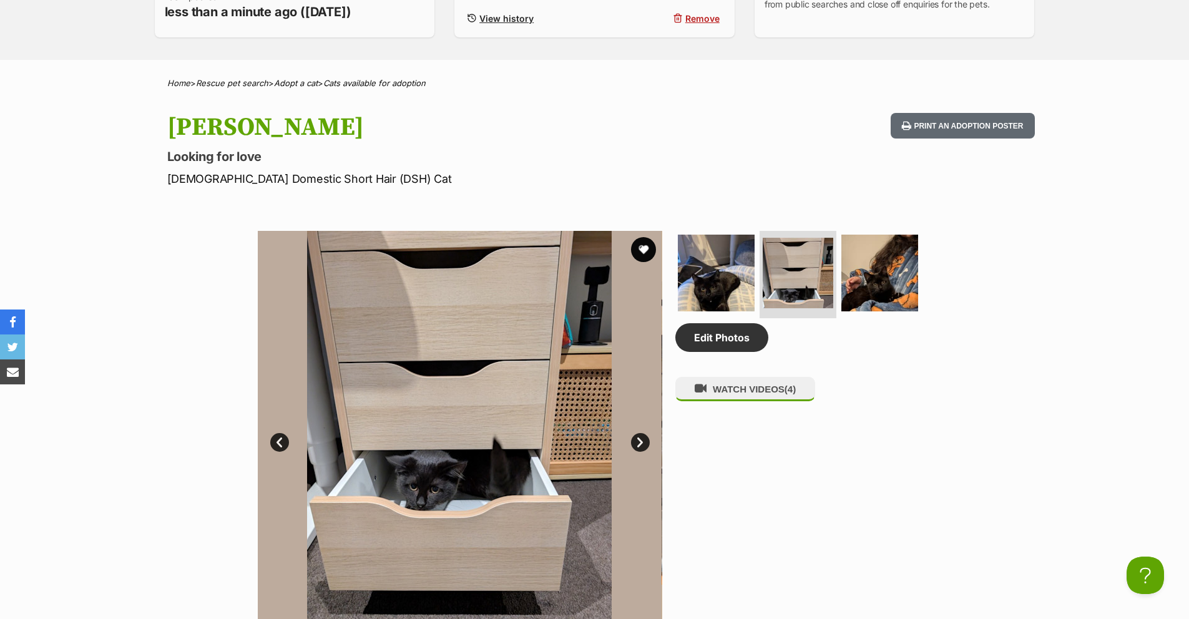
click at [832, 180] on div "Dora Looking for love Female Domestic Short Hair (DSH) Cat Print an adoption po…" at bounding box center [594, 150] width 917 height 74
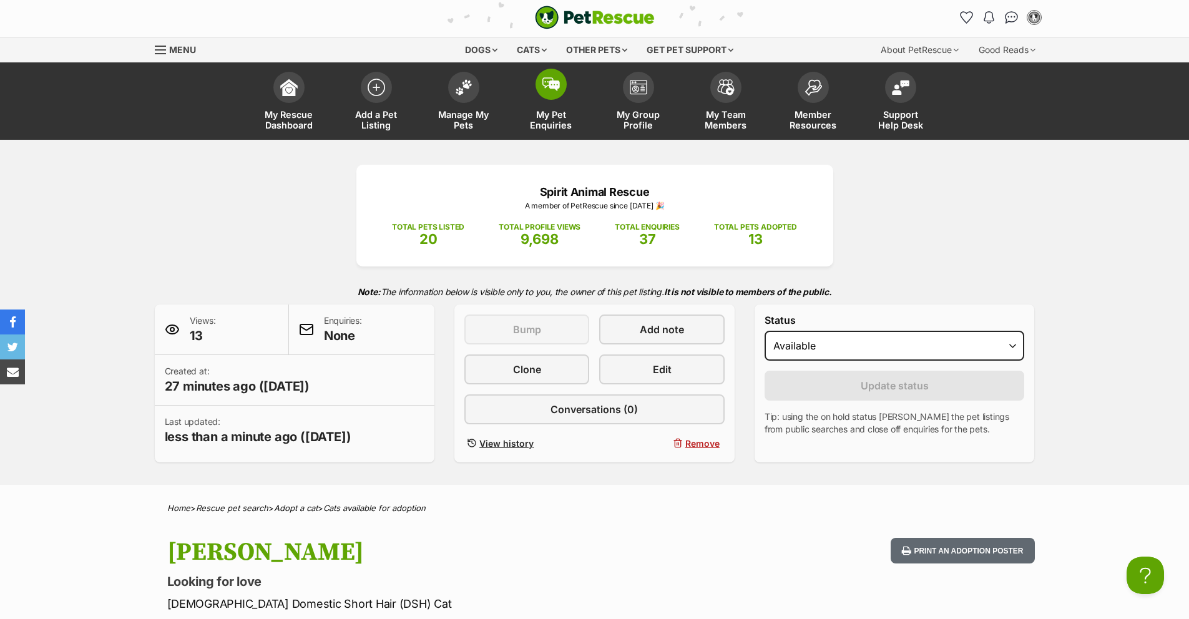
scroll to position [0, 0]
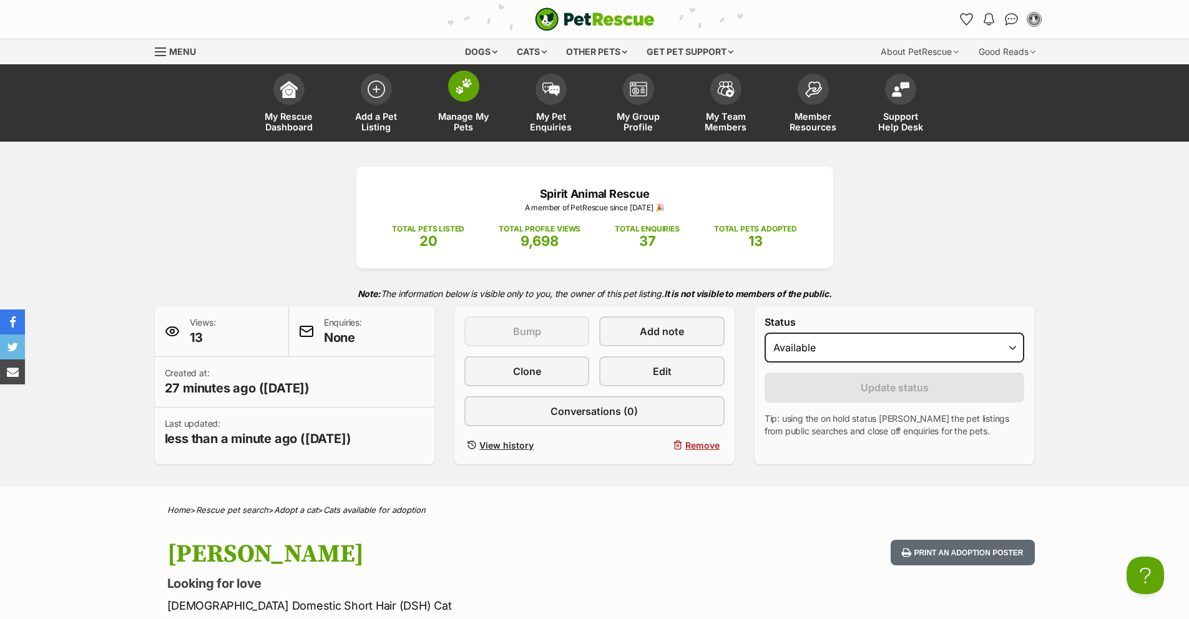
click at [485, 110] on link "Manage My Pets" at bounding box center [463, 104] width 87 height 74
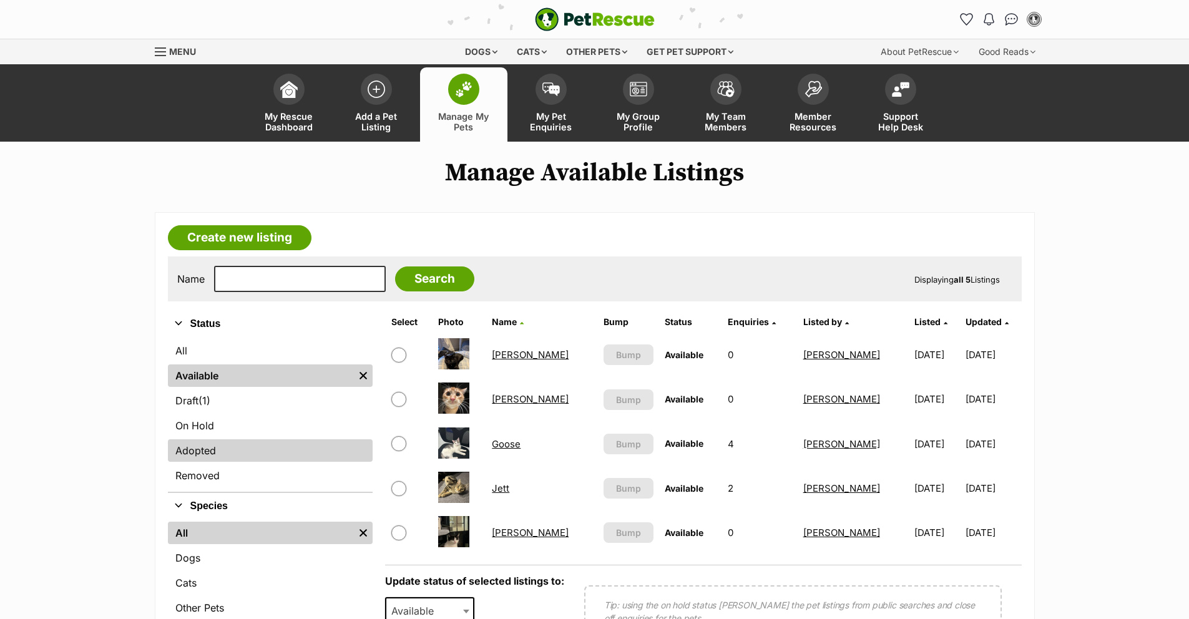
click at [234, 452] on link "Adopted" at bounding box center [270, 450] width 205 height 22
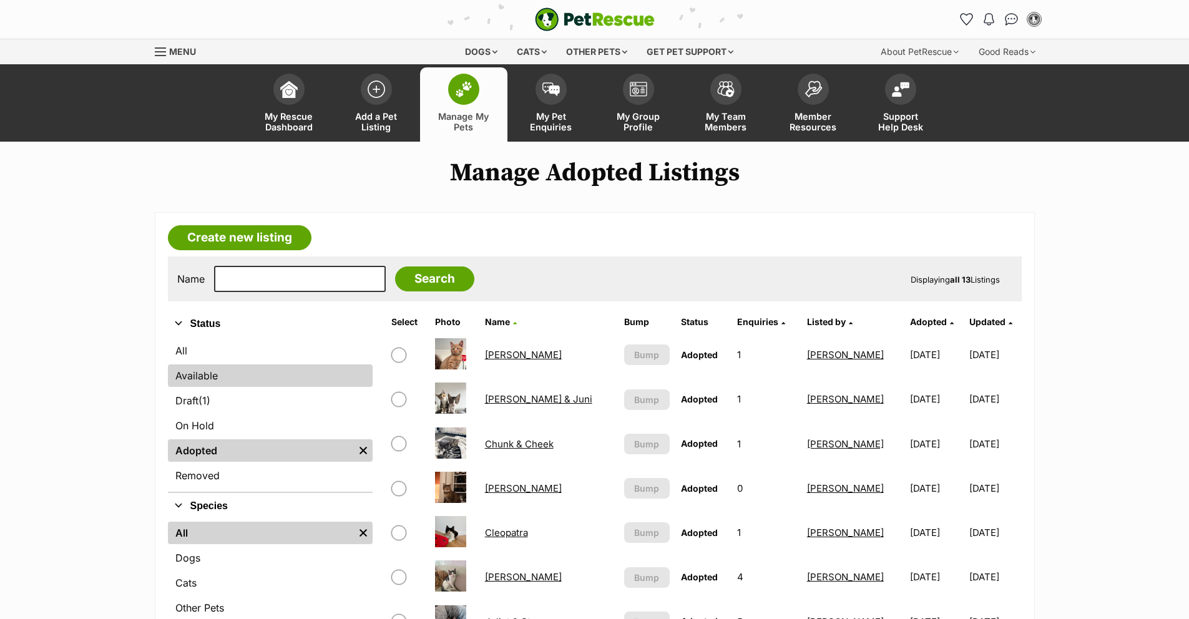
click at [288, 373] on link "Available" at bounding box center [270, 375] width 205 height 22
